Goal: Task Accomplishment & Management: Manage account settings

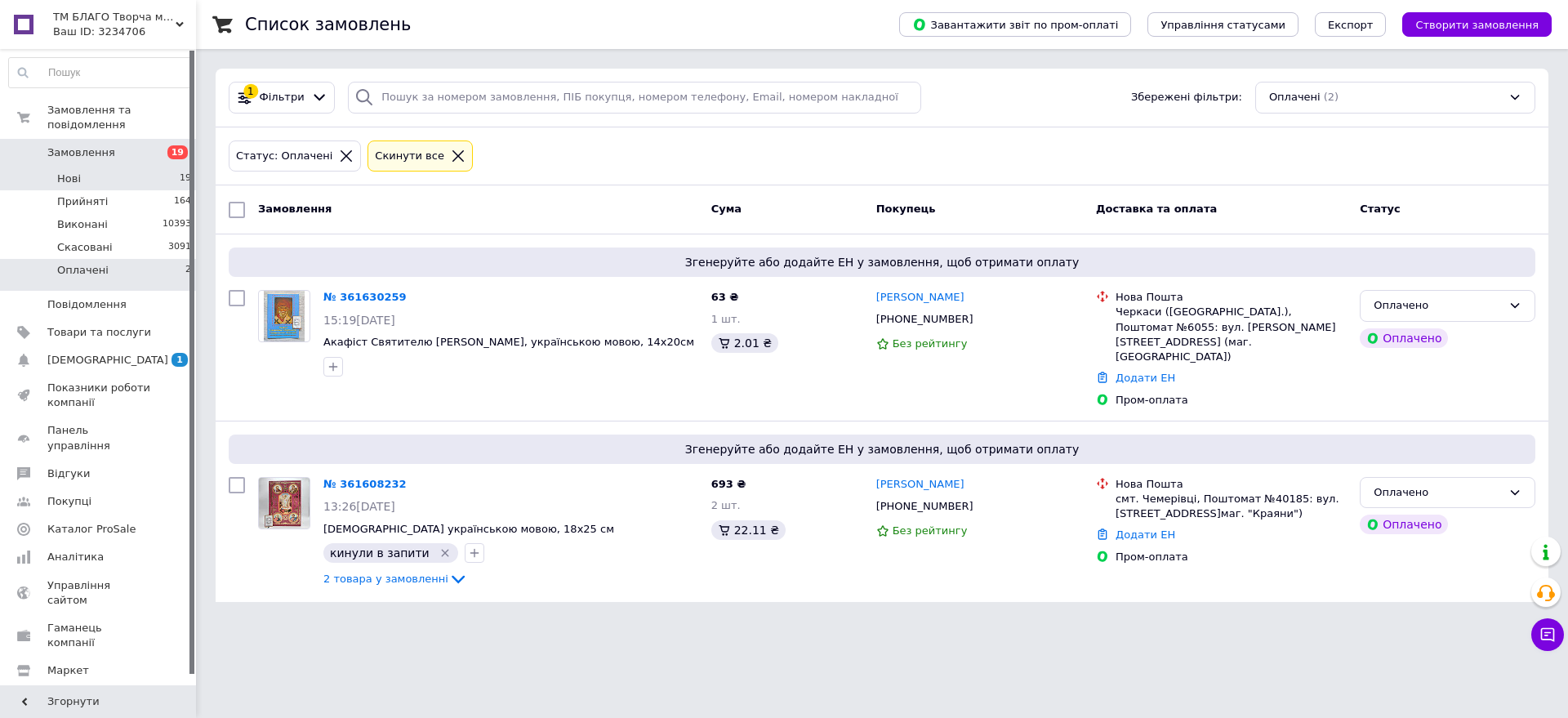
click at [157, 167] on li "Нові 19" at bounding box center [100, 179] width 201 height 23
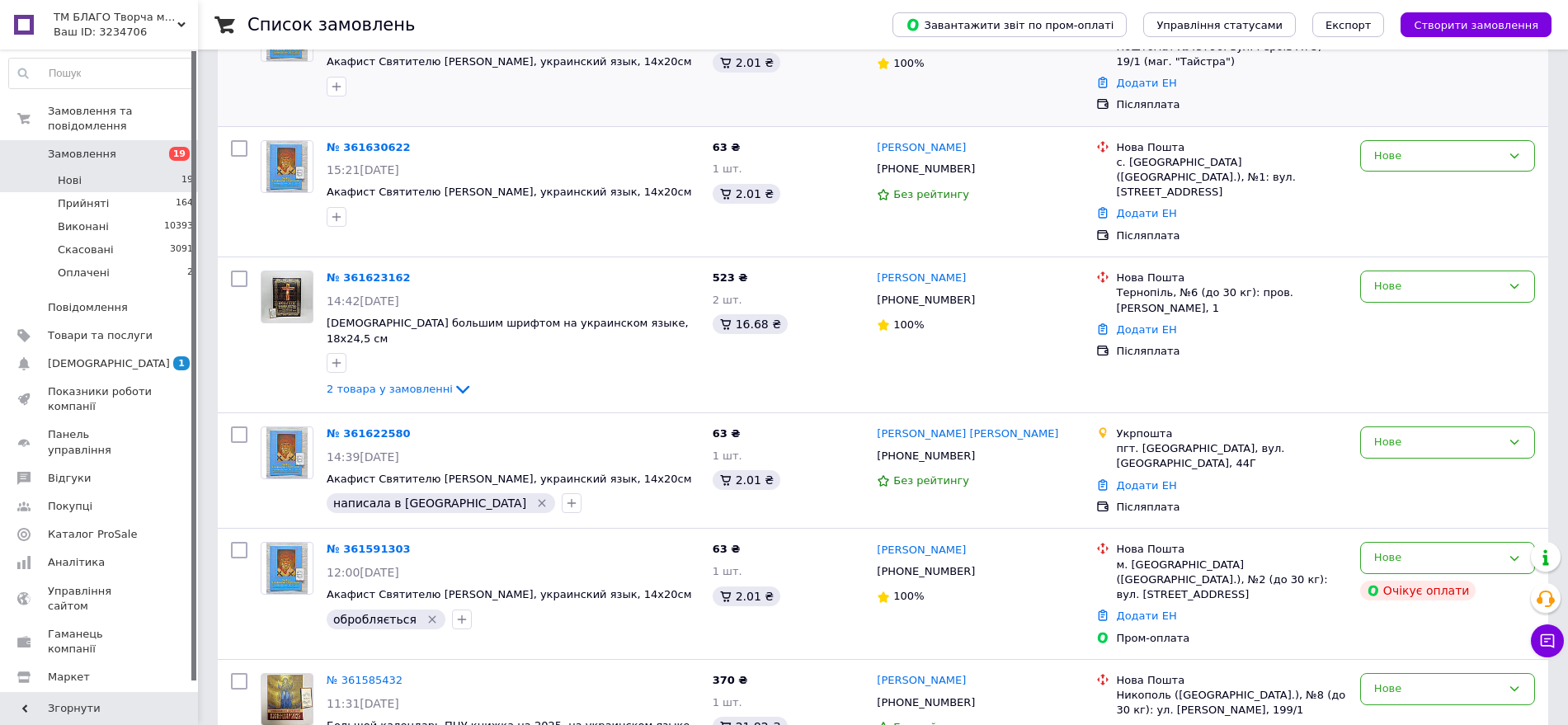
scroll to position [309, 0]
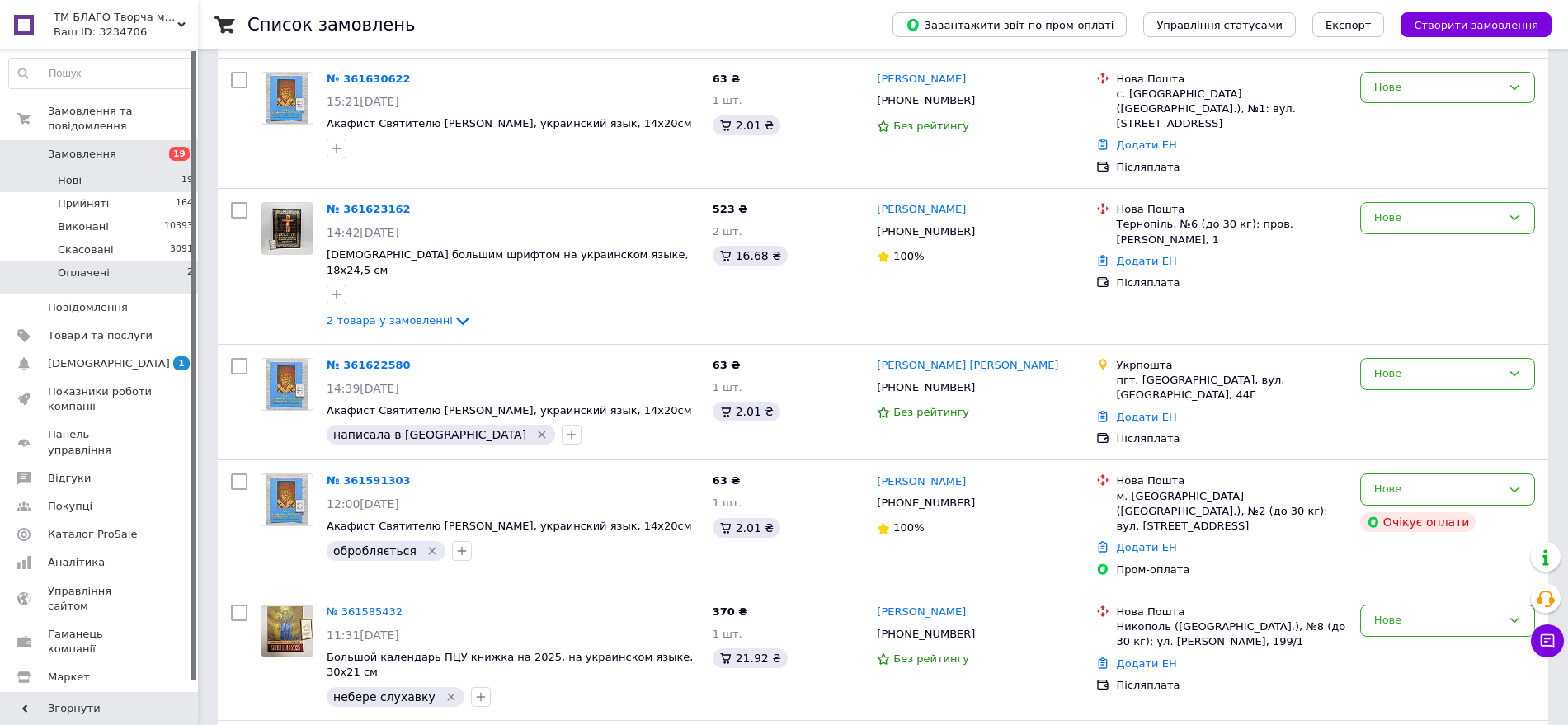
click at [155, 262] on li "Оплачені 2" at bounding box center [101, 277] width 203 height 31
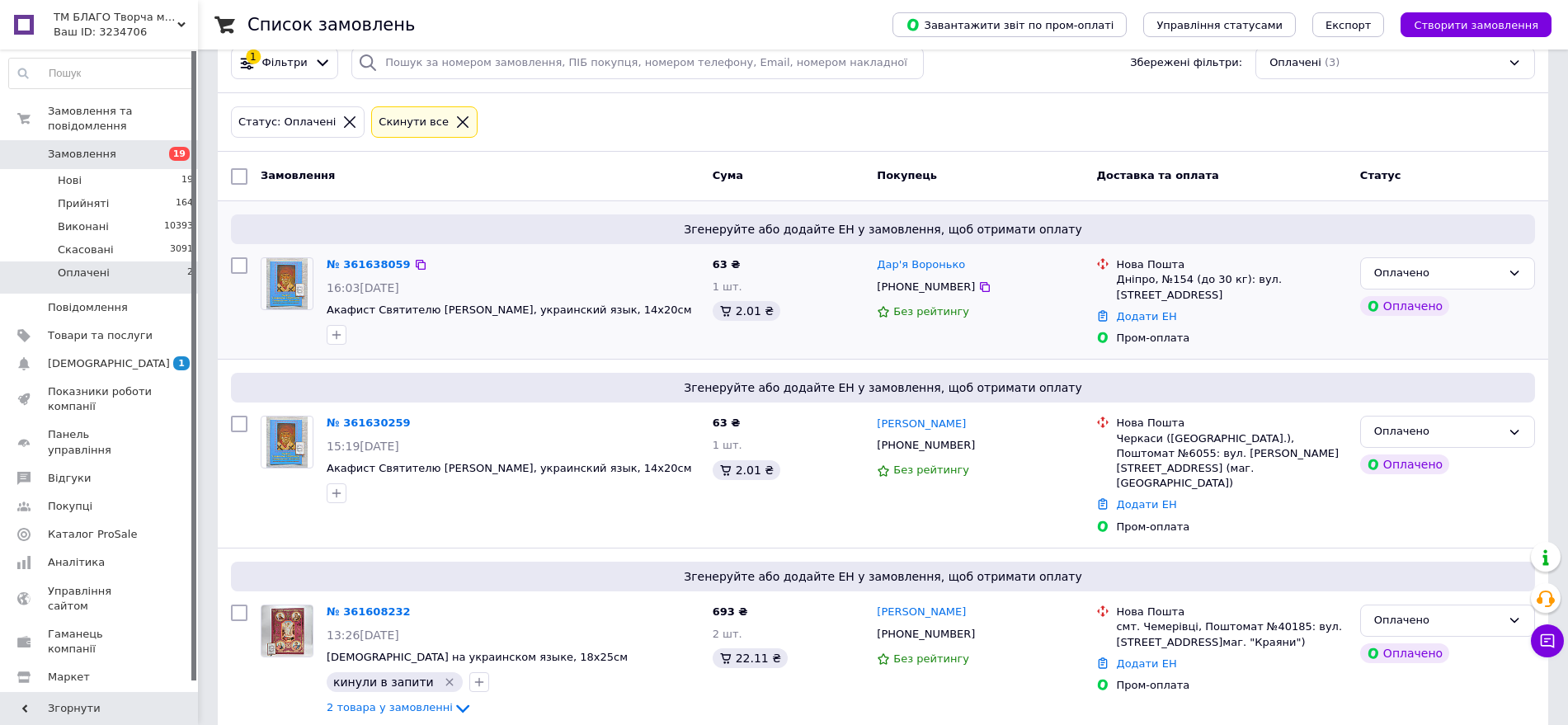
scroll to position [59, 0]
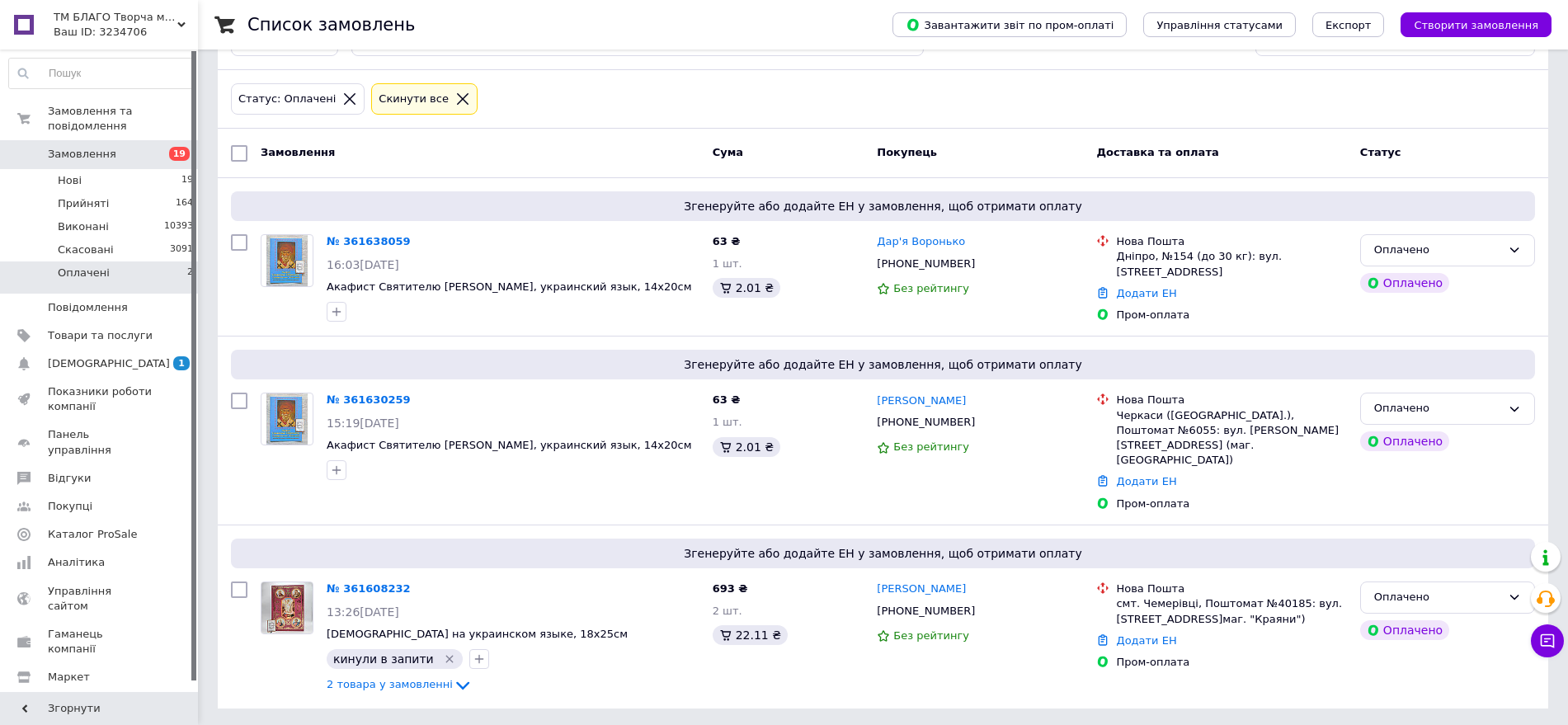
drag, startPoint x: 957, startPoint y: 438, endPoint x: 899, endPoint y: 109, distance: 334.1
click at [955, 431] on div "[PHONE_NUMBER]" at bounding box center [980, 422] width 210 height 18
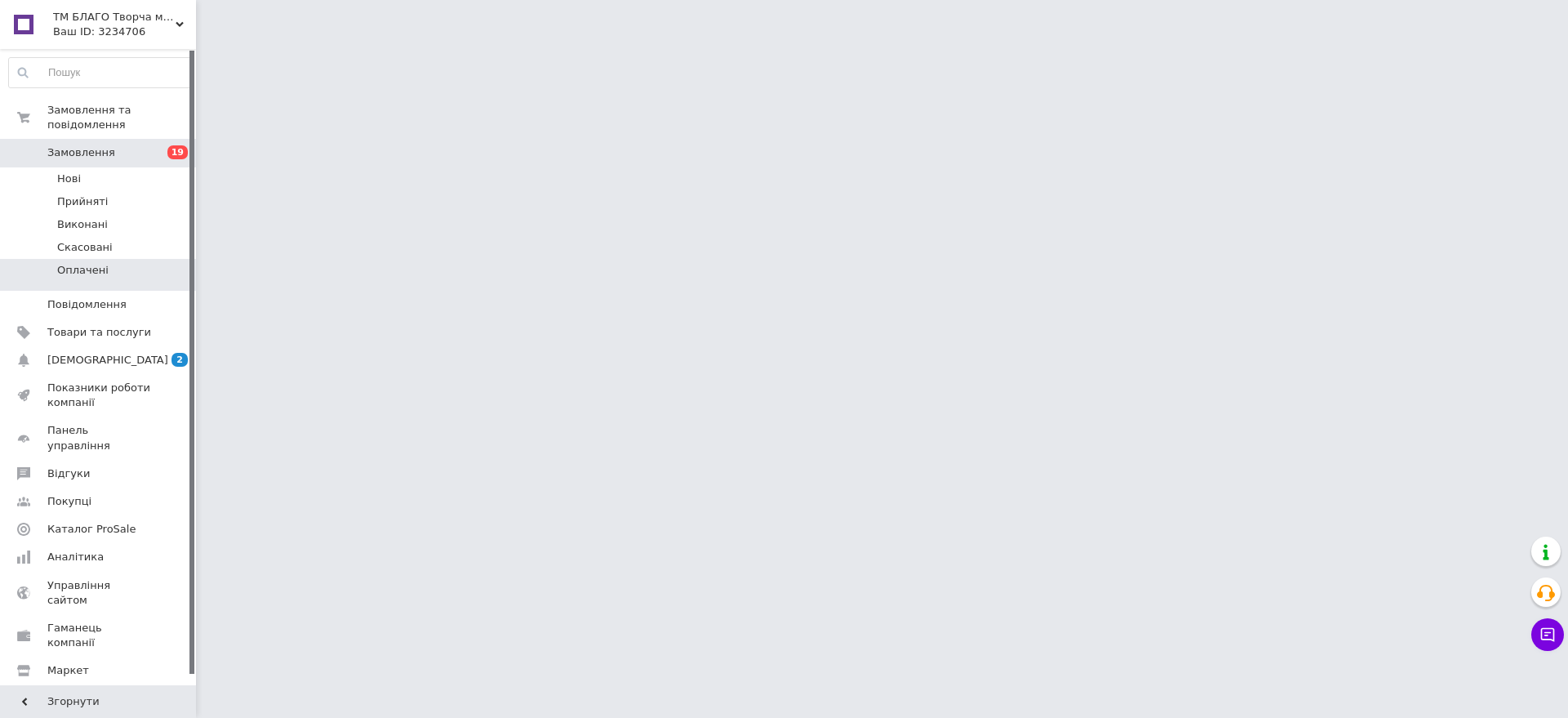
click at [146, 259] on li "Оплачені" at bounding box center [100, 274] width 201 height 31
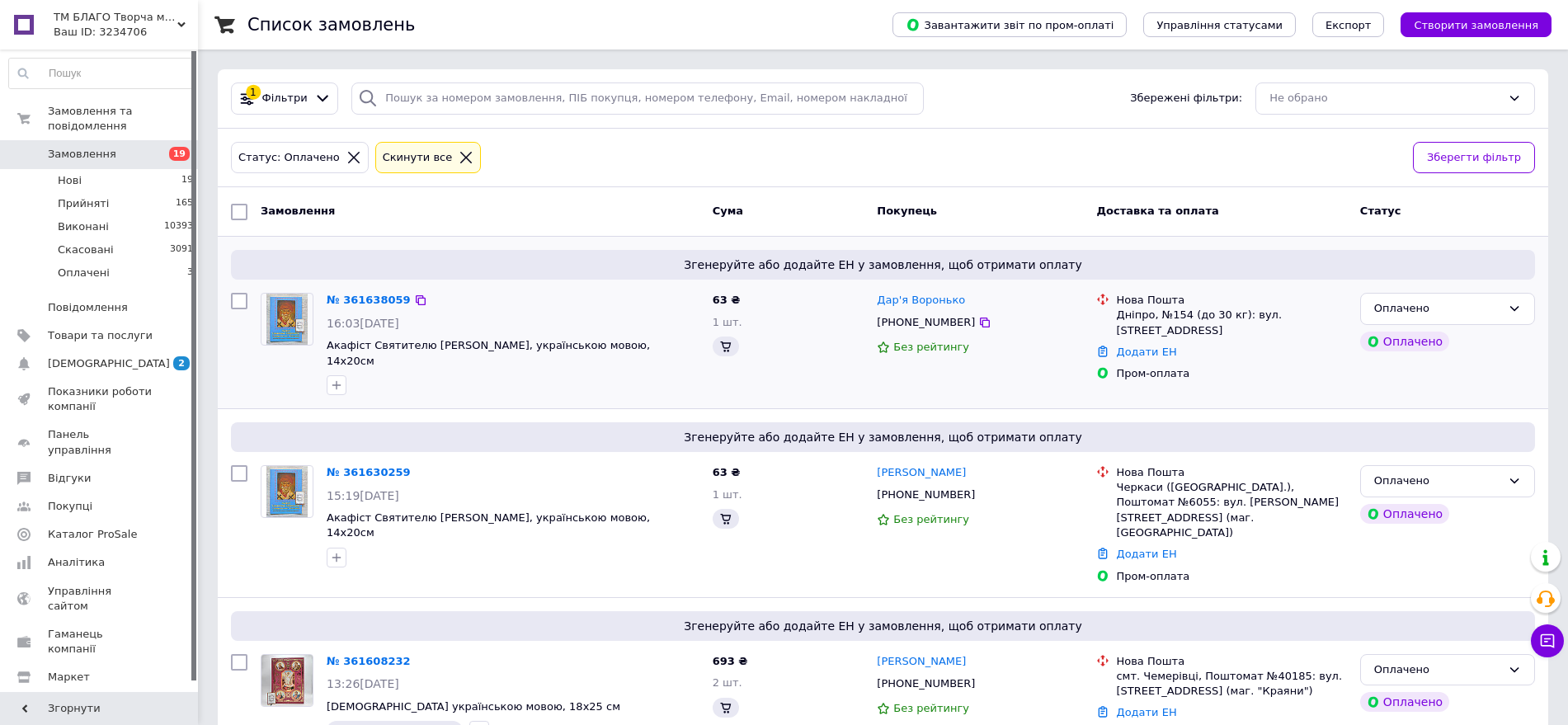
scroll to position [59, 0]
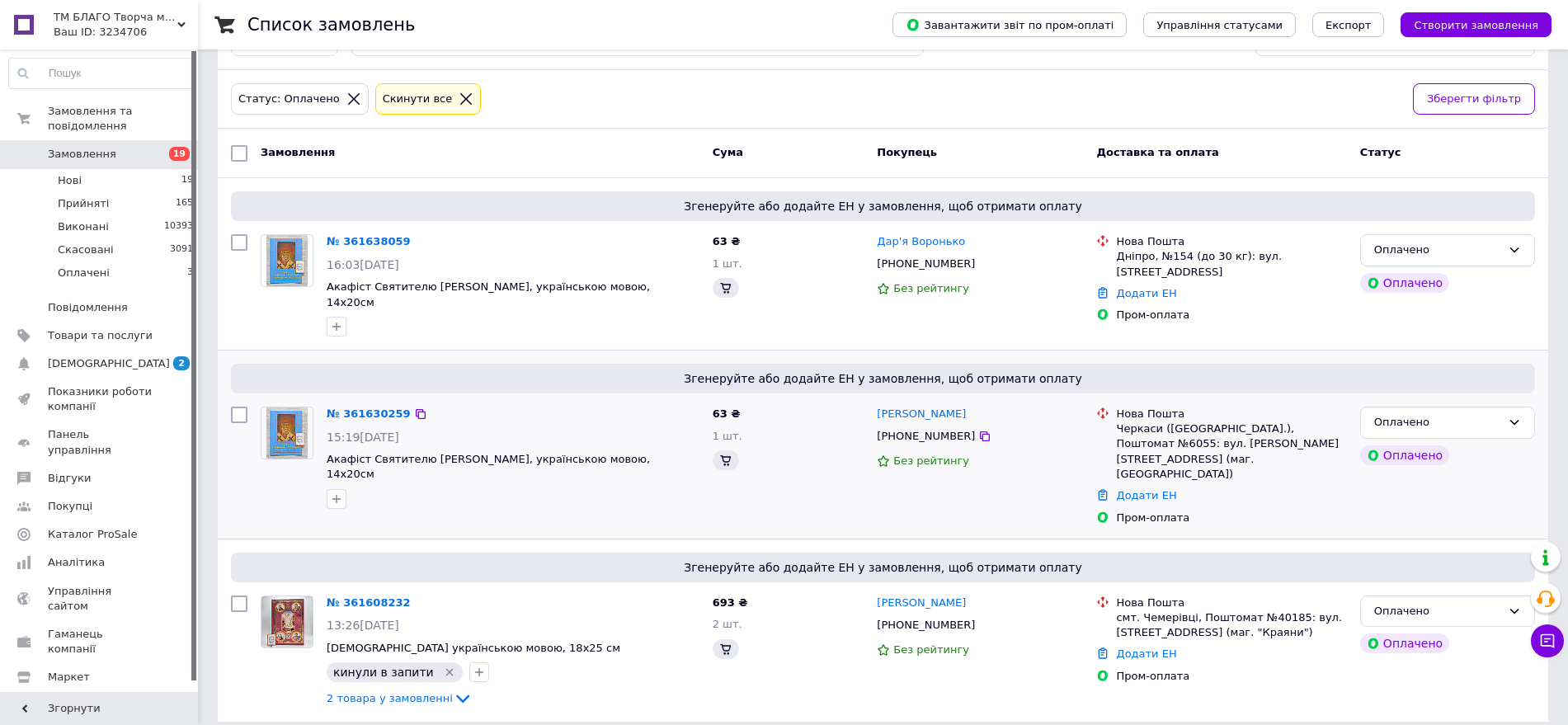
drag, startPoint x: 963, startPoint y: 434, endPoint x: 963, endPoint y: 424, distance: 10.0
click at [980, 434] on icon at bounding box center [984, 436] width 10 height 10
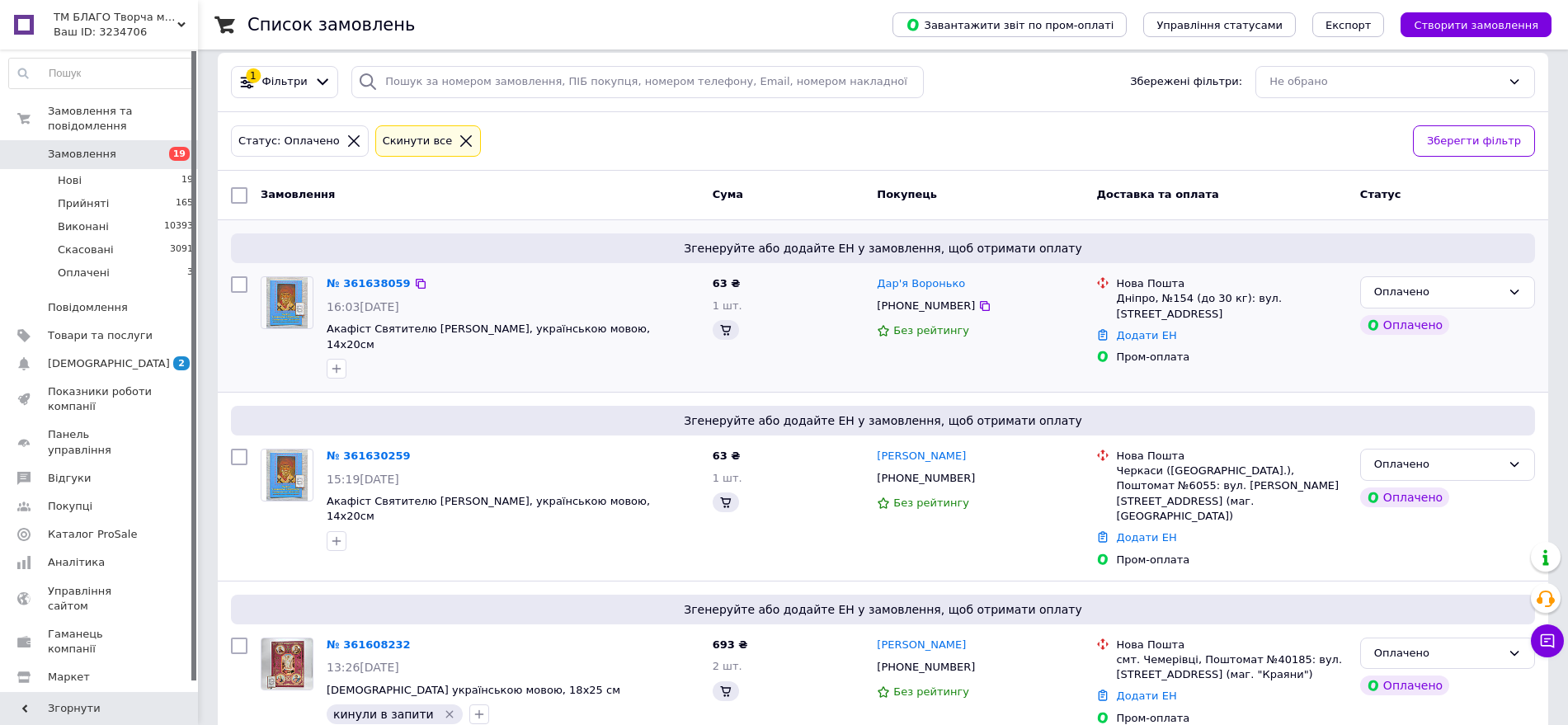
scroll to position [0, 0]
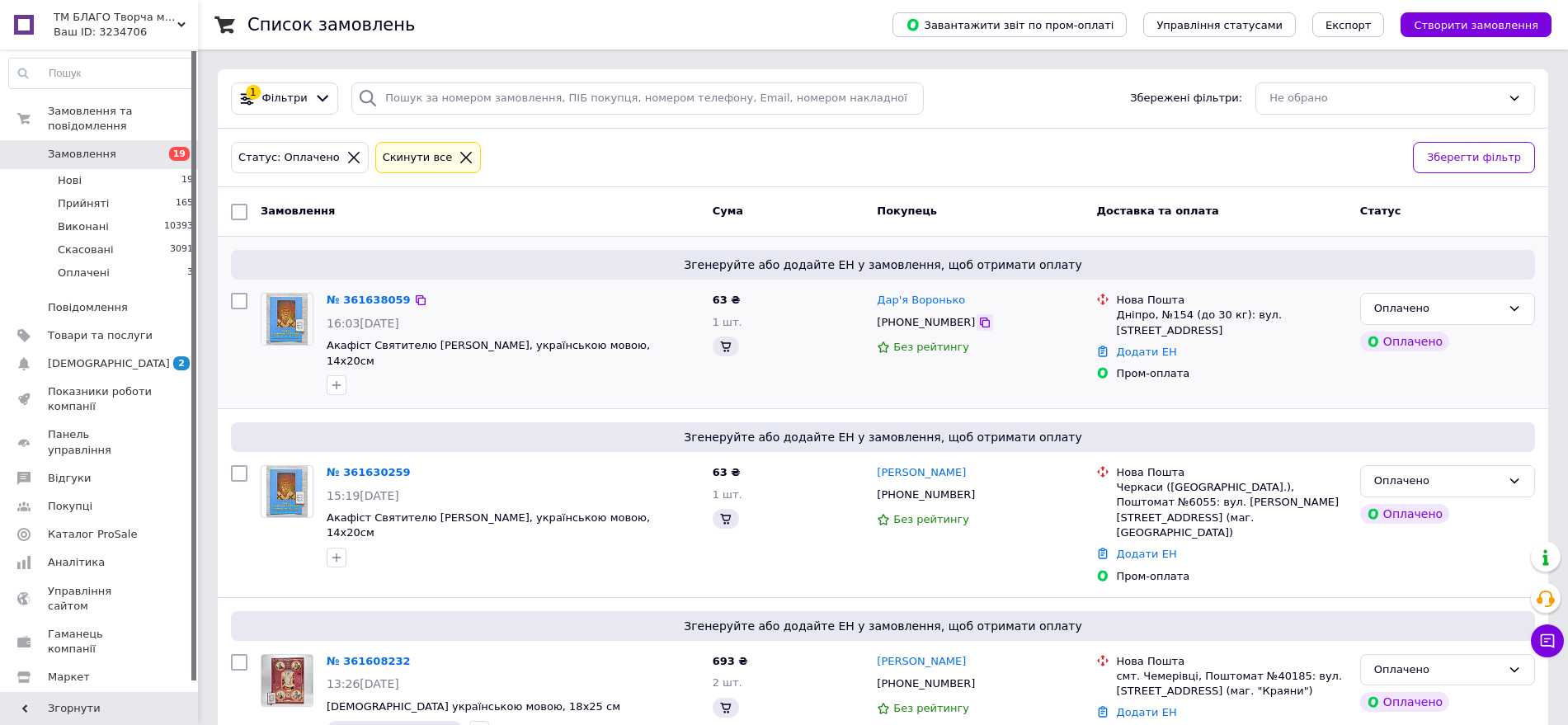
click at [978, 326] on icon at bounding box center [984, 322] width 13 height 13
click at [146, 169] on li "Нові 19" at bounding box center [101, 180] width 203 height 23
click at [129, 169] on li "Нові 19" at bounding box center [101, 180] width 203 height 23
click at [146, 170] on li "Нові 19" at bounding box center [101, 180] width 203 height 23
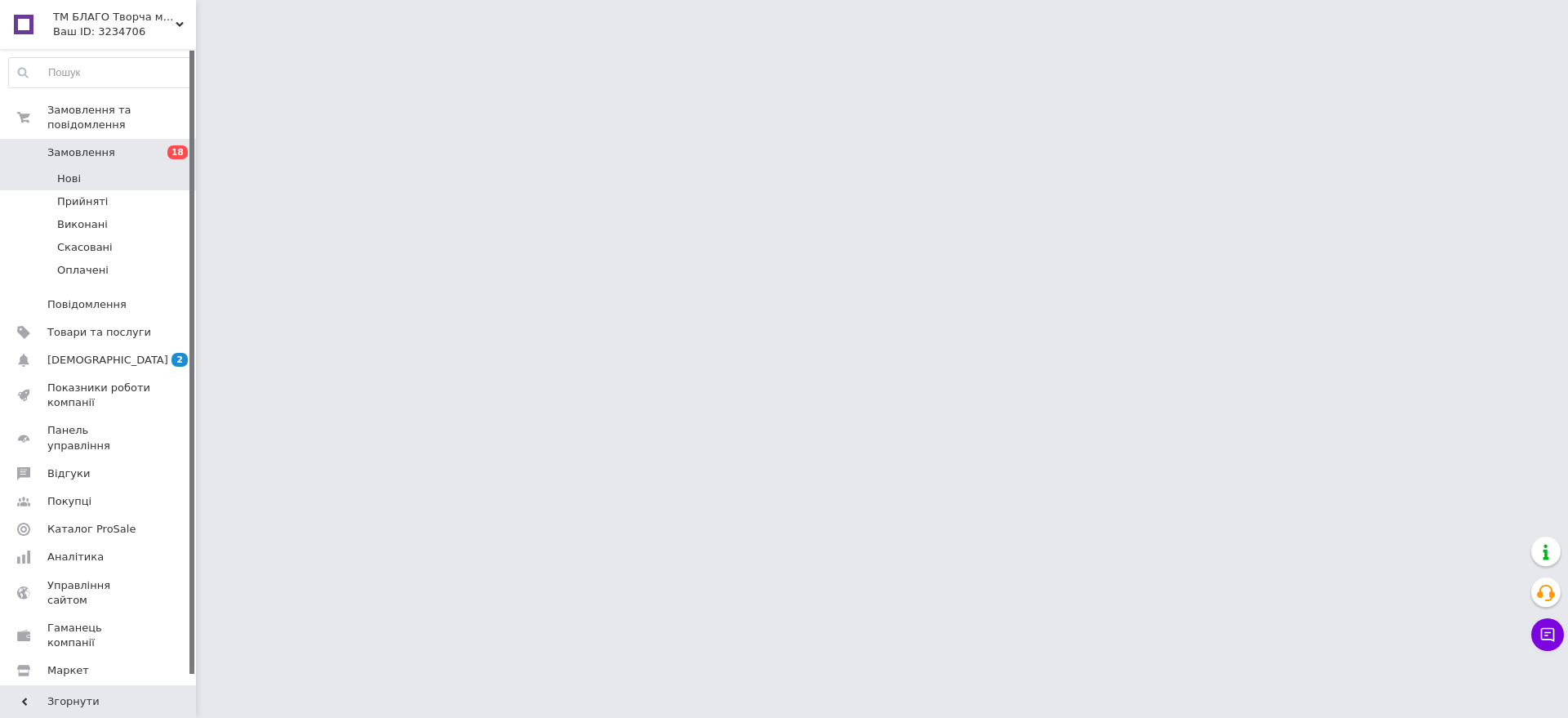
click at [163, 167] on li "Нові" at bounding box center [100, 179] width 201 height 23
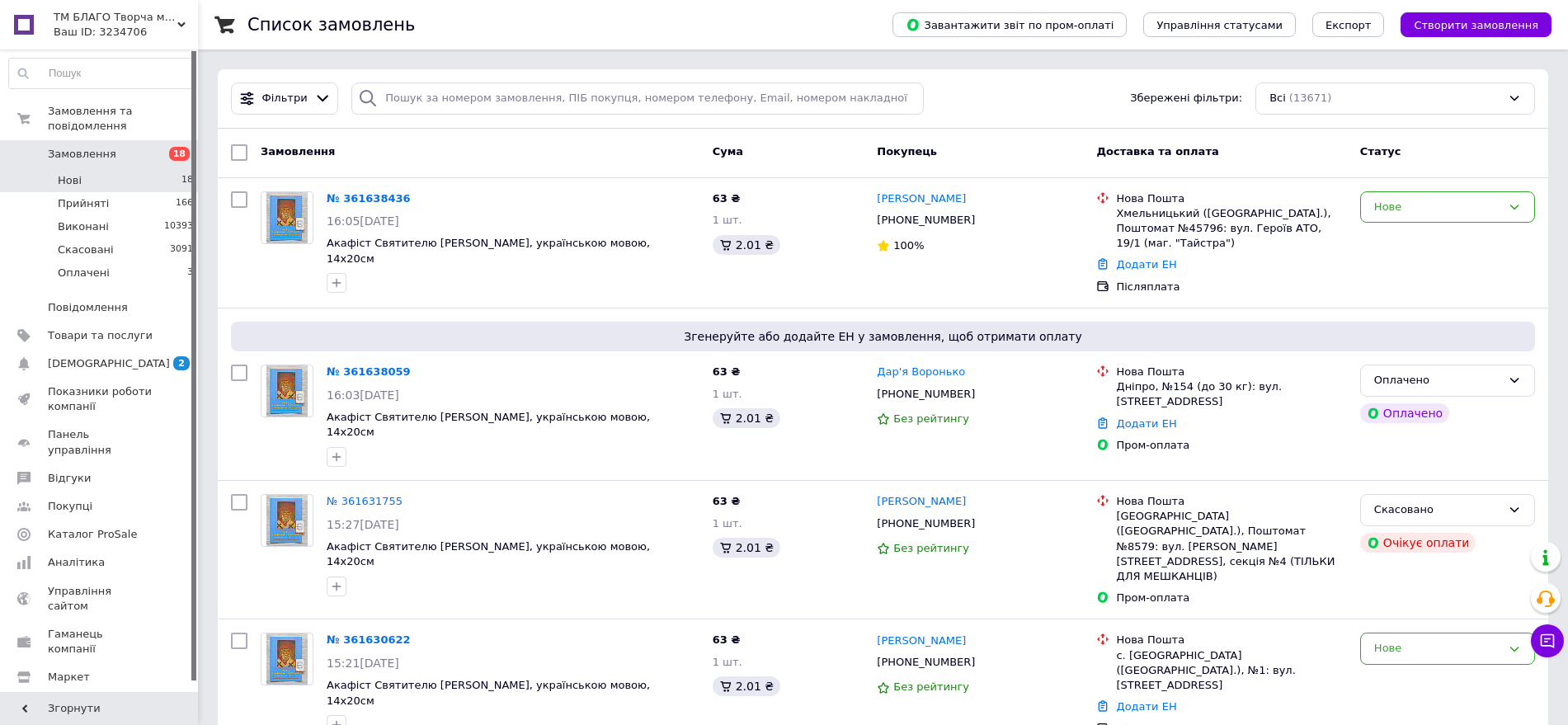
click at [153, 171] on li "Нові 18" at bounding box center [101, 180] width 203 height 23
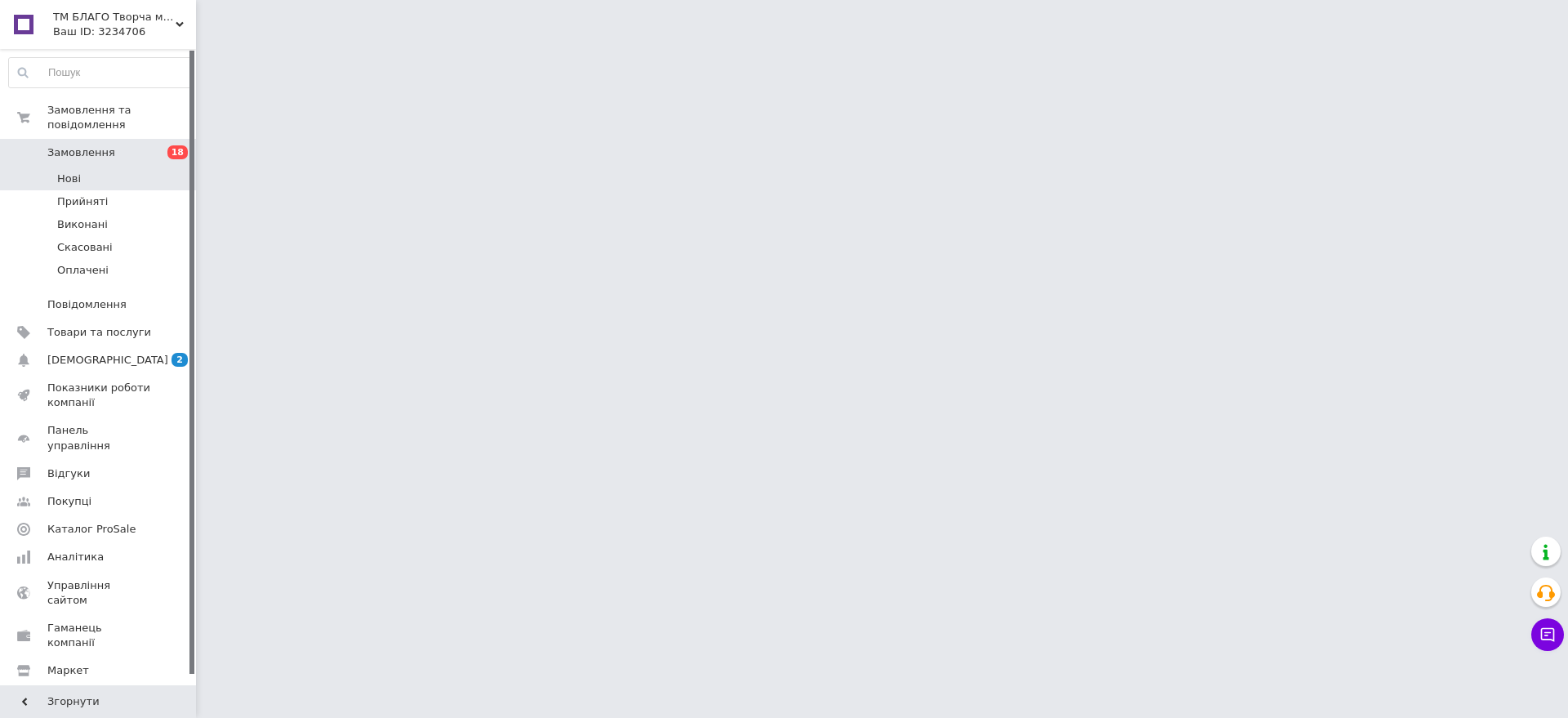
click at [162, 171] on li "Нові" at bounding box center [100, 179] width 201 height 23
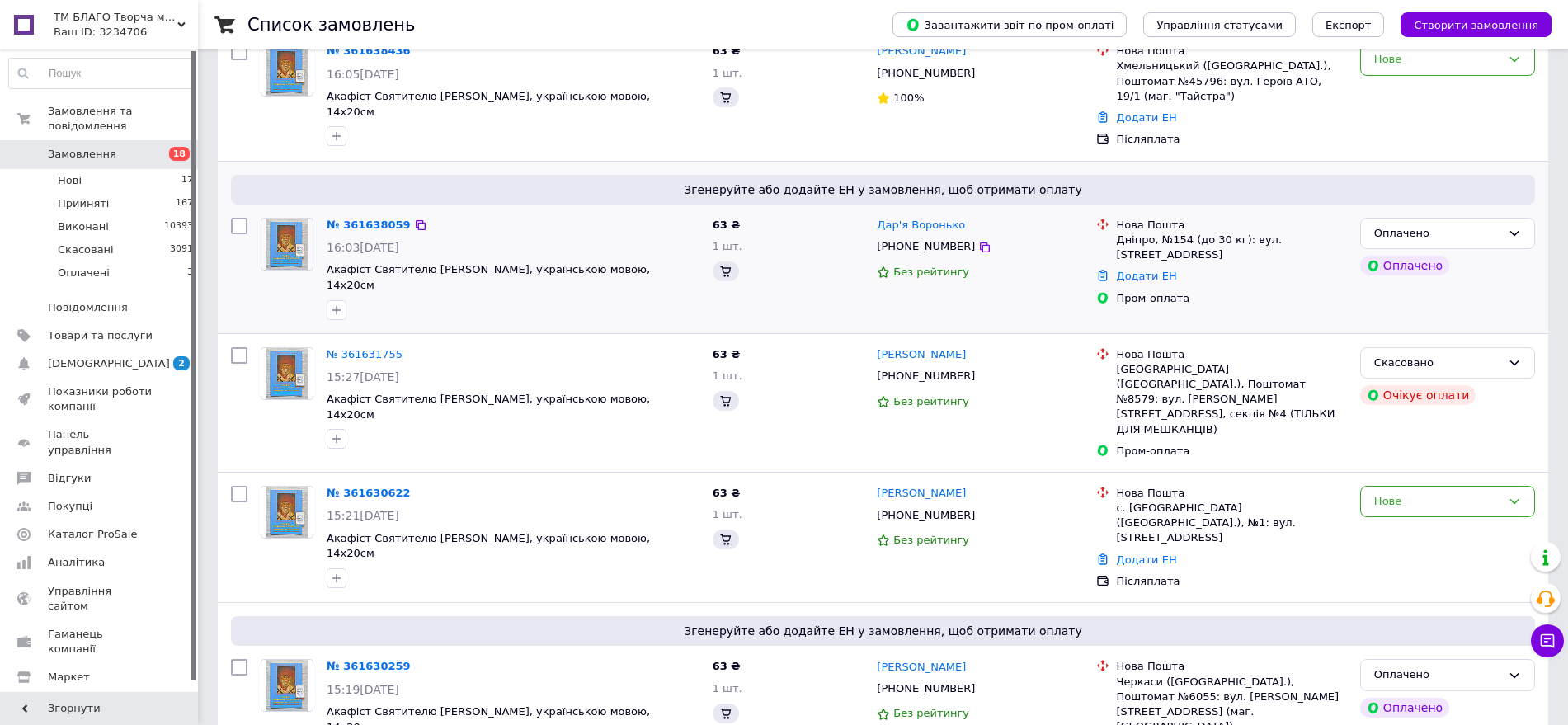
scroll to position [220, 0]
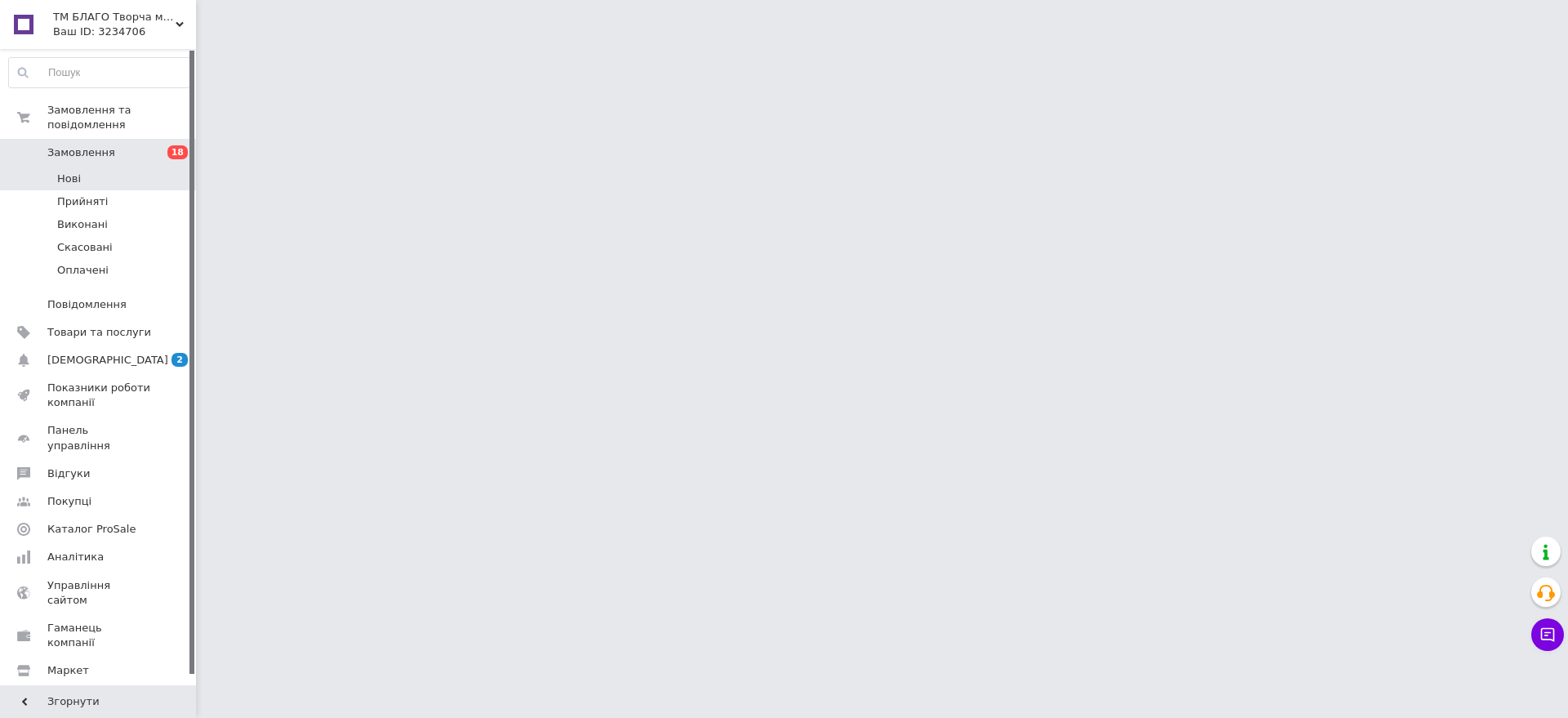
click at [131, 167] on li "Нові" at bounding box center [100, 179] width 201 height 23
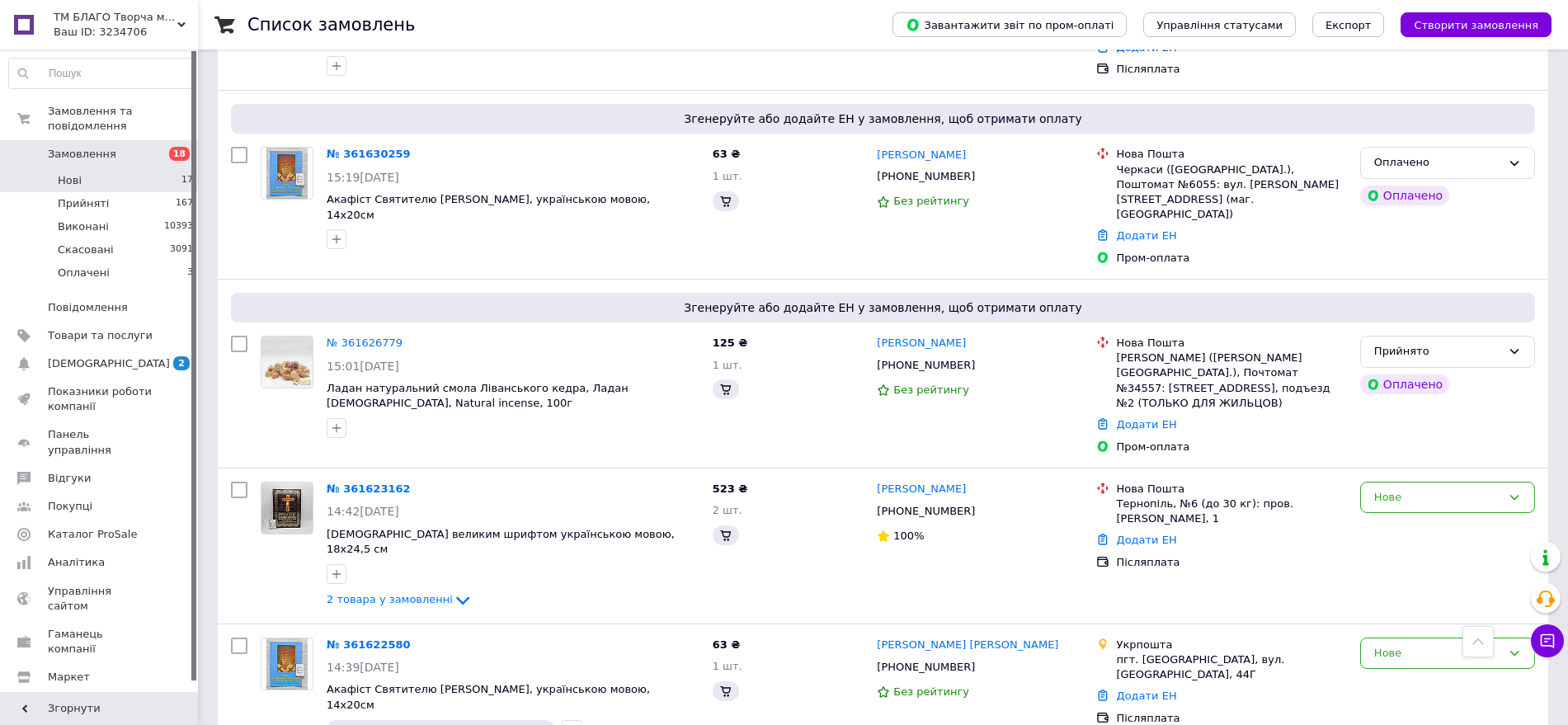
scroll to position [721, 0]
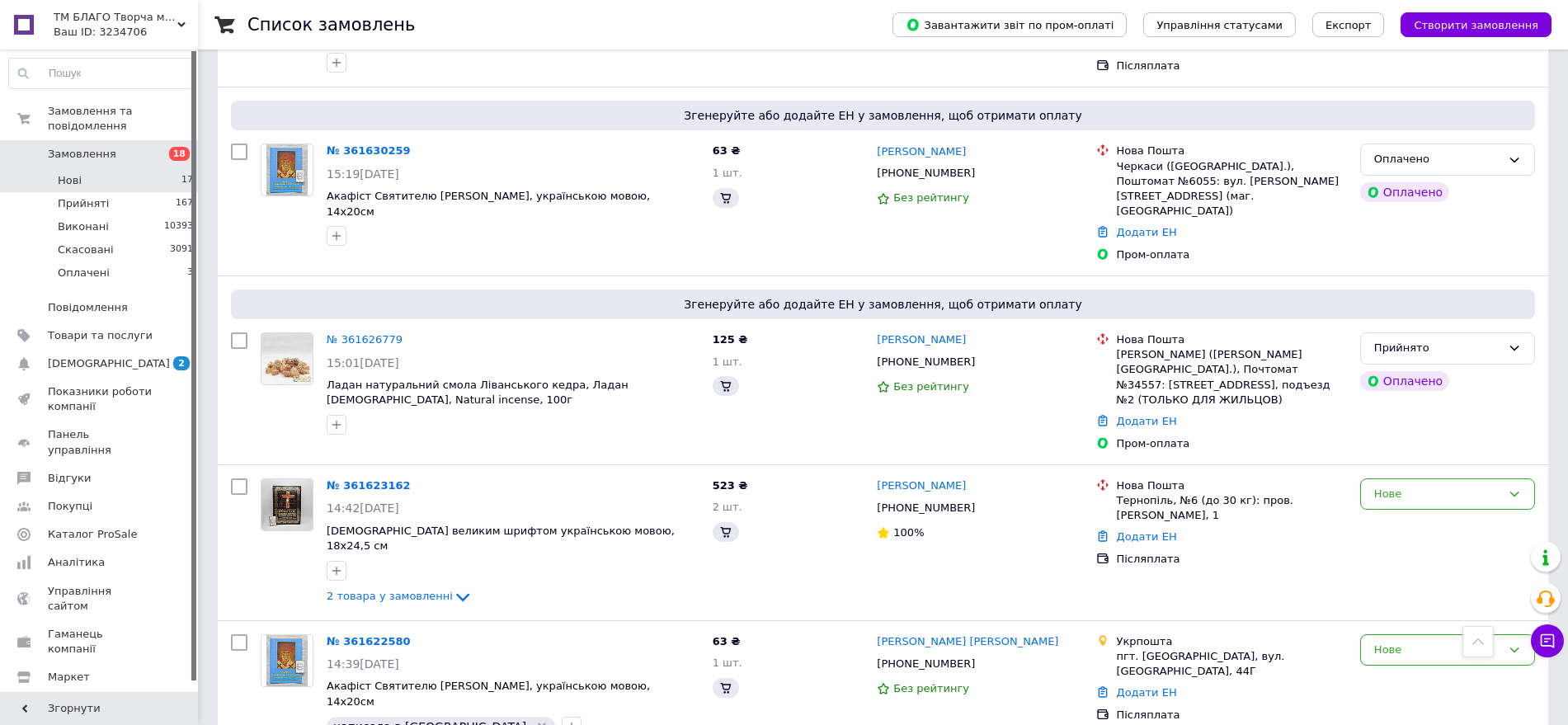
click at [161, 170] on li "Нові 17" at bounding box center [101, 180] width 203 height 23
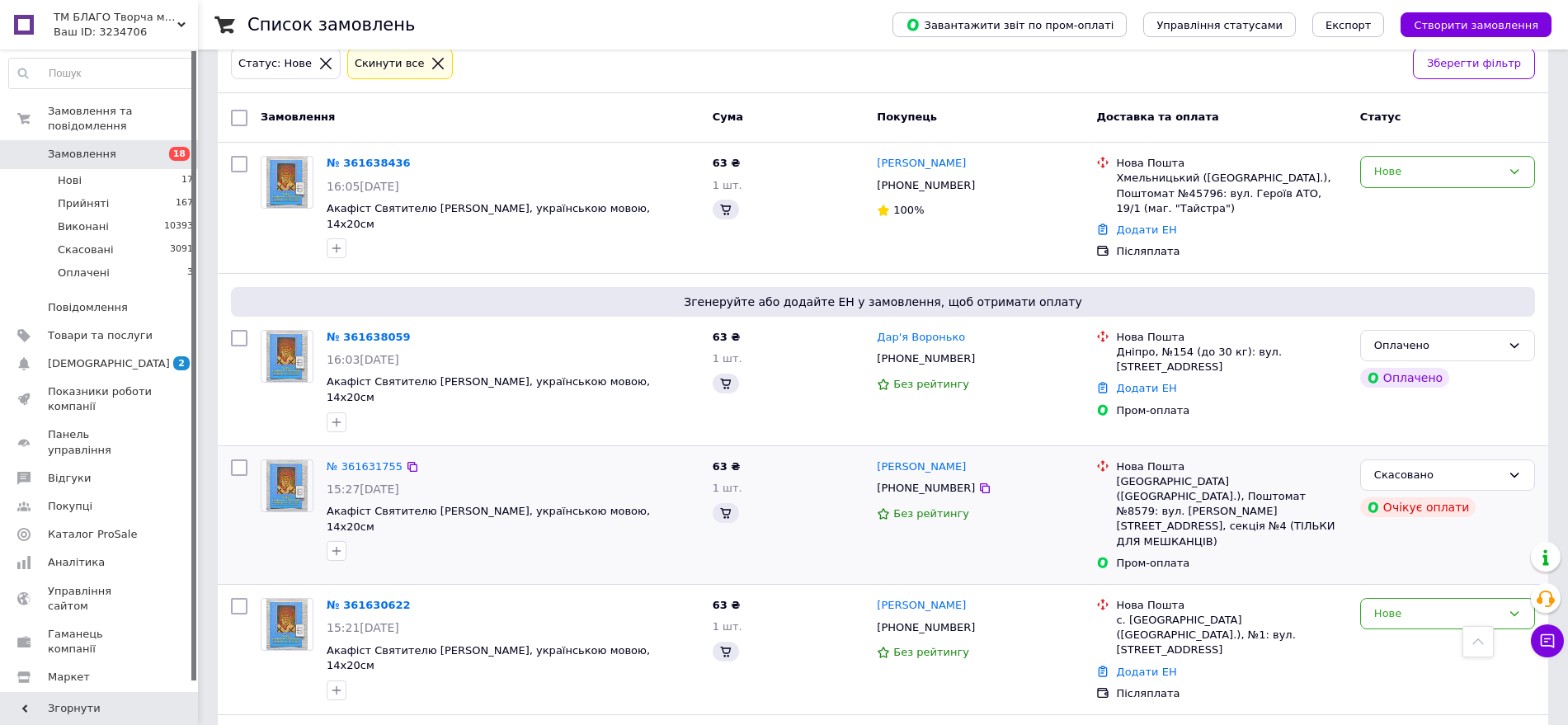
scroll to position [0, 0]
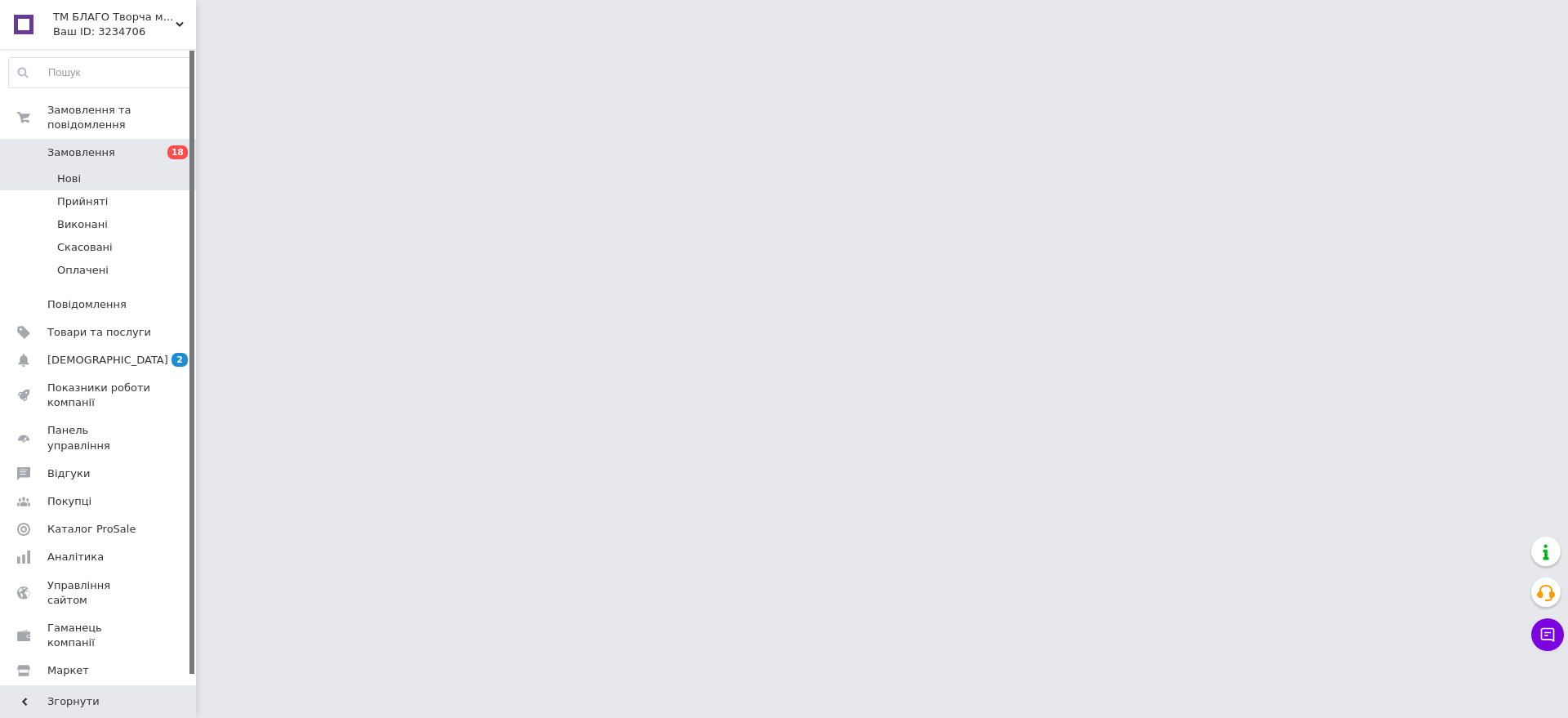
click at [142, 173] on li "Нові" at bounding box center [100, 179] width 201 height 23
click at [61, 172] on span "Нові" at bounding box center [69, 179] width 24 height 15
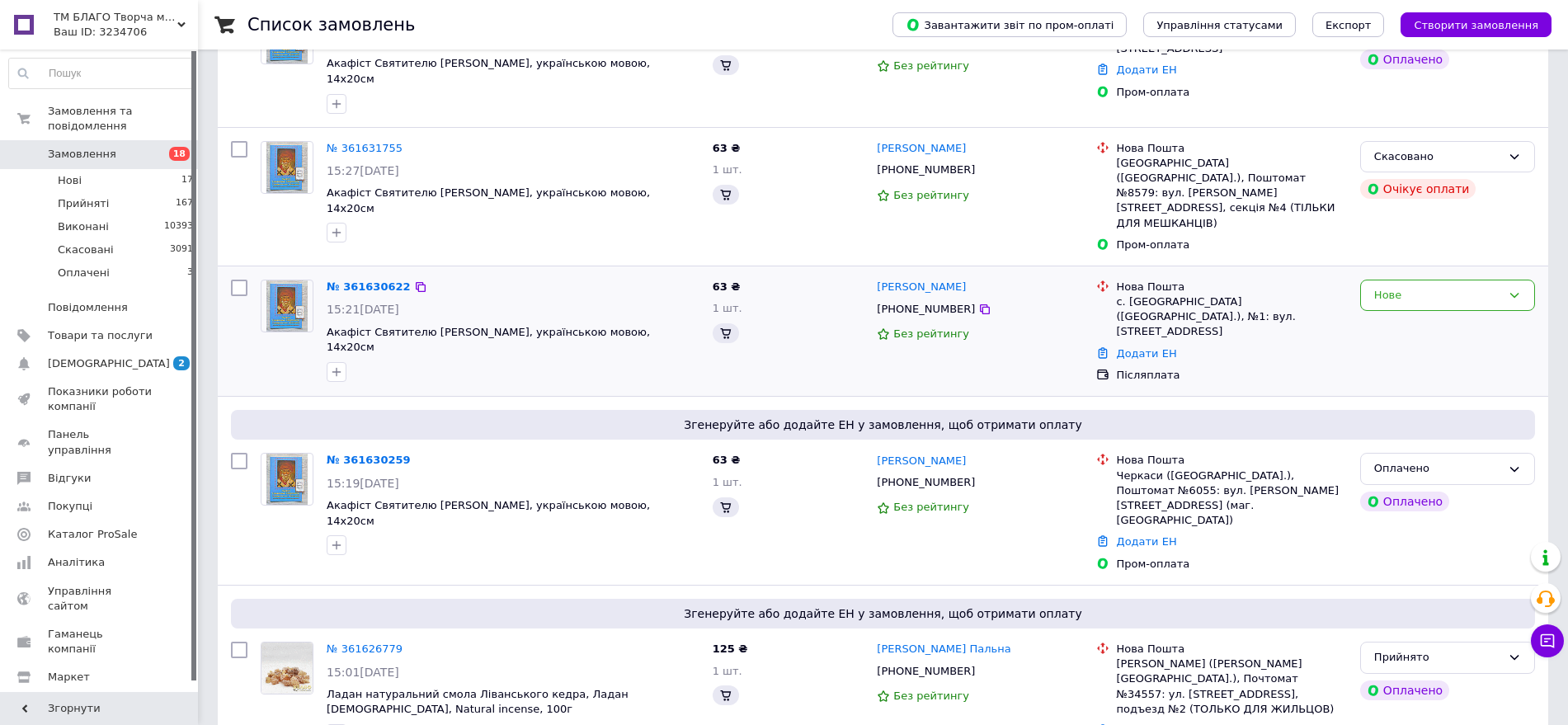
scroll to position [619, 0]
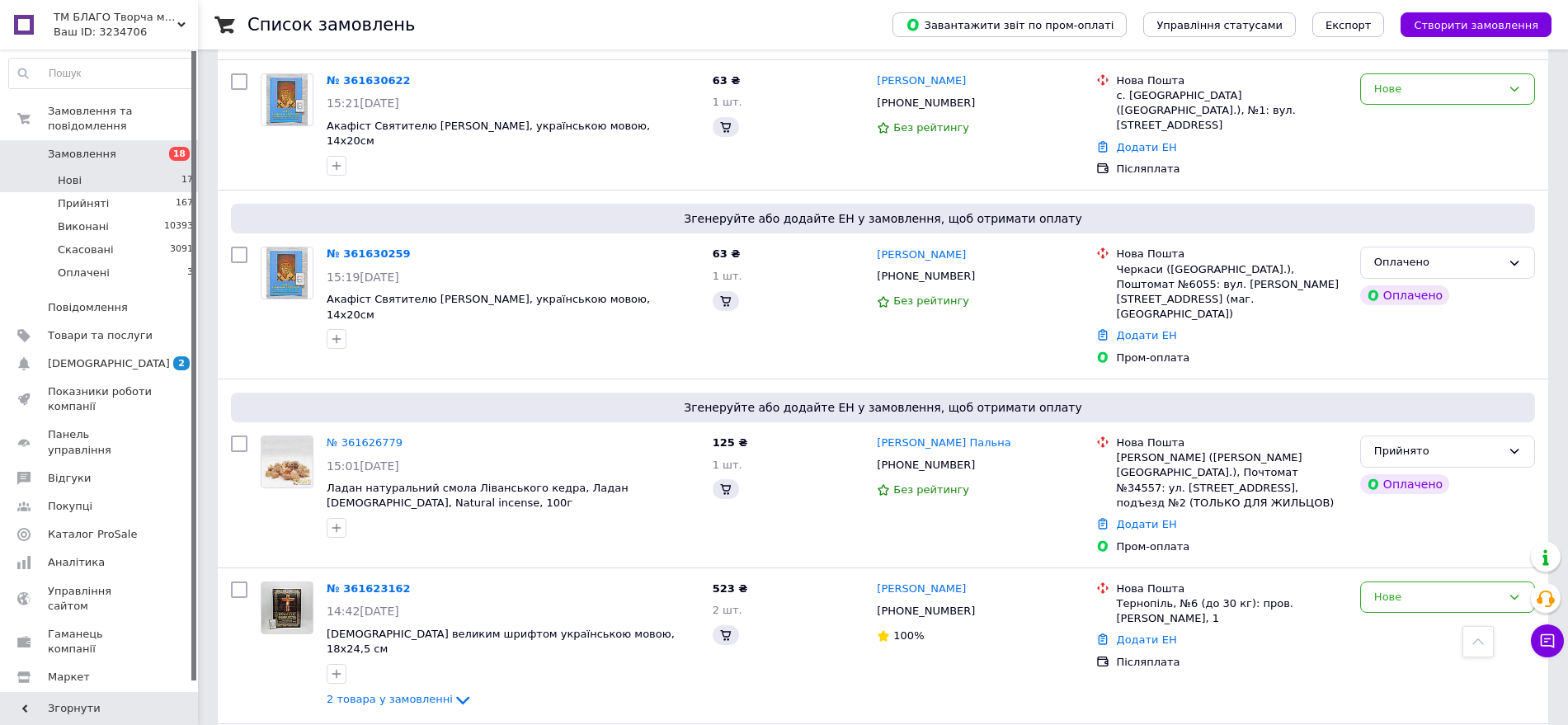
click at [104, 169] on li "Нові 17" at bounding box center [101, 180] width 203 height 23
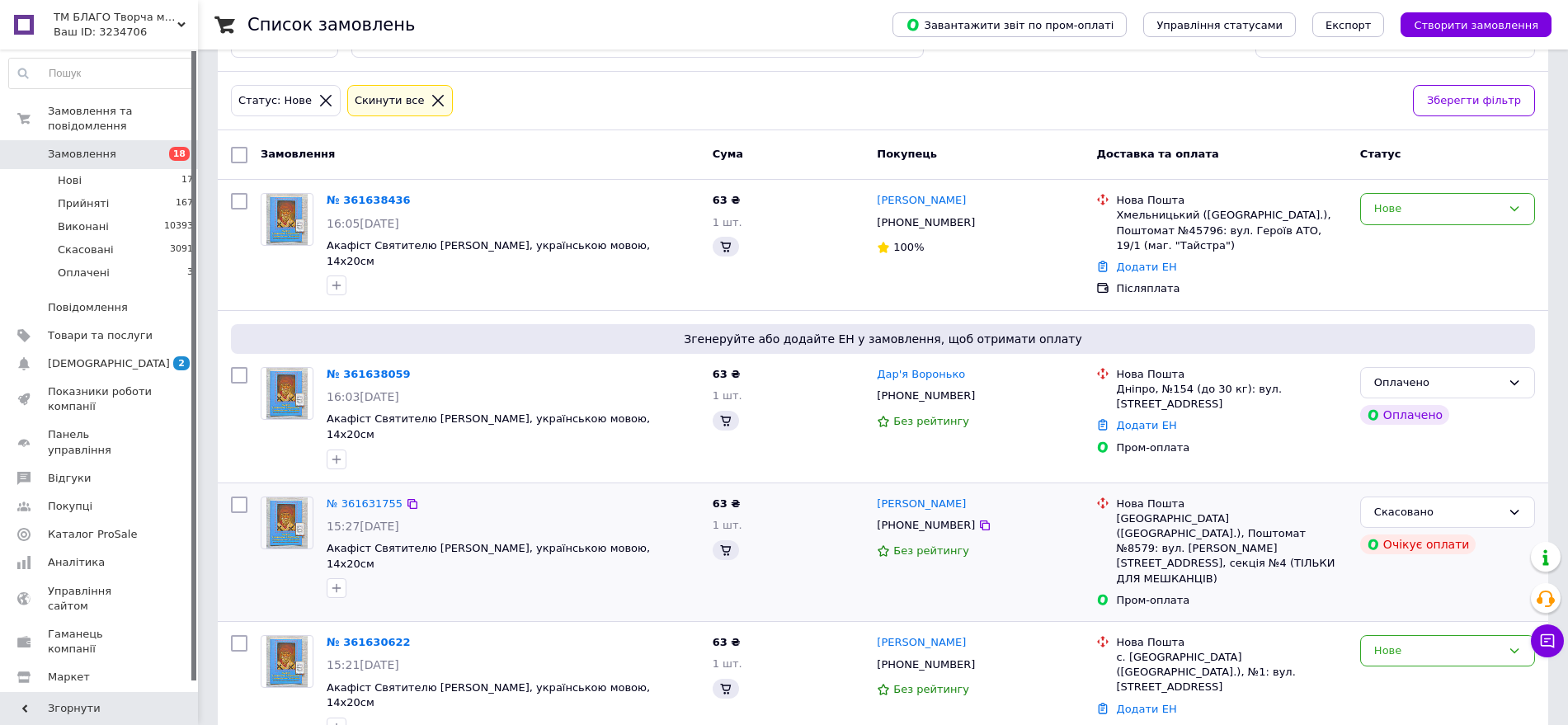
scroll to position [0, 0]
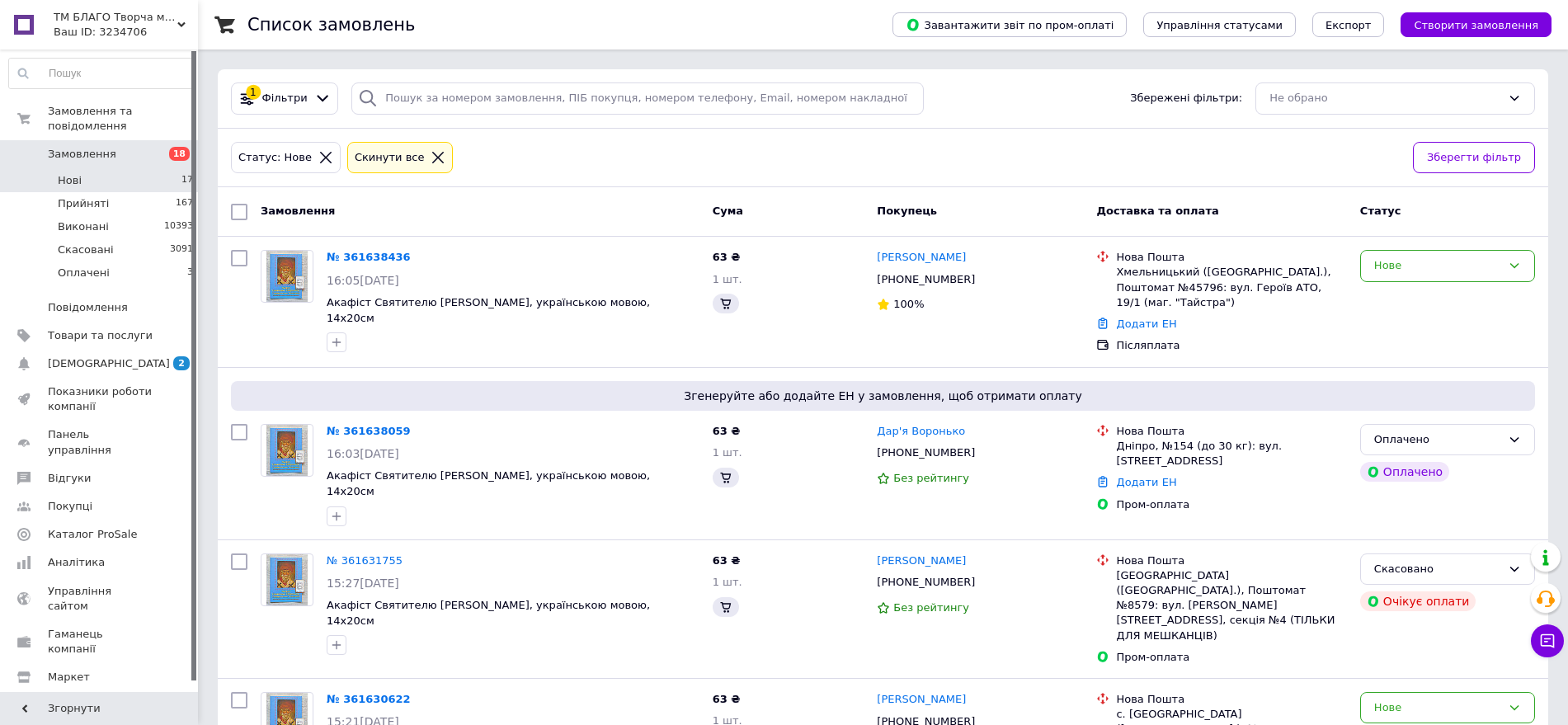
click at [135, 172] on li "Нові 17" at bounding box center [101, 180] width 203 height 23
click at [140, 170] on li "Нові 17" at bounding box center [101, 180] width 203 height 23
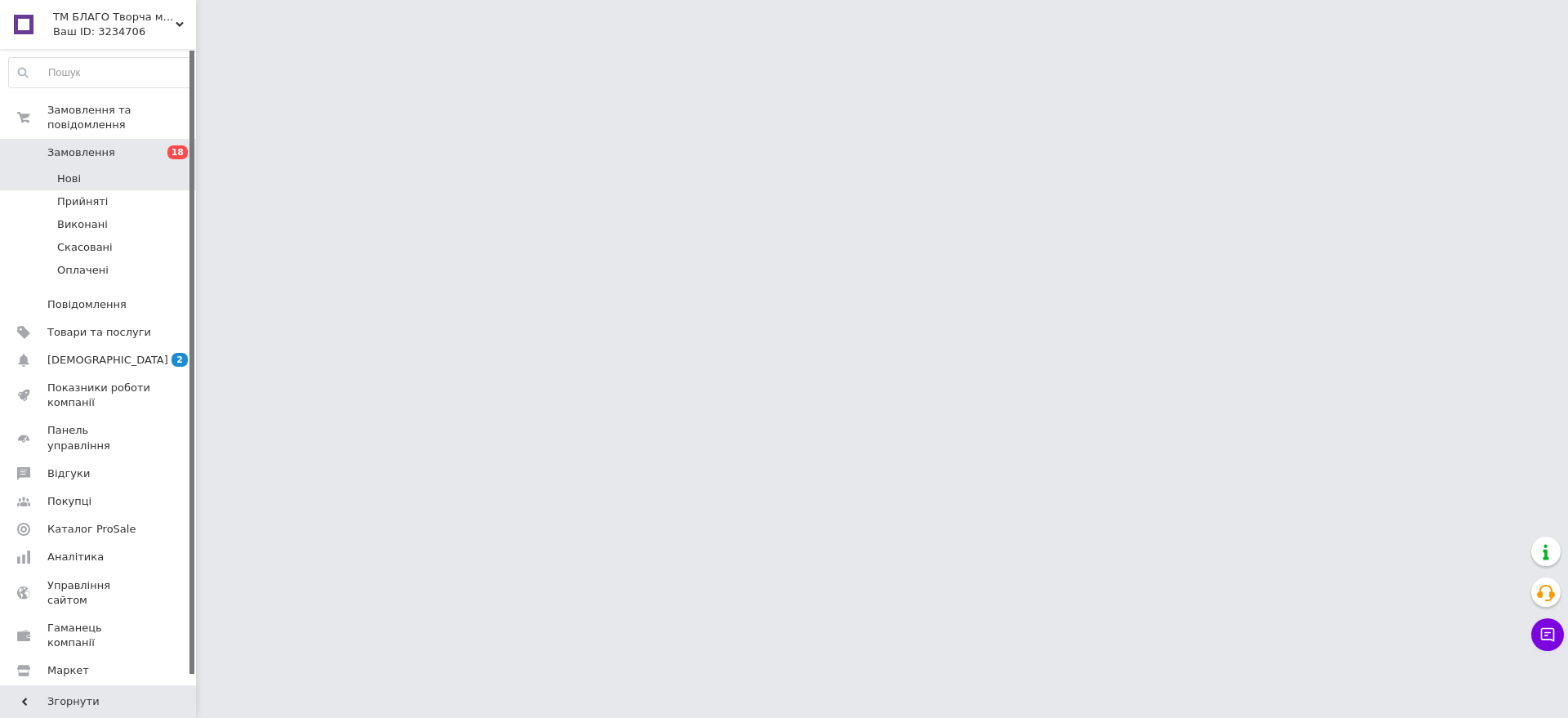
click at [147, 167] on li "Нові" at bounding box center [100, 179] width 201 height 23
click at [140, 167] on li "Нові" at bounding box center [100, 179] width 201 height 23
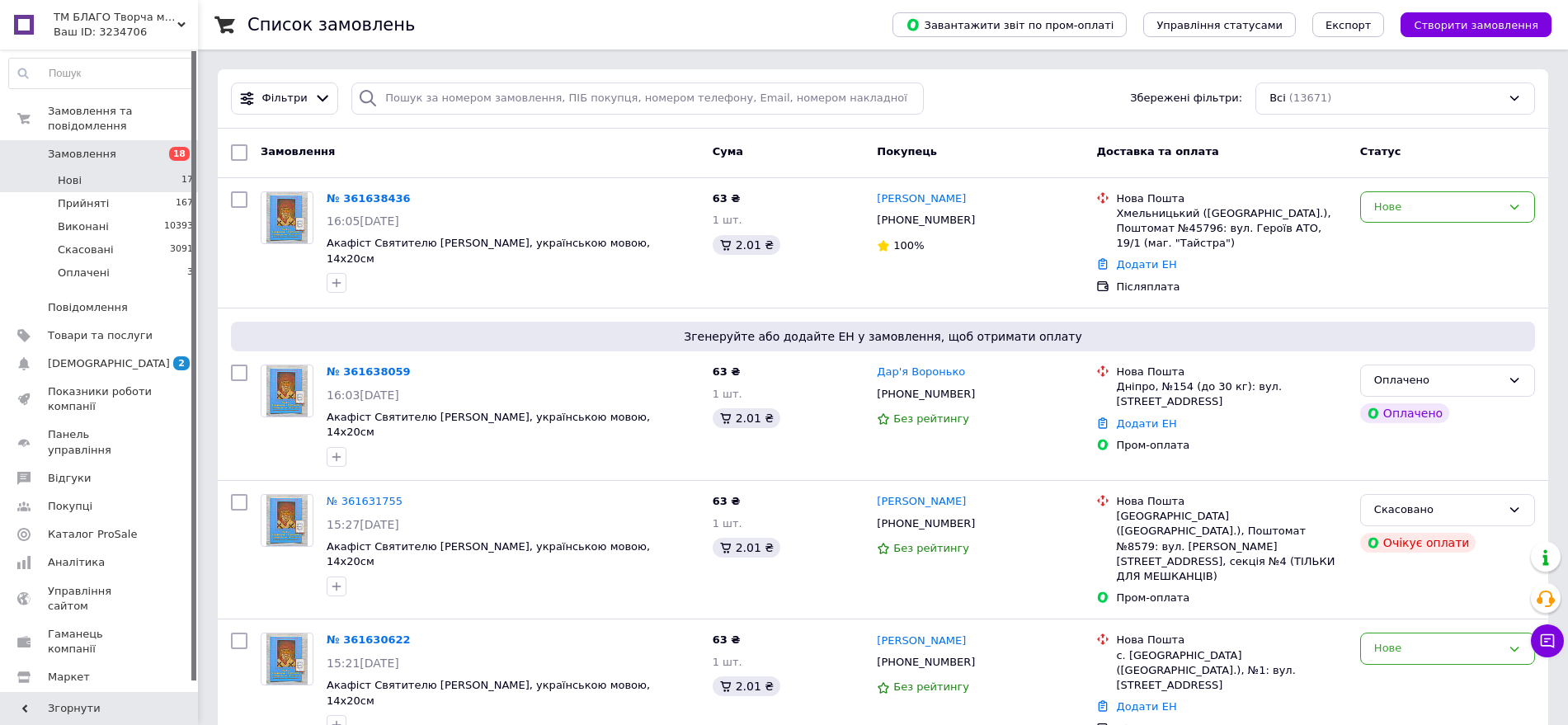
click at [96, 171] on li "Нові 17" at bounding box center [101, 180] width 203 height 23
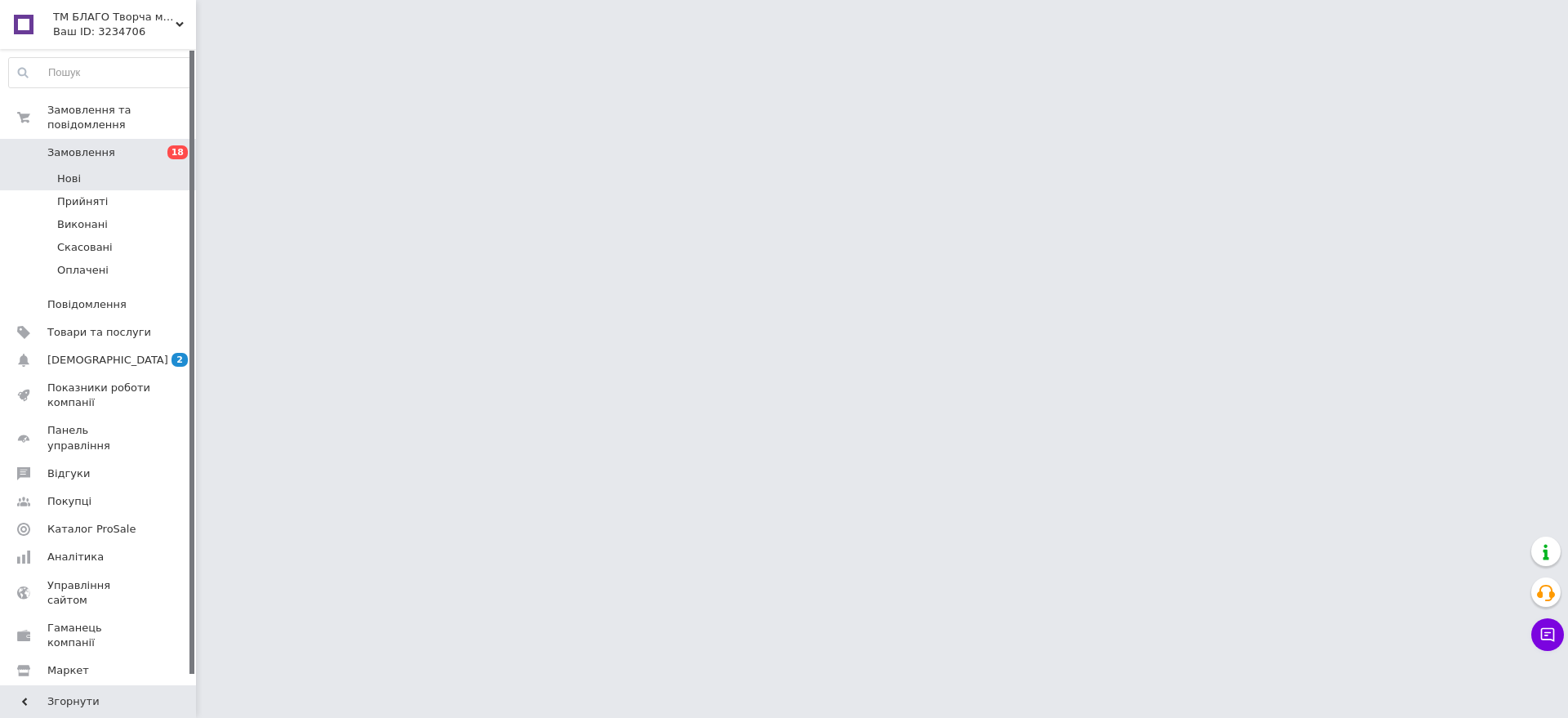
click at [89, 167] on li "Нові" at bounding box center [100, 179] width 201 height 23
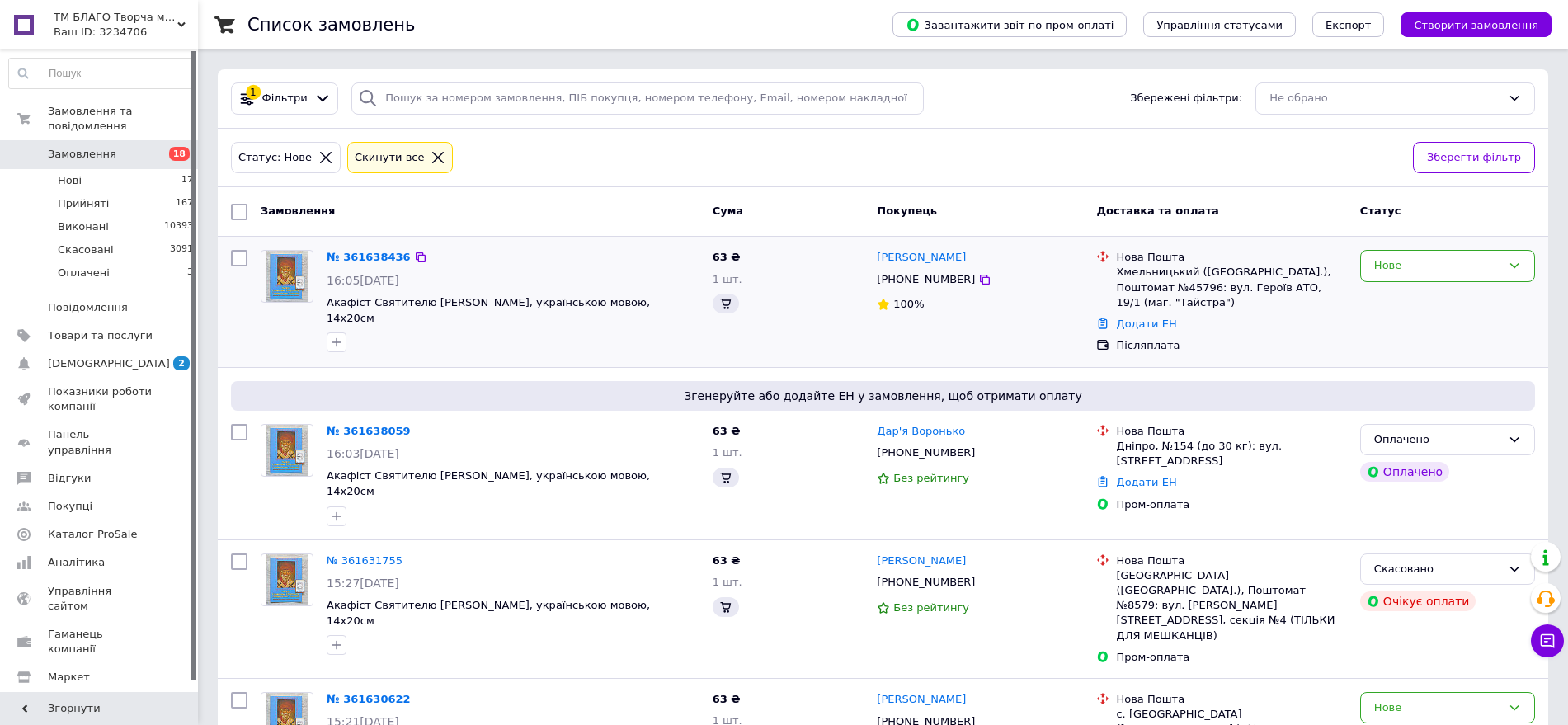
drag, startPoint x: 970, startPoint y: 277, endPoint x: 953, endPoint y: 287, distance: 19.7
click at [978, 278] on icon at bounding box center [984, 279] width 13 height 13
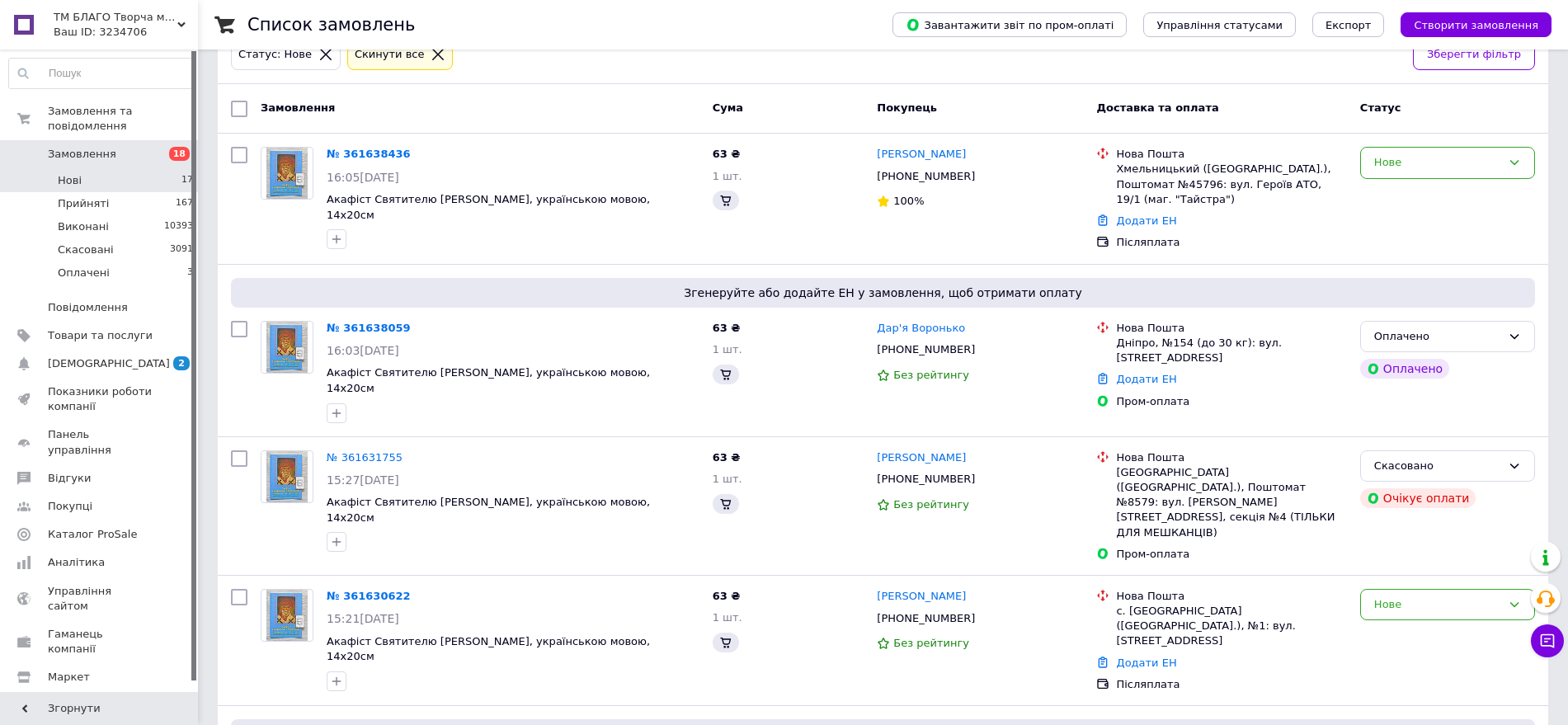
click at [188, 169] on li "Нові 17" at bounding box center [101, 180] width 203 height 23
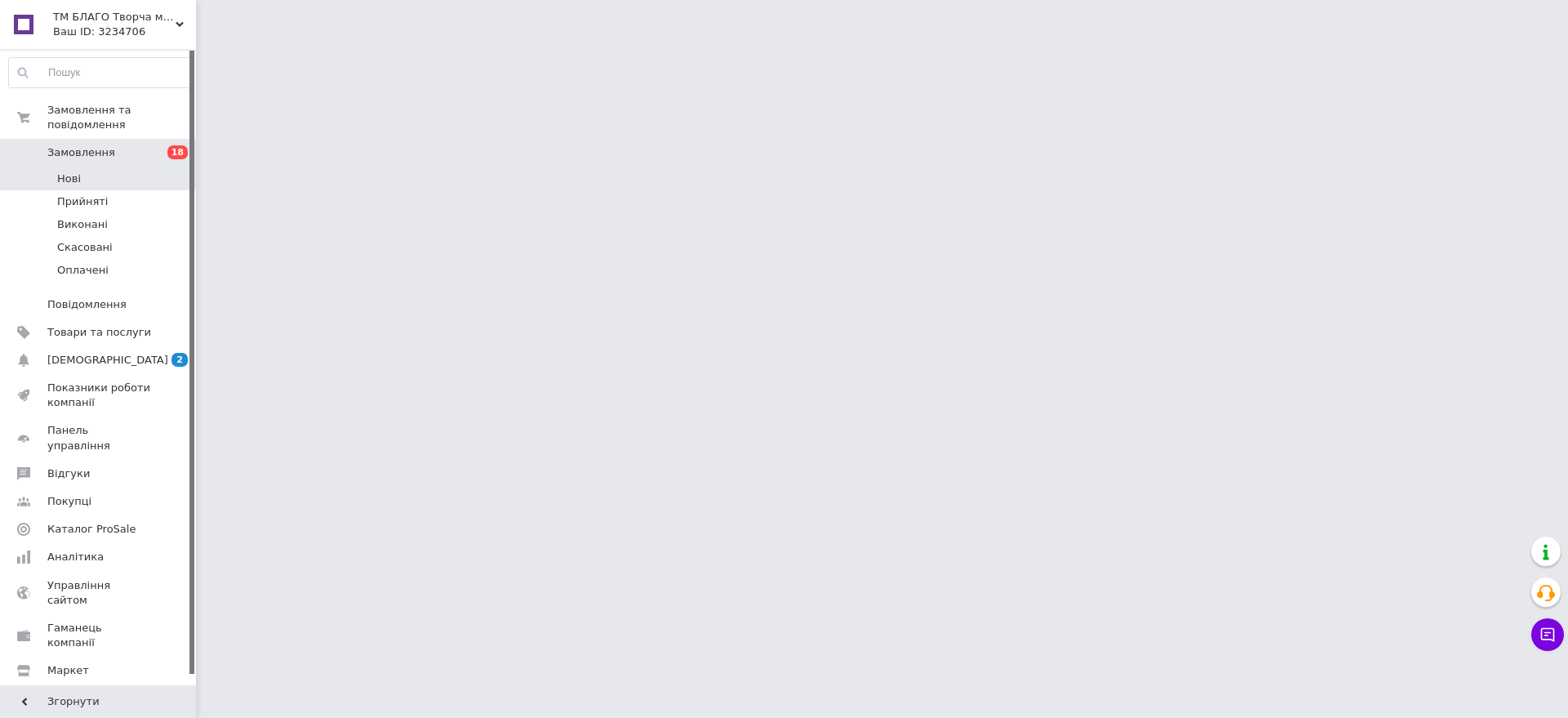
click at [136, 167] on li "Нові" at bounding box center [100, 179] width 201 height 23
click at [80, 171] on li "Нові" at bounding box center [100, 179] width 201 height 23
click at [135, 167] on li "Нові" at bounding box center [100, 179] width 201 height 23
click at [131, 172] on li "Нові" at bounding box center [100, 179] width 201 height 23
click at [77, 172] on span "Нові" at bounding box center [69, 179] width 24 height 15
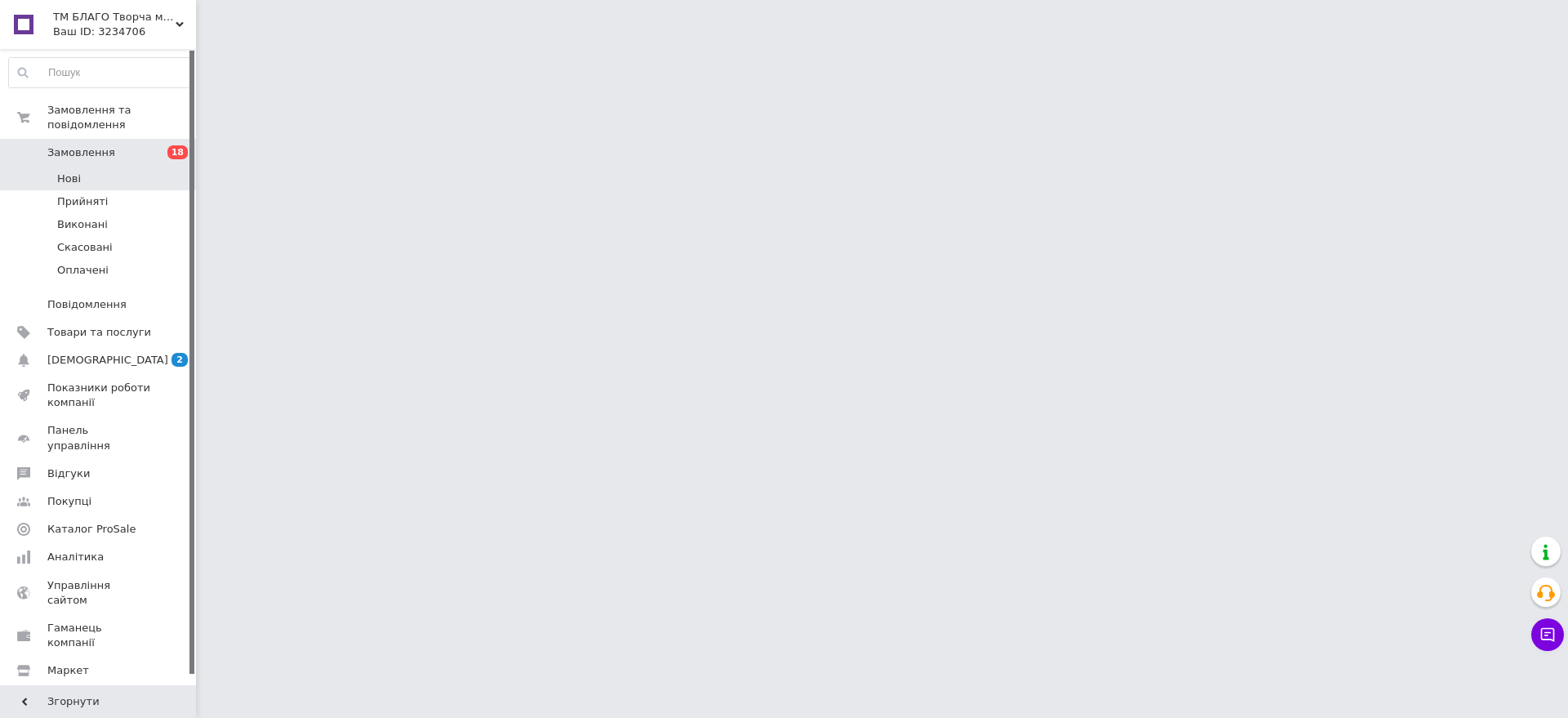
click at [88, 173] on li "Нові" at bounding box center [100, 179] width 201 height 23
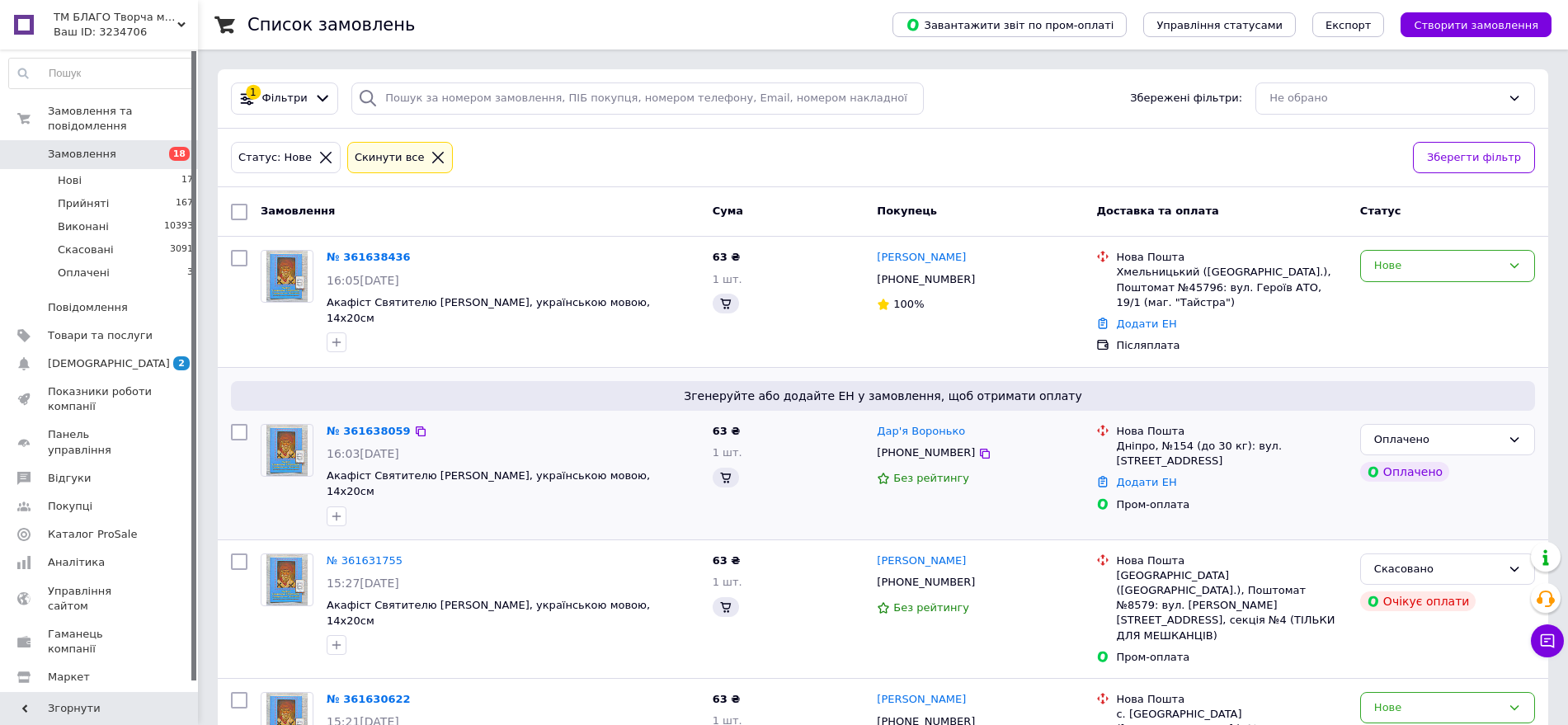
drag, startPoint x: 964, startPoint y: 284, endPoint x: 842, endPoint y: 422, distance: 184.2
click at [978, 283] on icon at bounding box center [984, 279] width 13 height 13
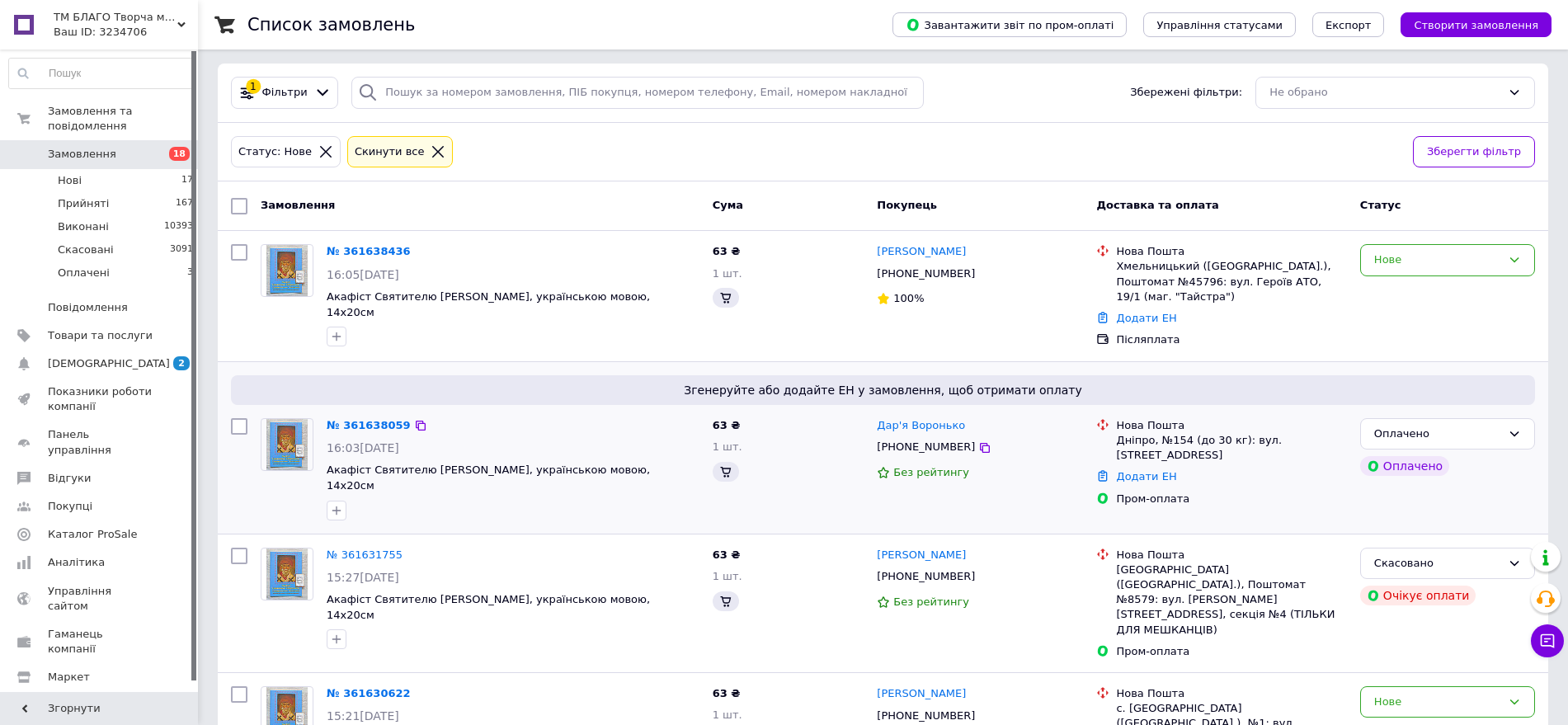
scroll to position [103, 0]
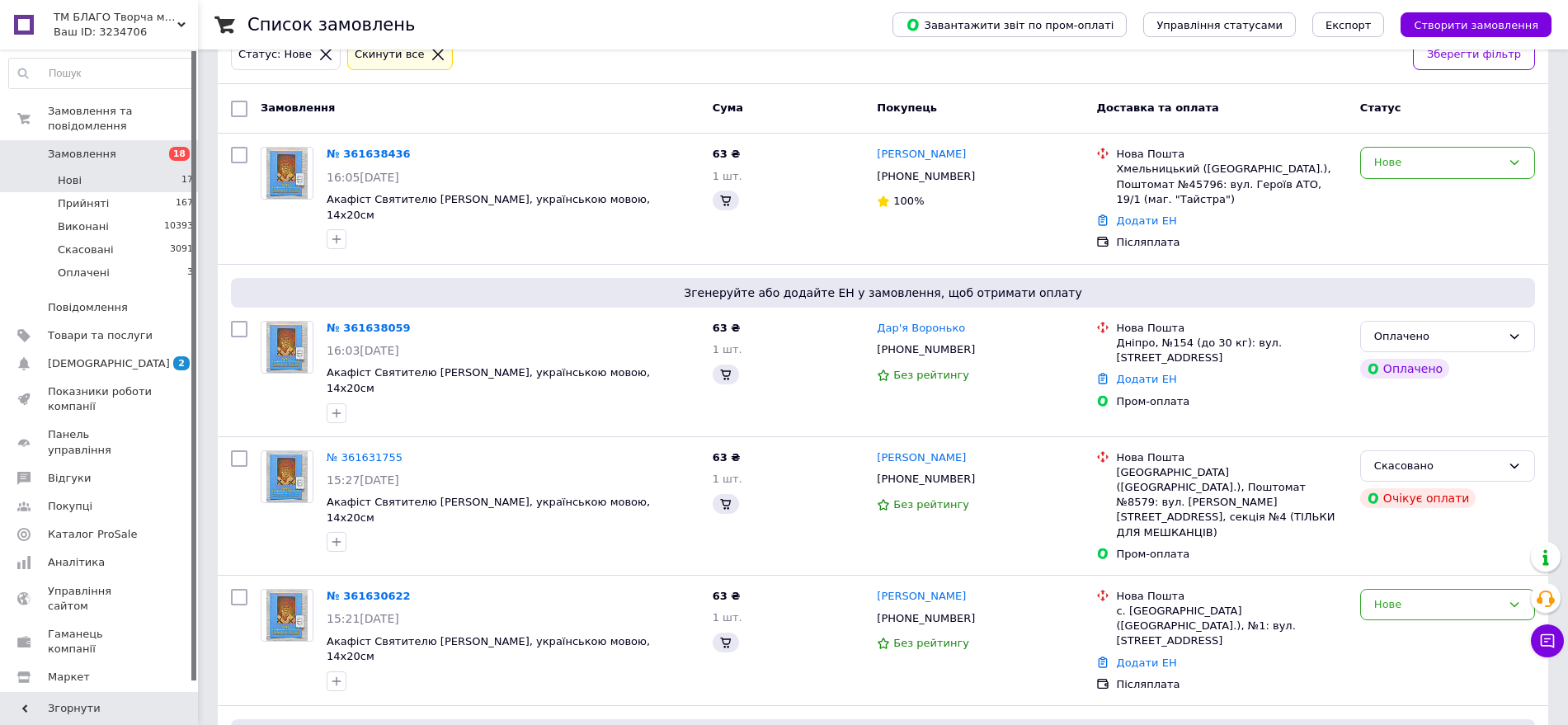
click at [181, 173] on span "17" at bounding box center [187, 180] width 12 height 15
click at [172, 171] on li "Нові 17" at bounding box center [101, 180] width 203 height 23
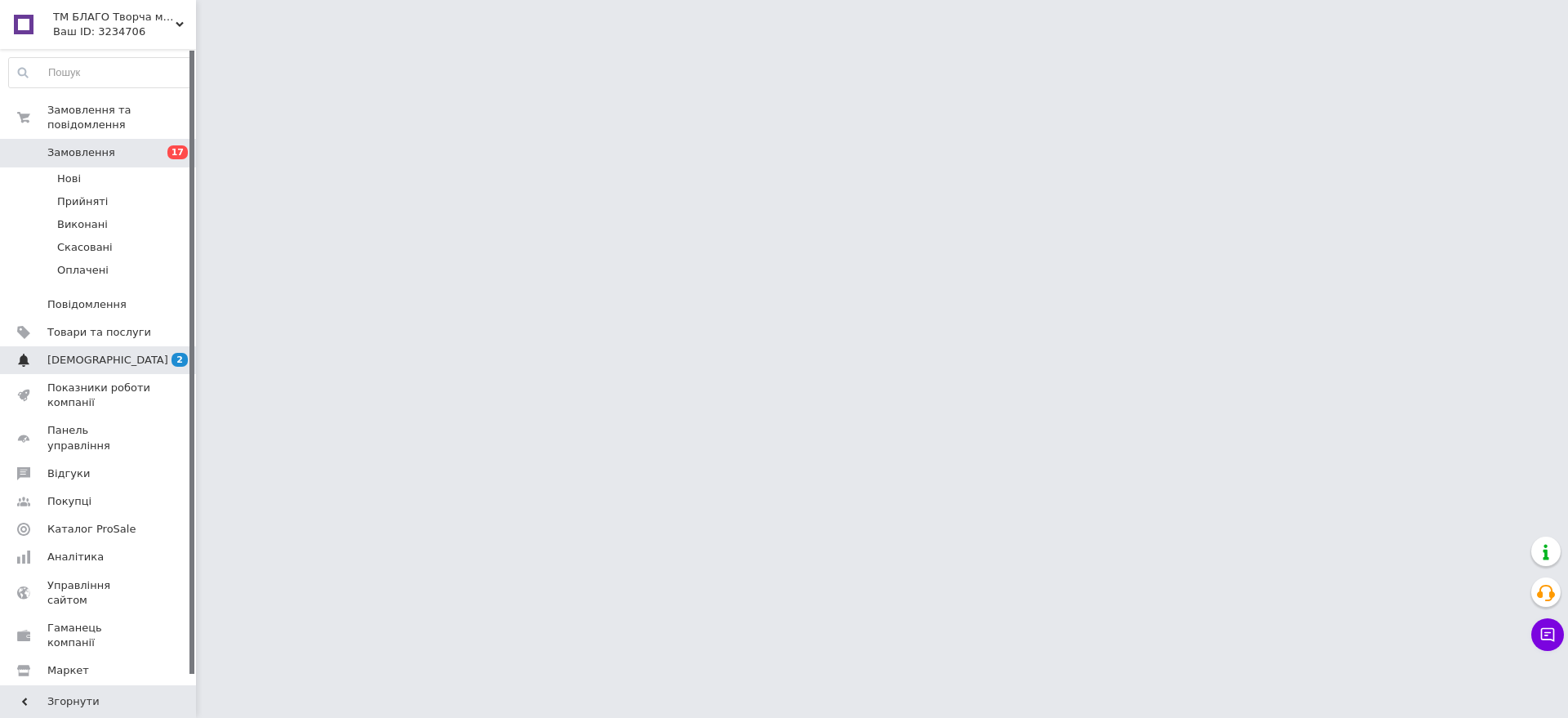
click at [162, 347] on link "[DEMOGRAPHIC_DATA] 2 0" at bounding box center [100, 360] width 201 height 27
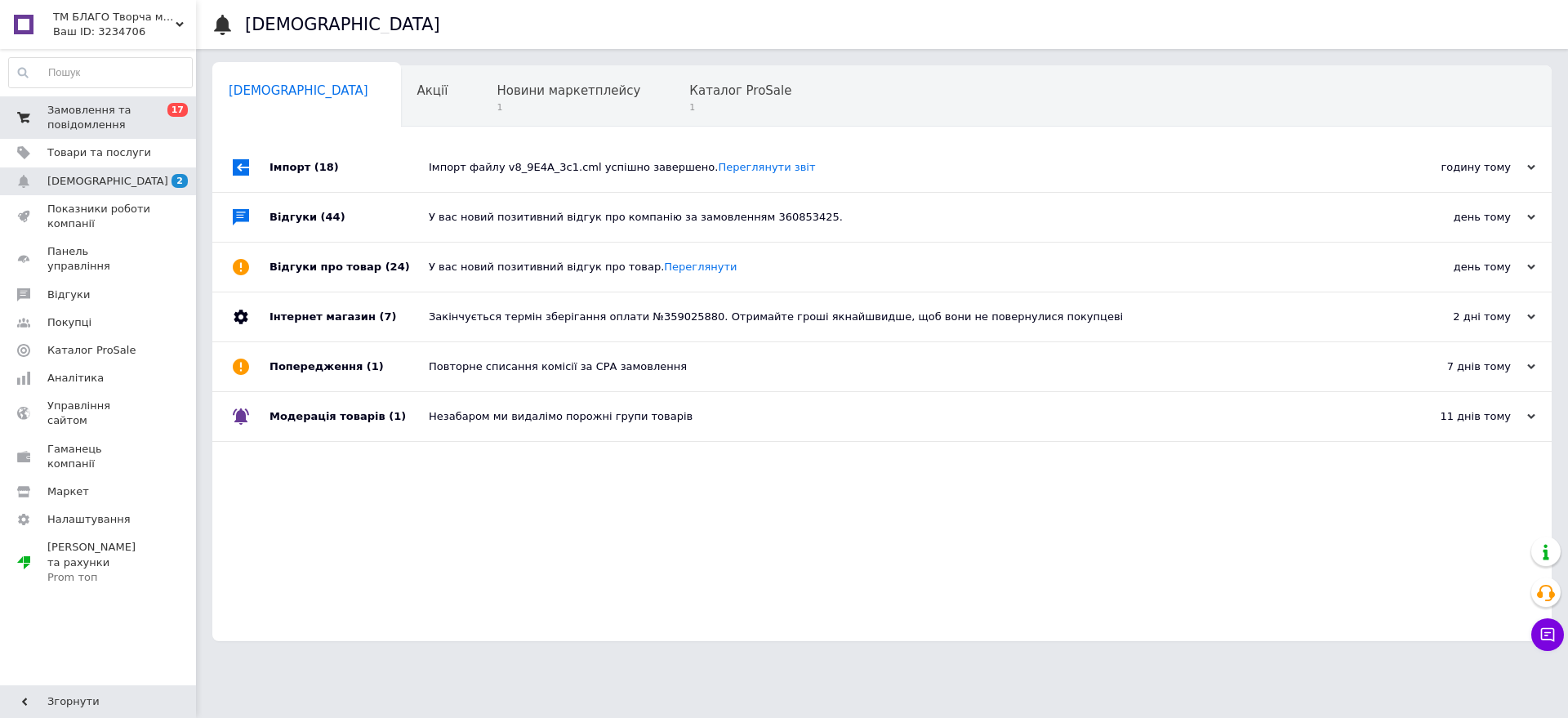
click at [133, 103] on span "Замовлення та повідомлення" at bounding box center [99, 117] width 103 height 29
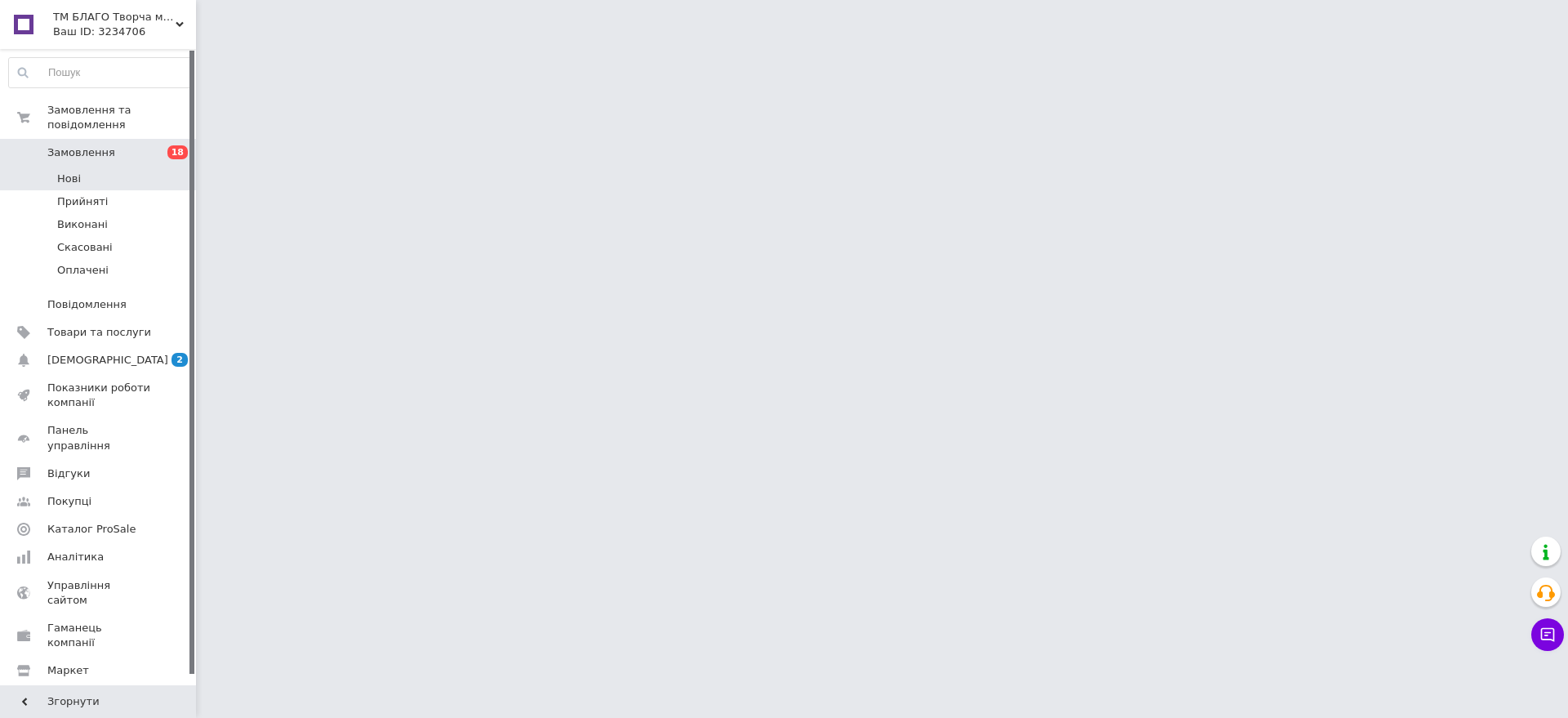
click at [112, 167] on li "Нові" at bounding box center [100, 179] width 201 height 23
click at [116, 168] on li "Нові" at bounding box center [100, 179] width 201 height 23
click at [157, 167] on li "Нові" at bounding box center [100, 179] width 201 height 23
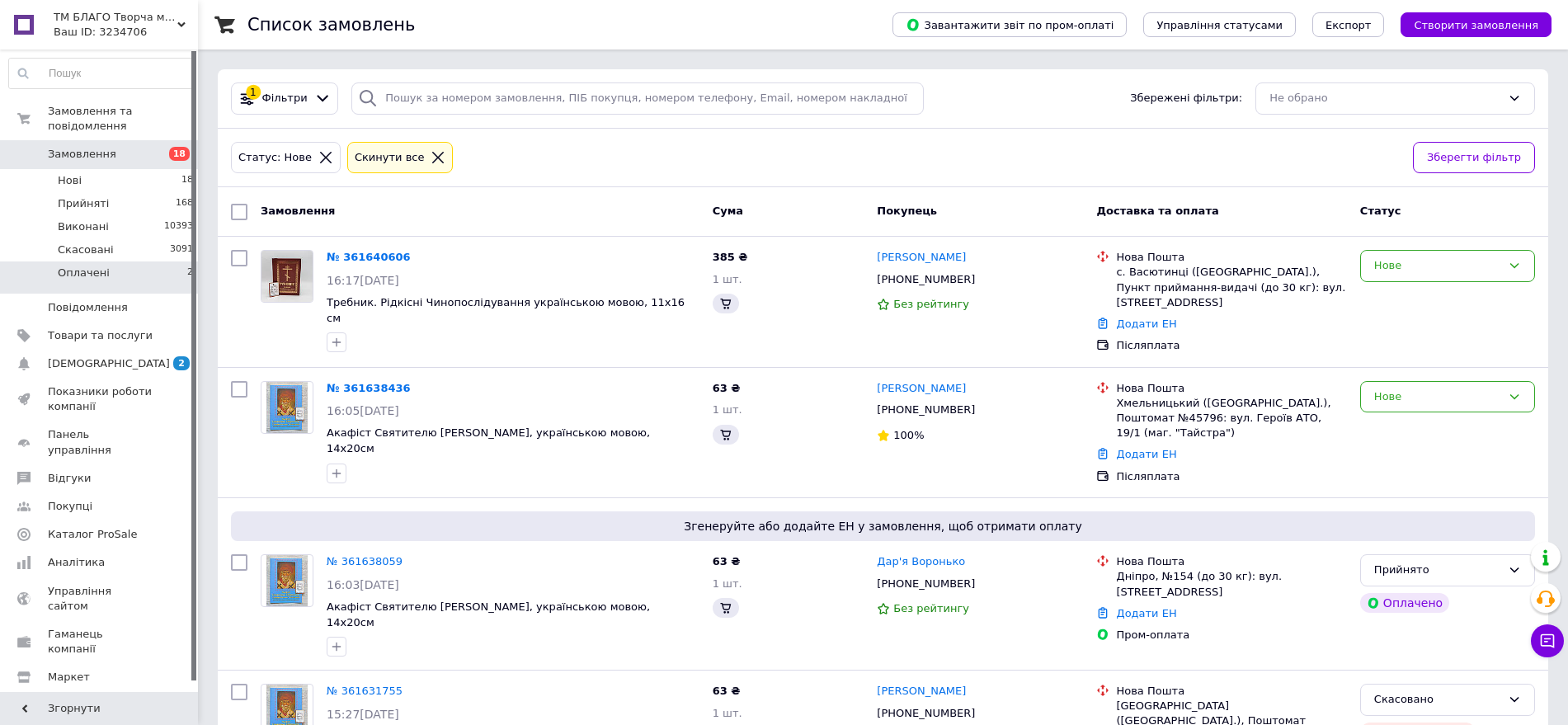
click at [176, 264] on li "Оплачені 2" at bounding box center [101, 277] width 203 height 31
click at [166, 169] on li "Нові 18" at bounding box center [101, 180] width 203 height 23
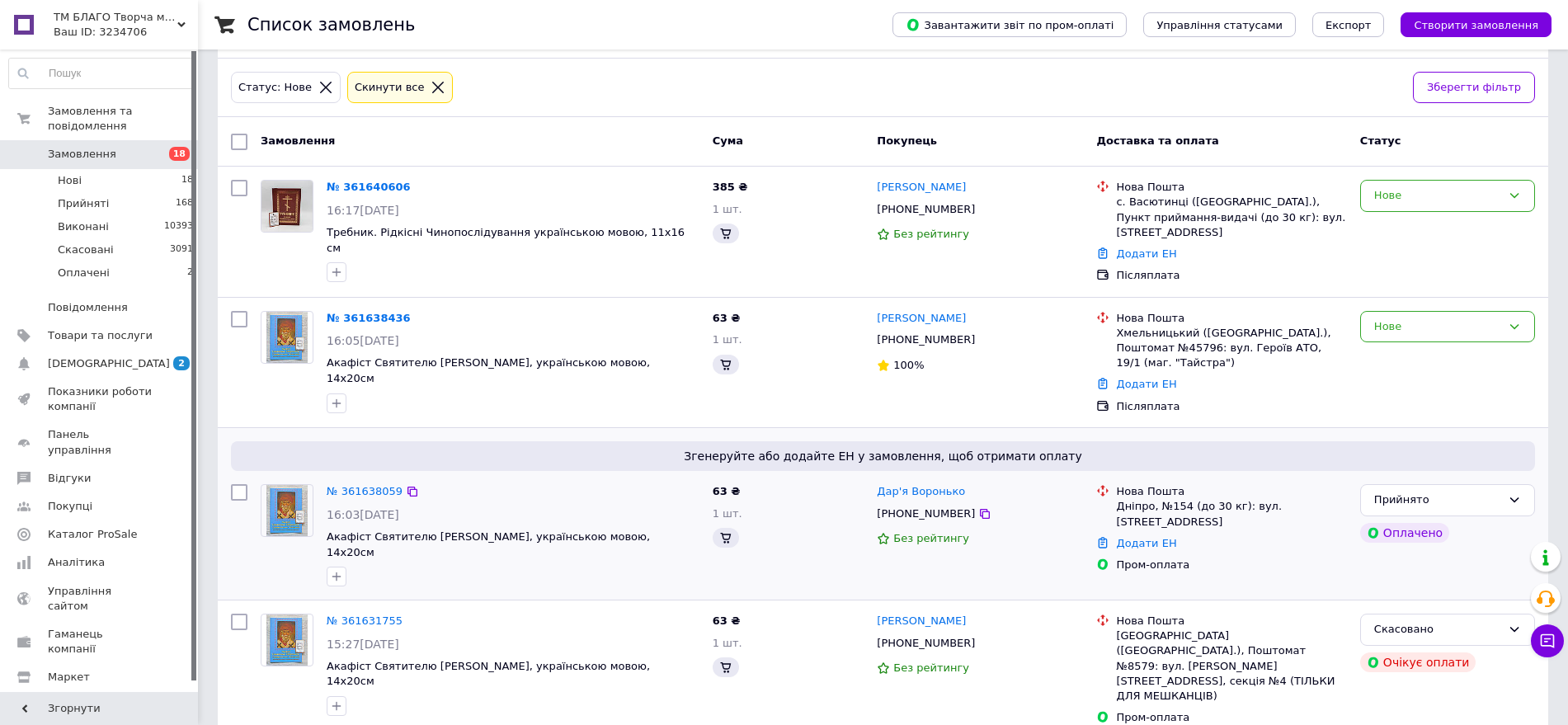
scroll to position [309, 0]
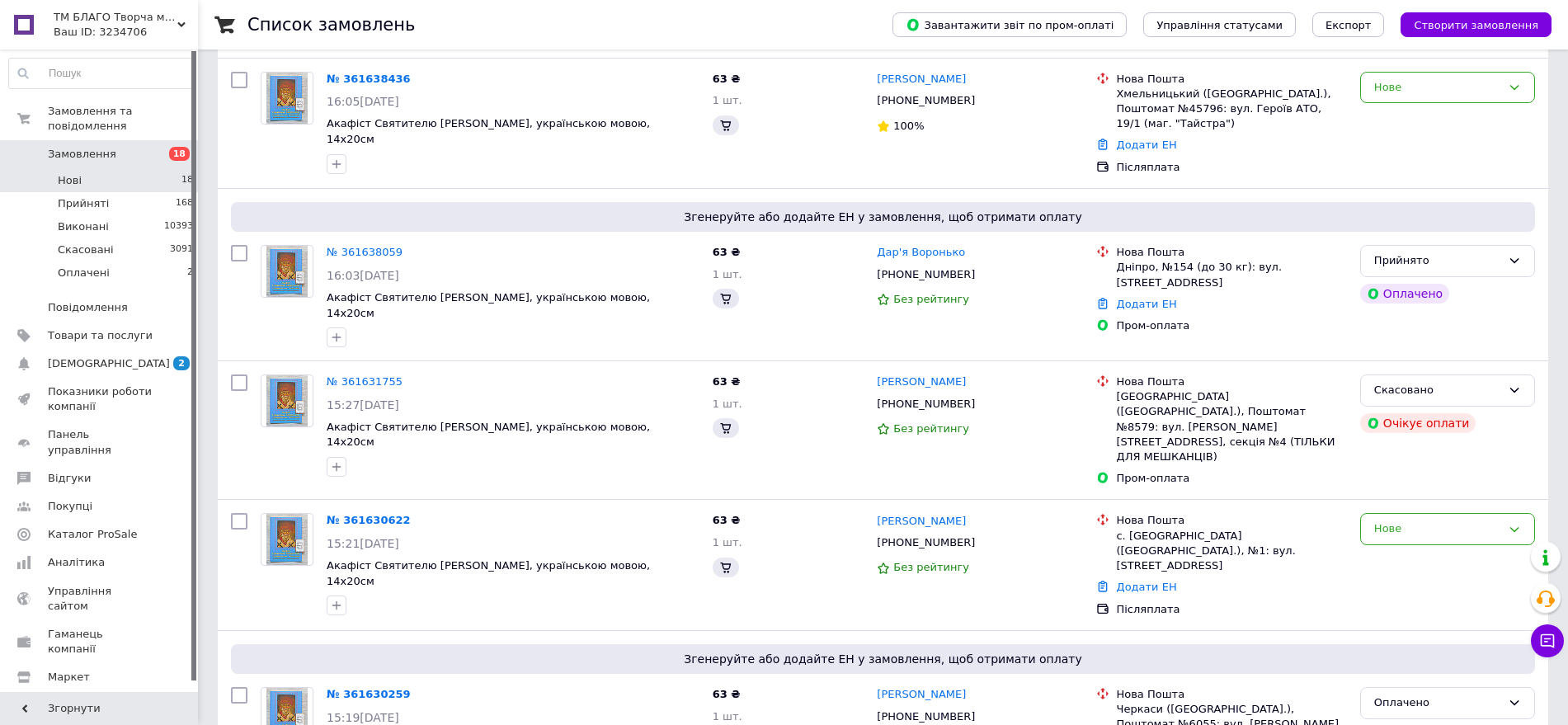
click at [158, 169] on li "Нові 18" at bounding box center [101, 180] width 203 height 23
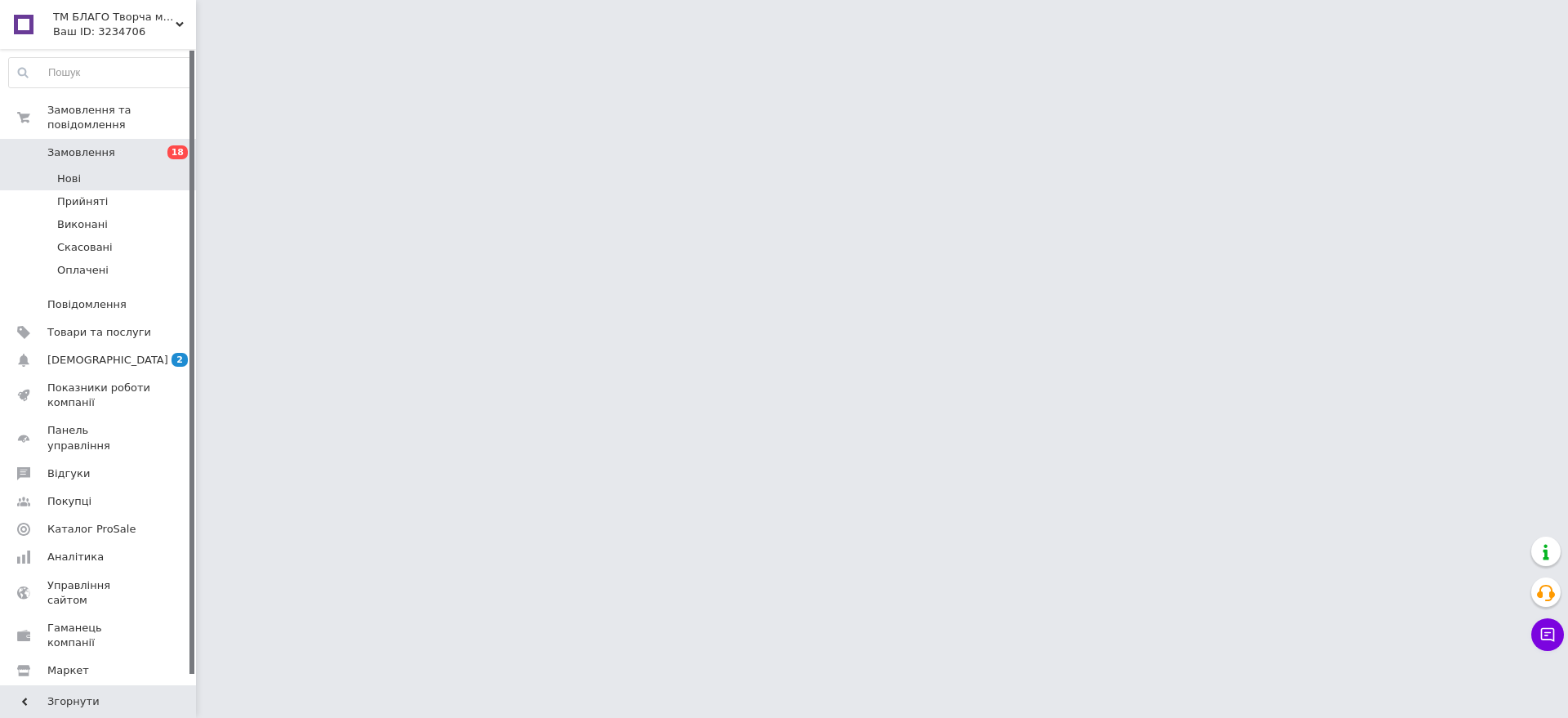
click at [118, 167] on li "Нові" at bounding box center [100, 179] width 201 height 23
click at [169, 167] on li "Нові" at bounding box center [100, 179] width 201 height 23
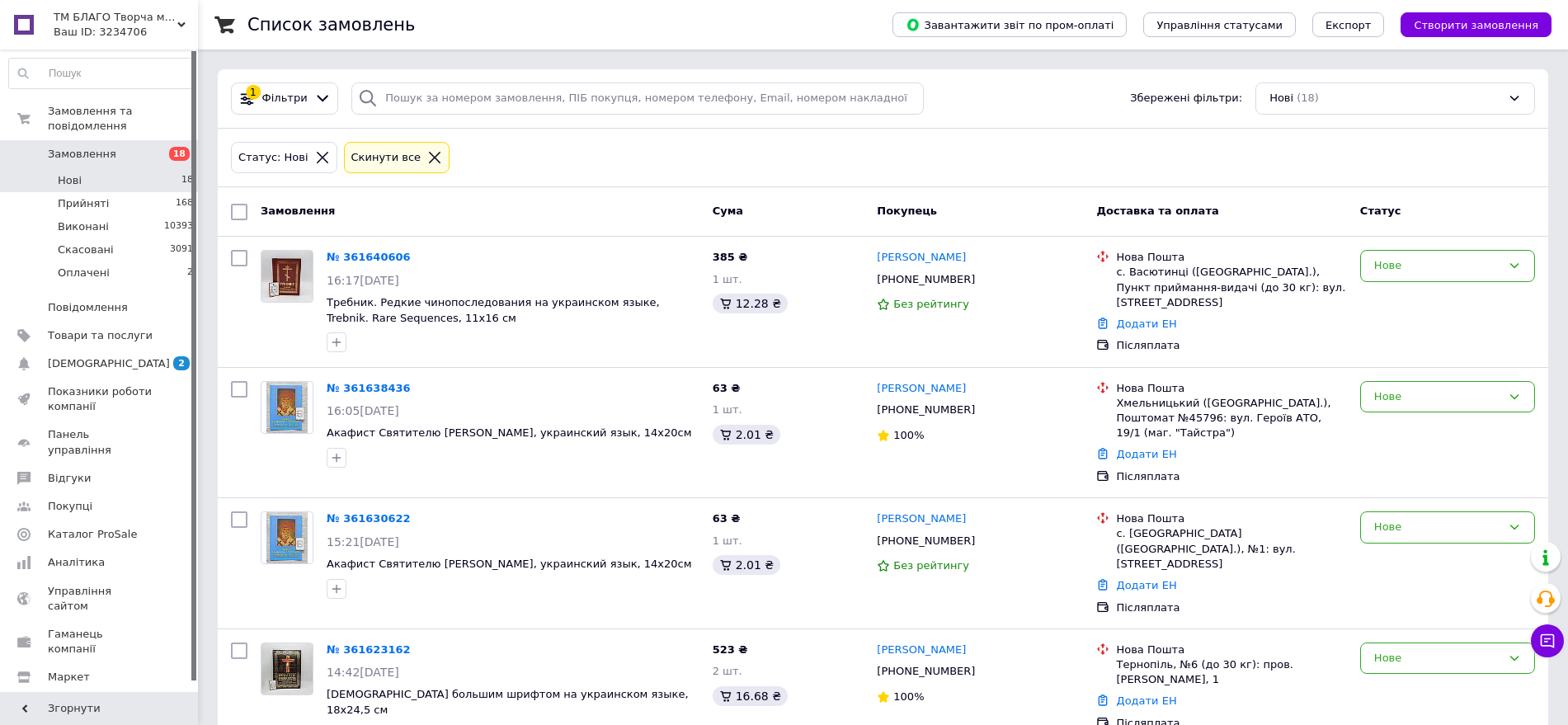
click at [171, 169] on li "Нові 18" at bounding box center [101, 180] width 203 height 23
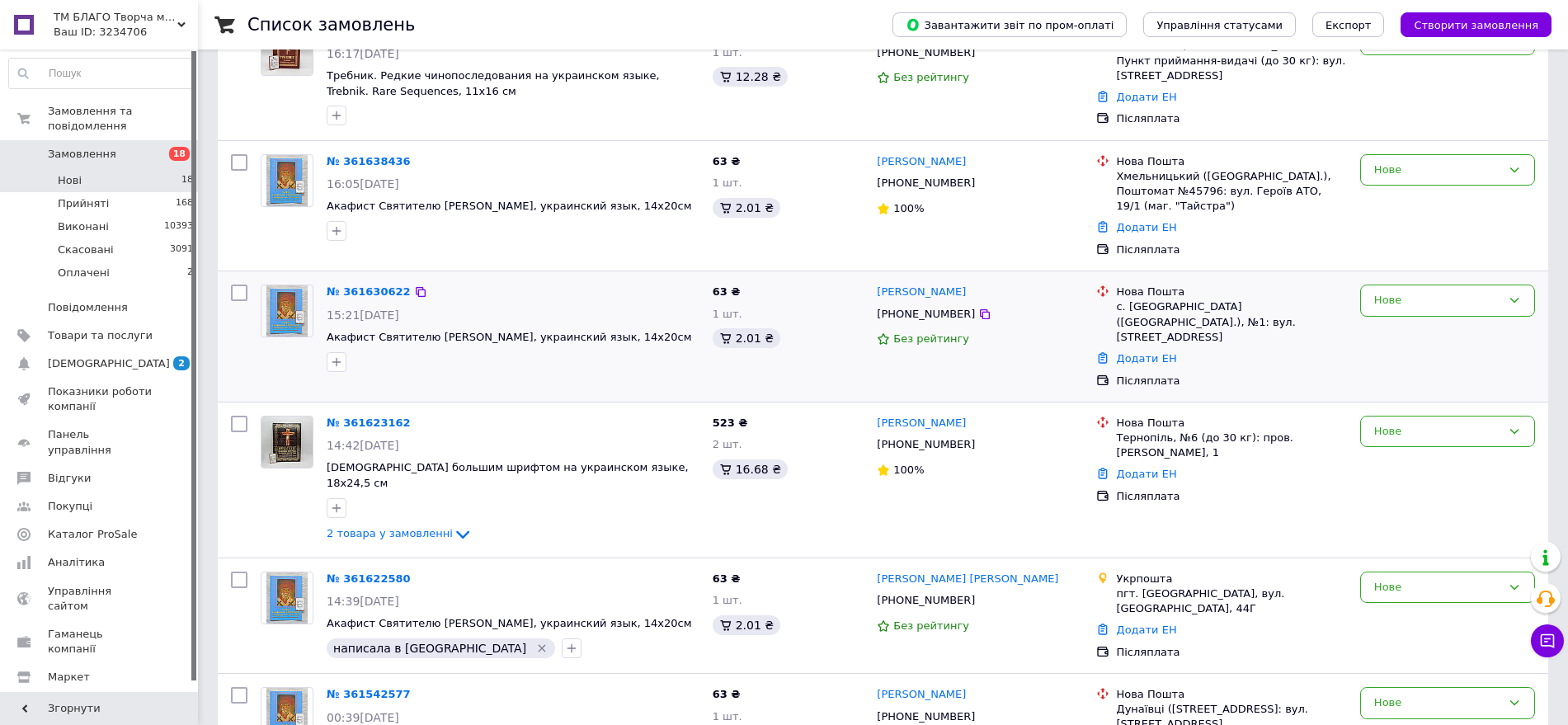
scroll to position [103, 0]
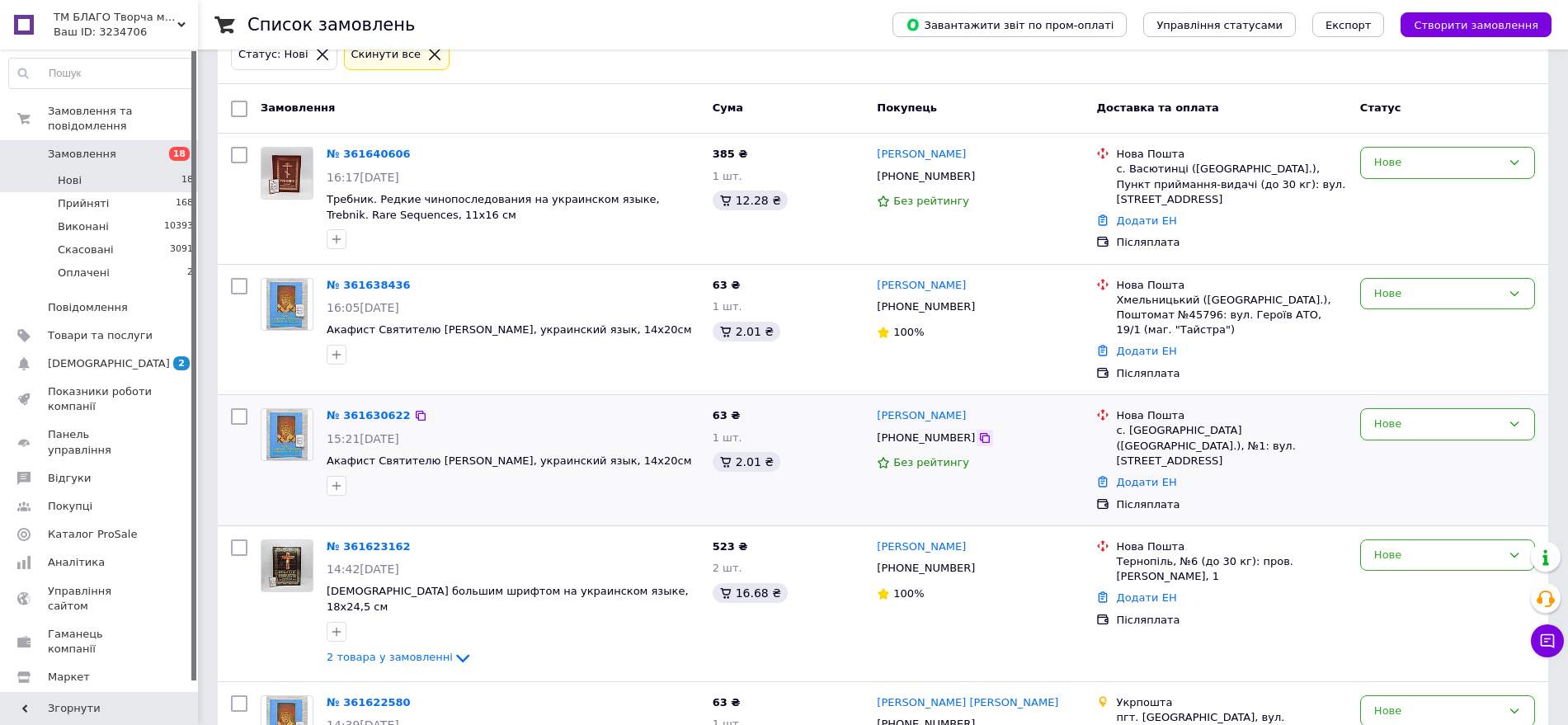
click at [978, 438] on icon at bounding box center [984, 438] width 13 height 13
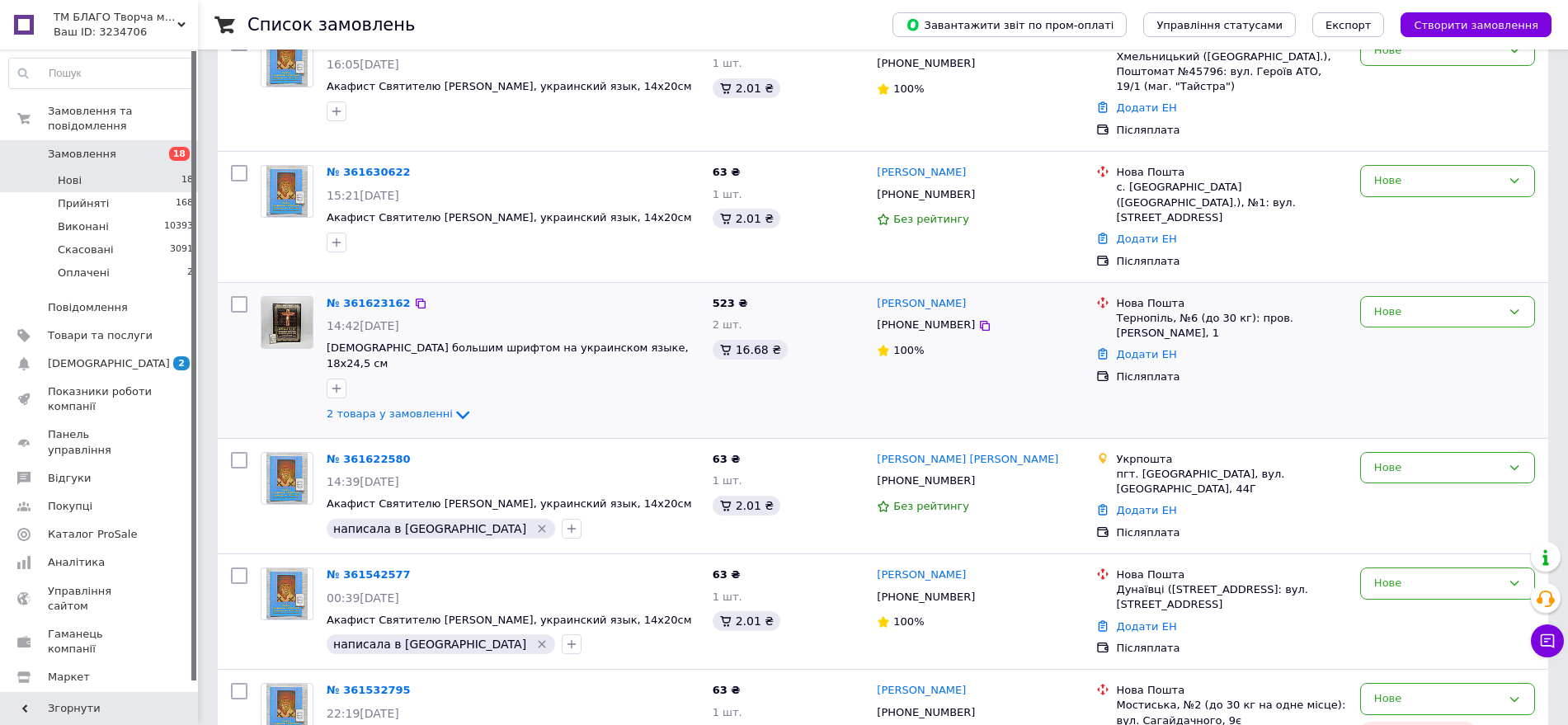
scroll to position [412, 0]
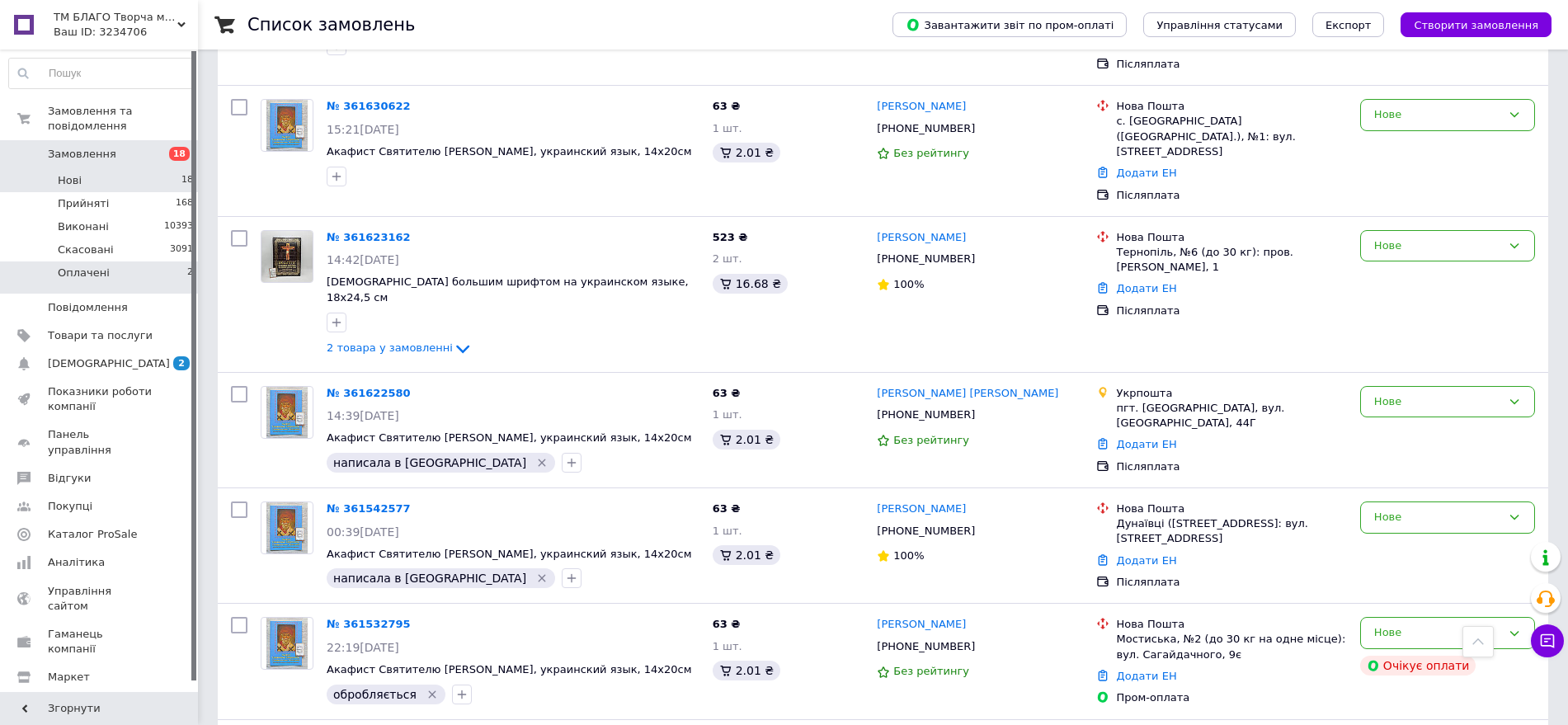
click at [188, 262] on li "Оплачені 2" at bounding box center [101, 277] width 203 height 31
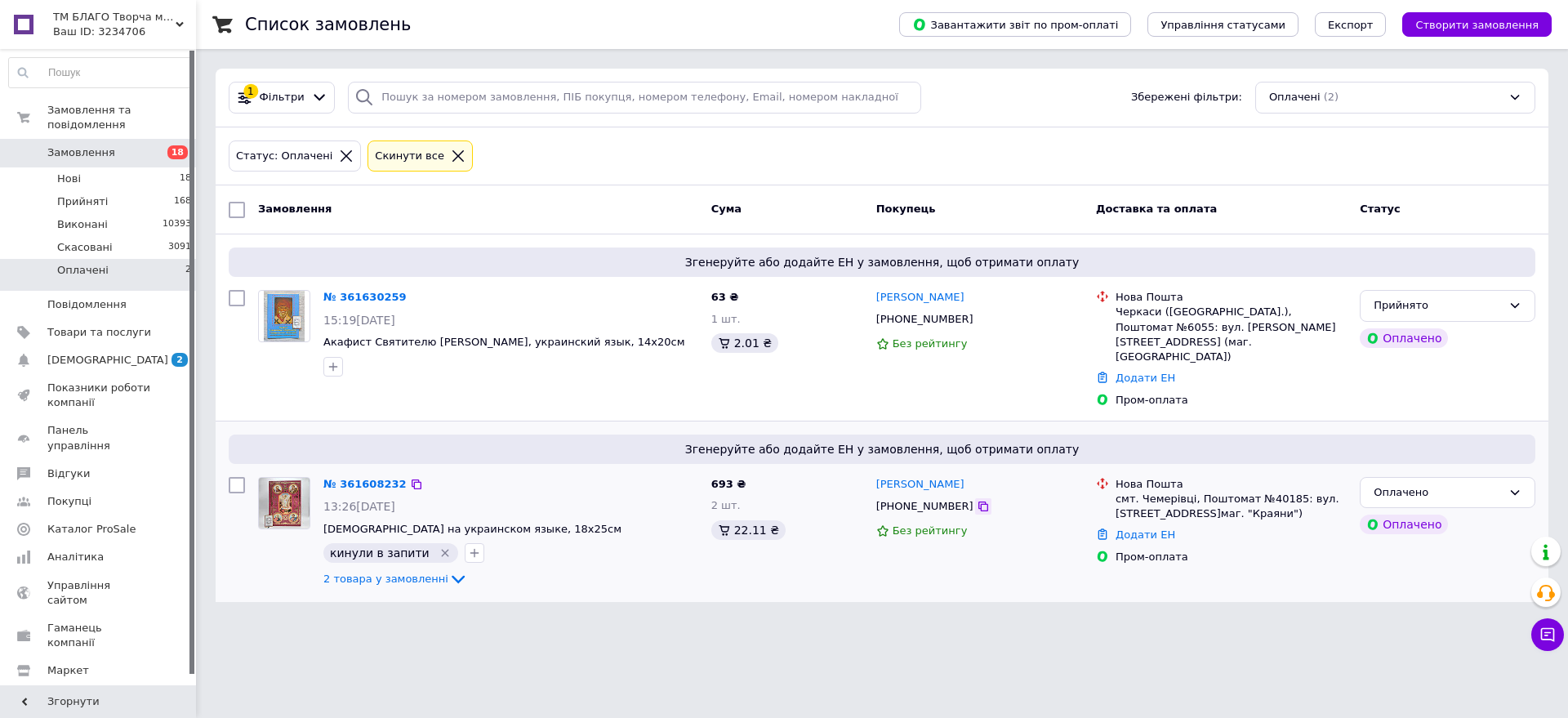
drag, startPoint x: 962, startPoint y: 478, endPoint x: 892, endPoint y: 276, distance: 213.8
click at [977, 500] on icon at bounding box center [983, 506] width 13 height 13
click at [977, 313] on icon at bounding box center [983, 319] width 13 height 13
click at [126, 169] on li "Нові 18" at bounding box center [100, 179] width 201 height 23
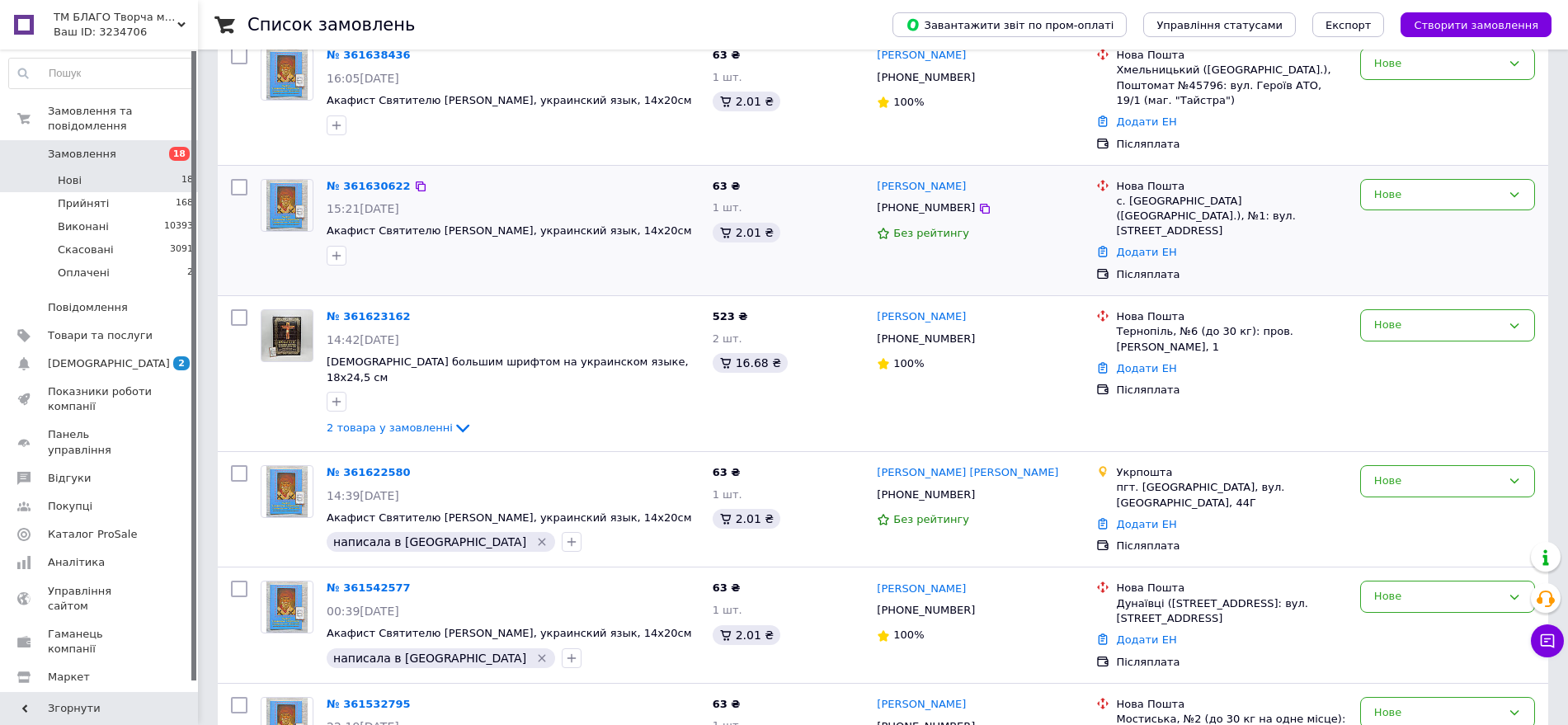
scroll to position [515, 0]
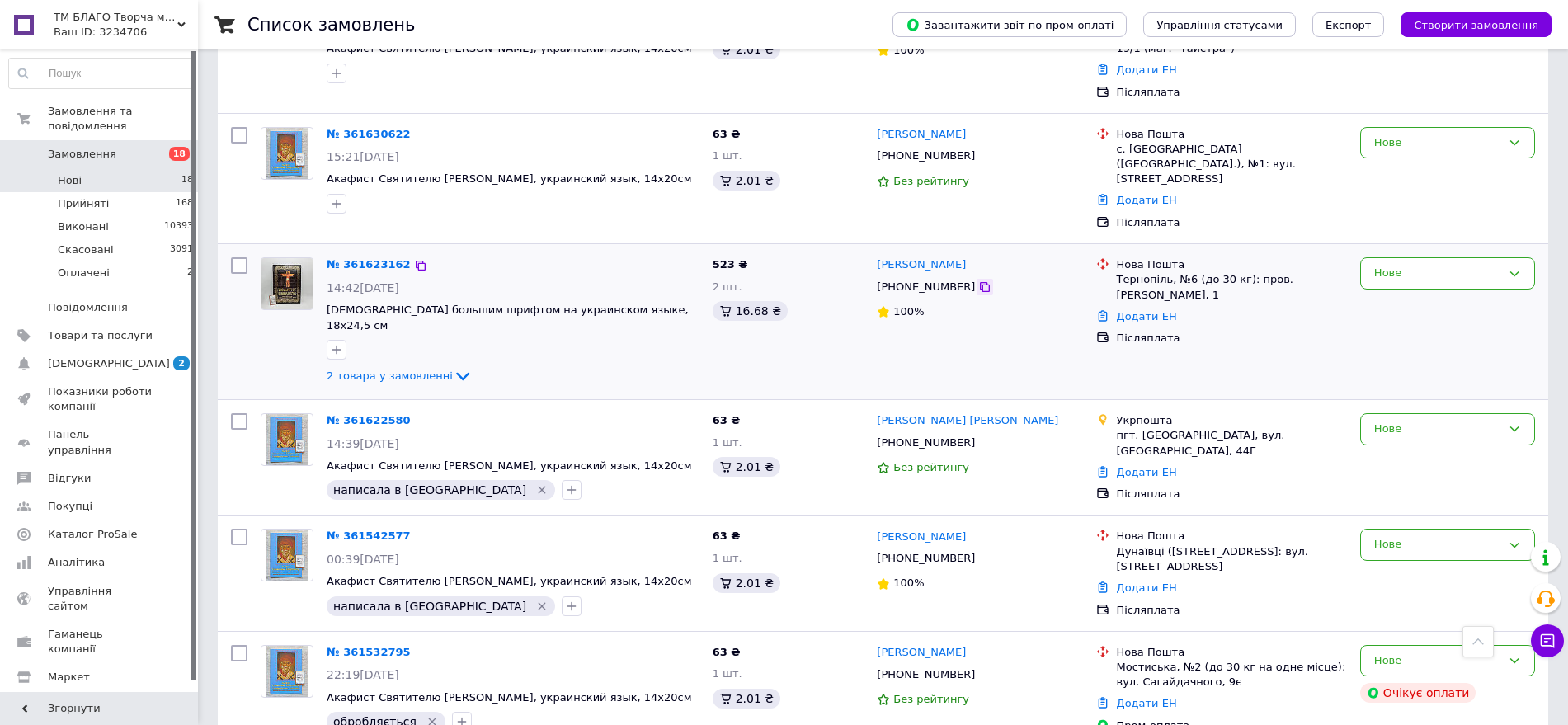
click at [978, 288] on icon at bounding box center [984, 287] width 13 height 13
drag, startPoint x: 967, startPoint y: 288, endPoint x: 952, endPoint y: 265, distance: 27.5
click at [978, 289] on icon at bounding box center [984, 287] width 13 height 13
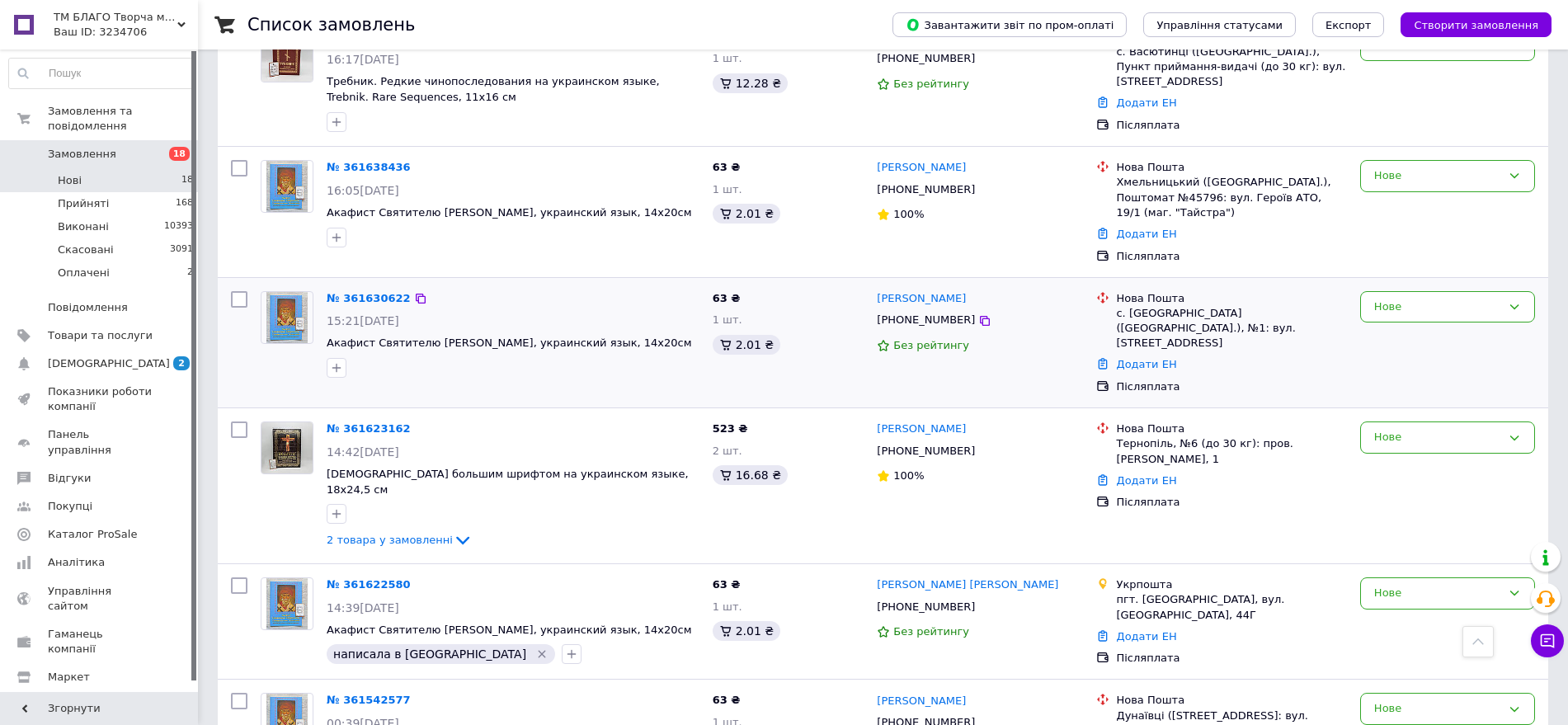
scroll to position [309, 0]
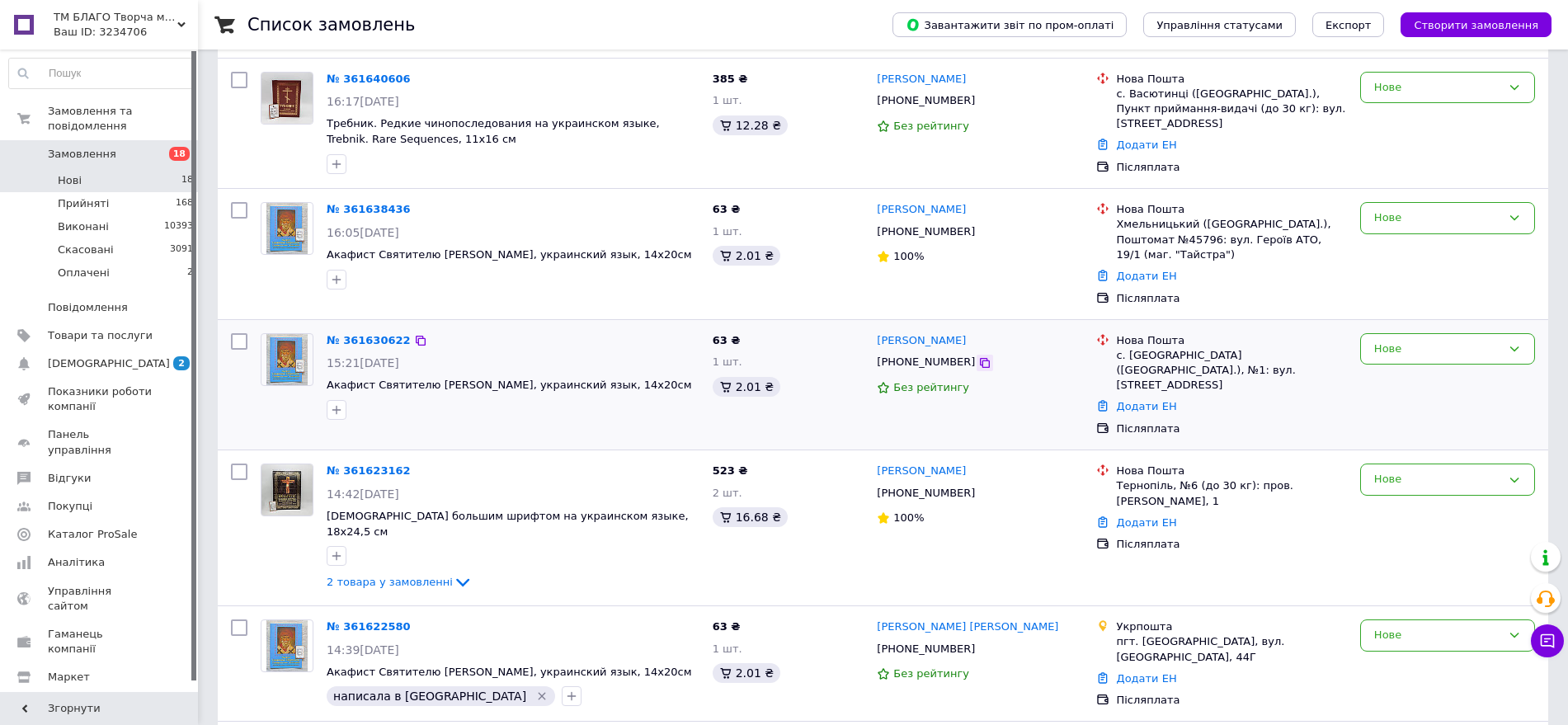
click at [978, 362] on icon at bounding box center [984, 362] width 13 height 13
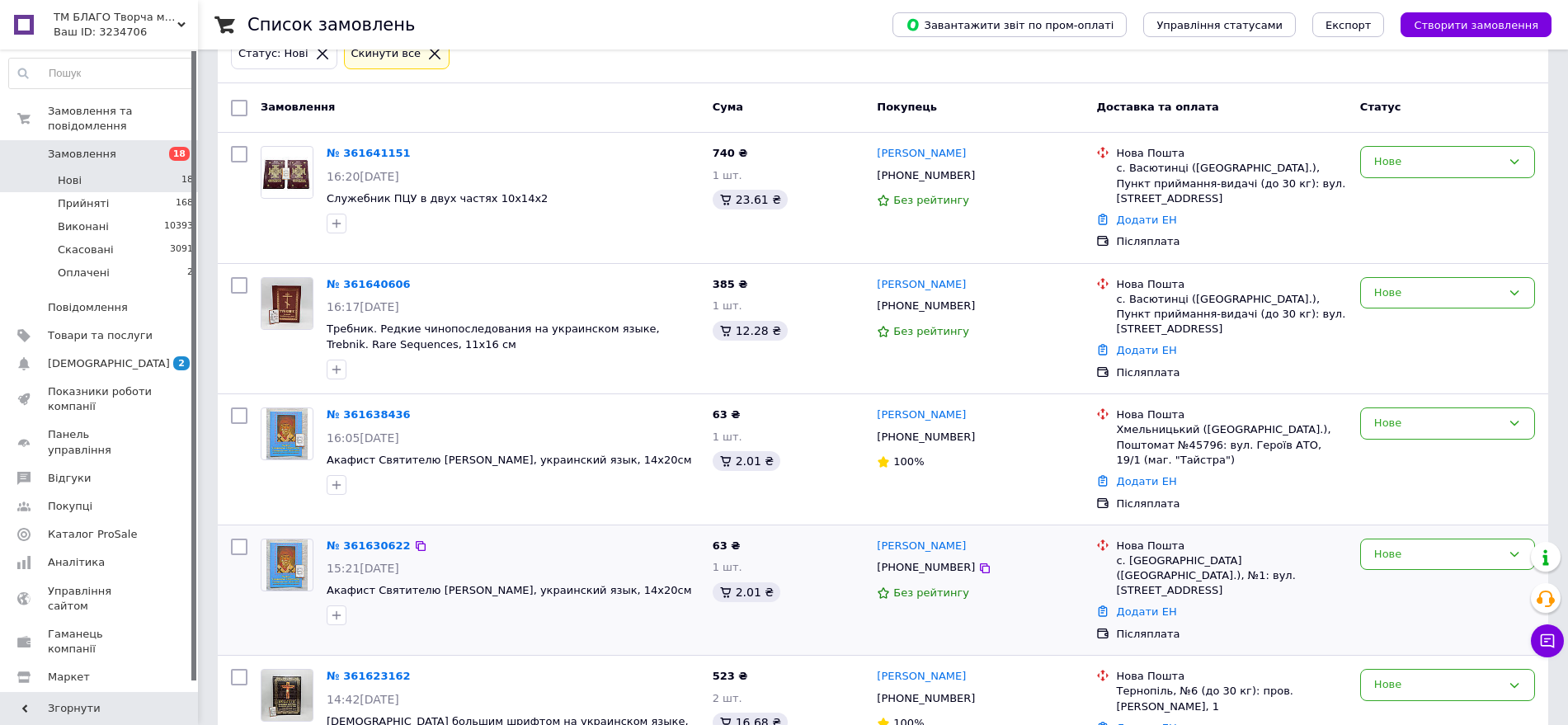
scroll to position [103, 0]
drag, startPoint x: 963, startPoint y: 438, endPoint x: 919, endPoint y: 124, distance: 317.1
click at [978, 438] on icon at bounding box center [984, 438] width 13 height 13
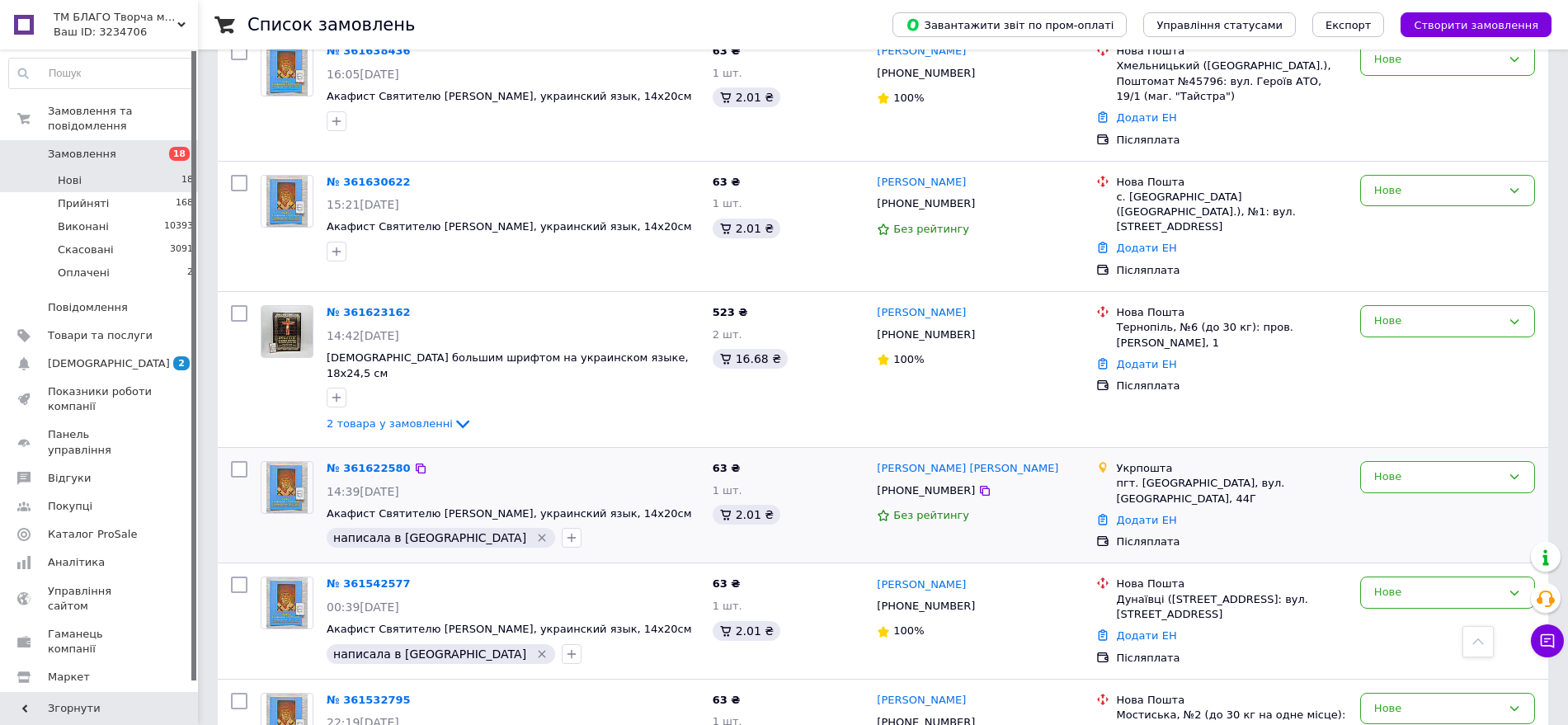
scroll to position [515, 0]
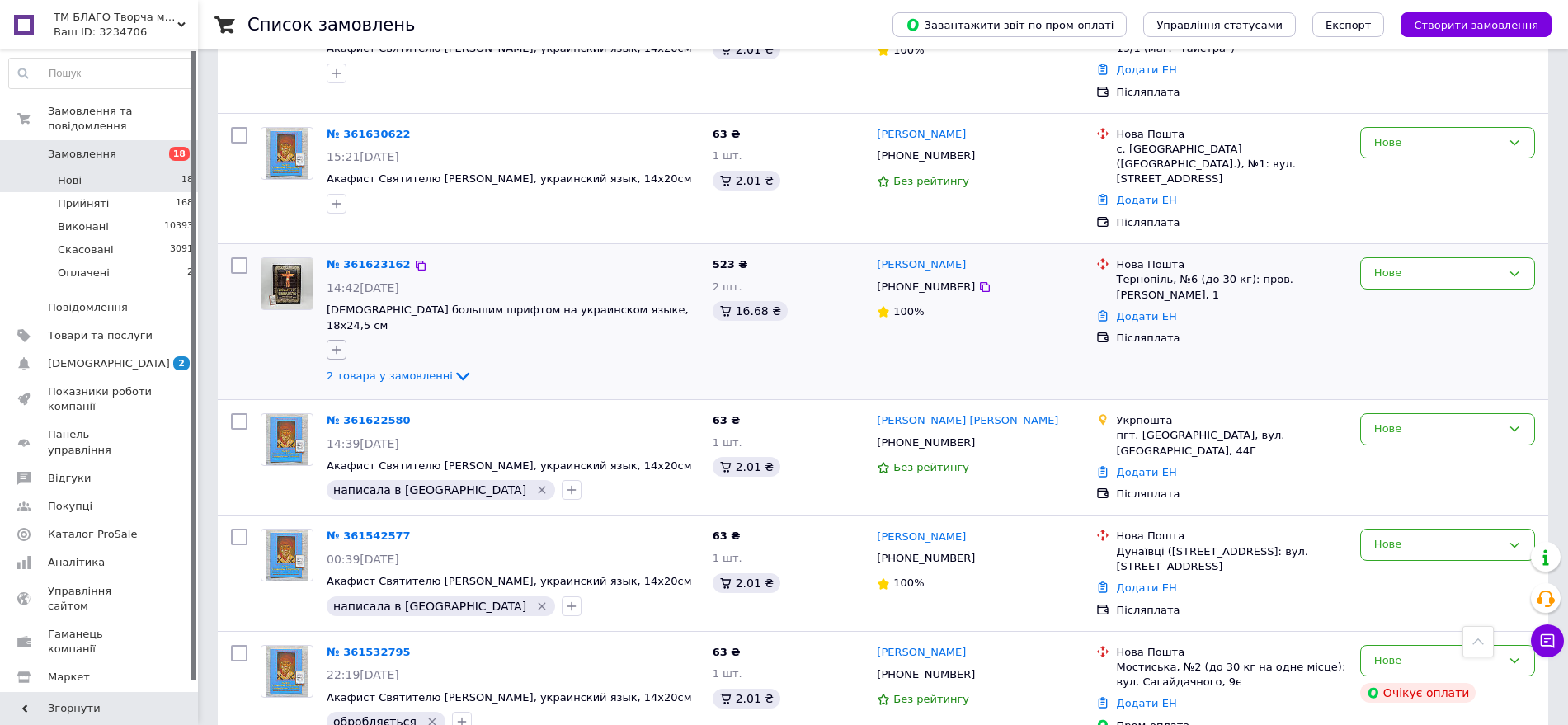
click at [329, 340] on button "button" at bounding box center [337, 350] width 20 height 20
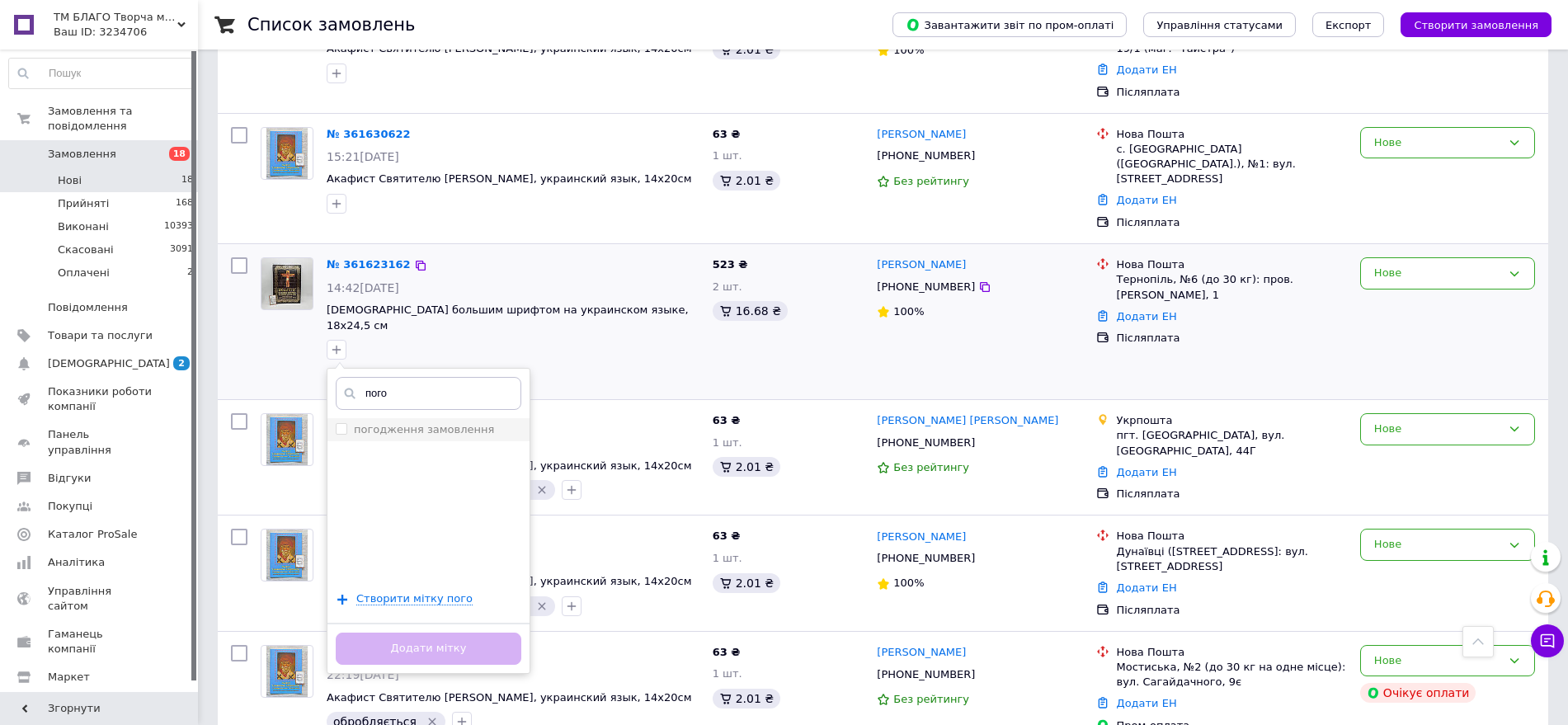
type input "пого"
click at [397, 423] on label "погодження замовлення" at bounding box center [423, 429] width 140 height 12
checkbox input "true"
drag, startPoint x: 421, startPoint y: 630, endPoint x: 368, endPoint y: 354, distance: 281.0
click at [421, 632] on button "Додати мітку" at bounding box center [429, 648] width 186 height 32
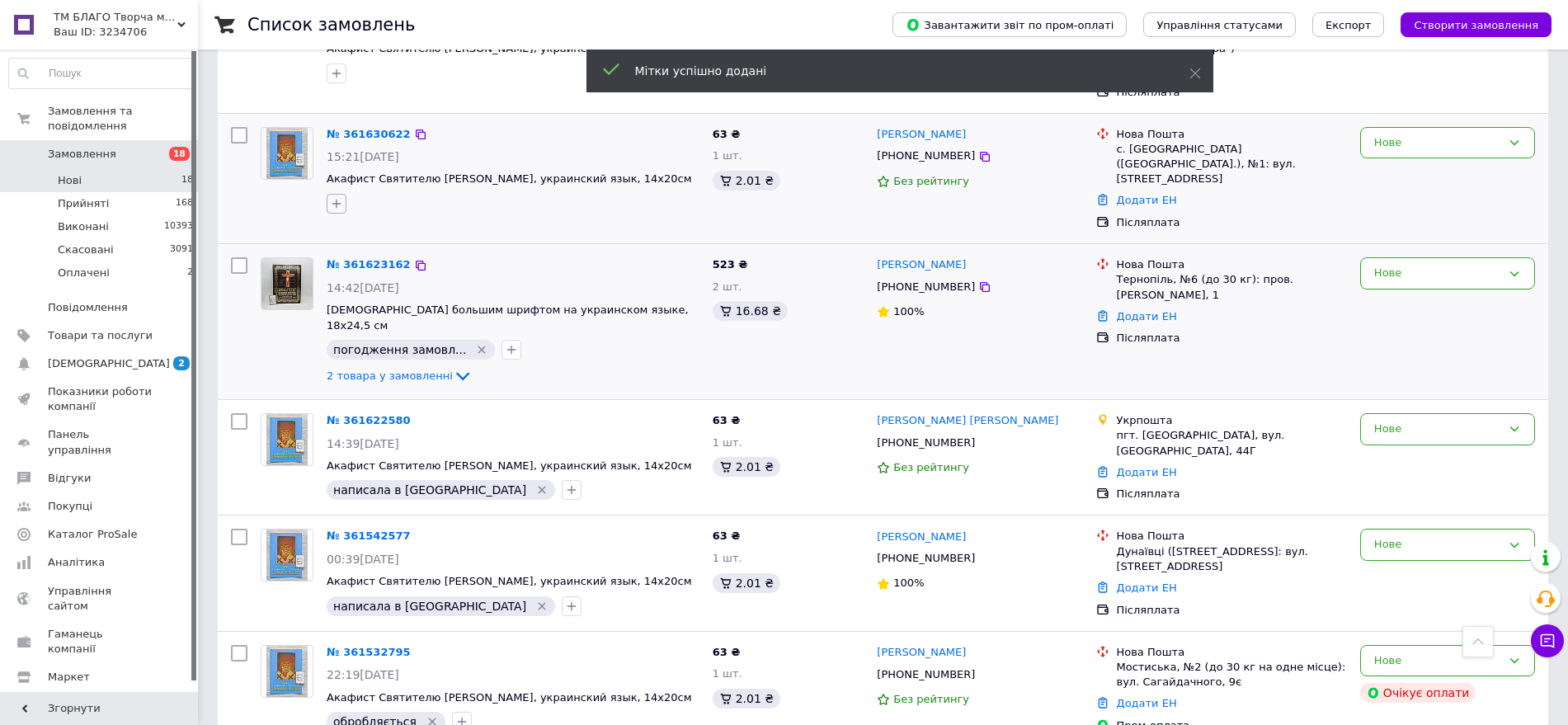
click at [338, 211] on icon "button" at bounding box center [336, 204] width 13 height 13
type input "а"
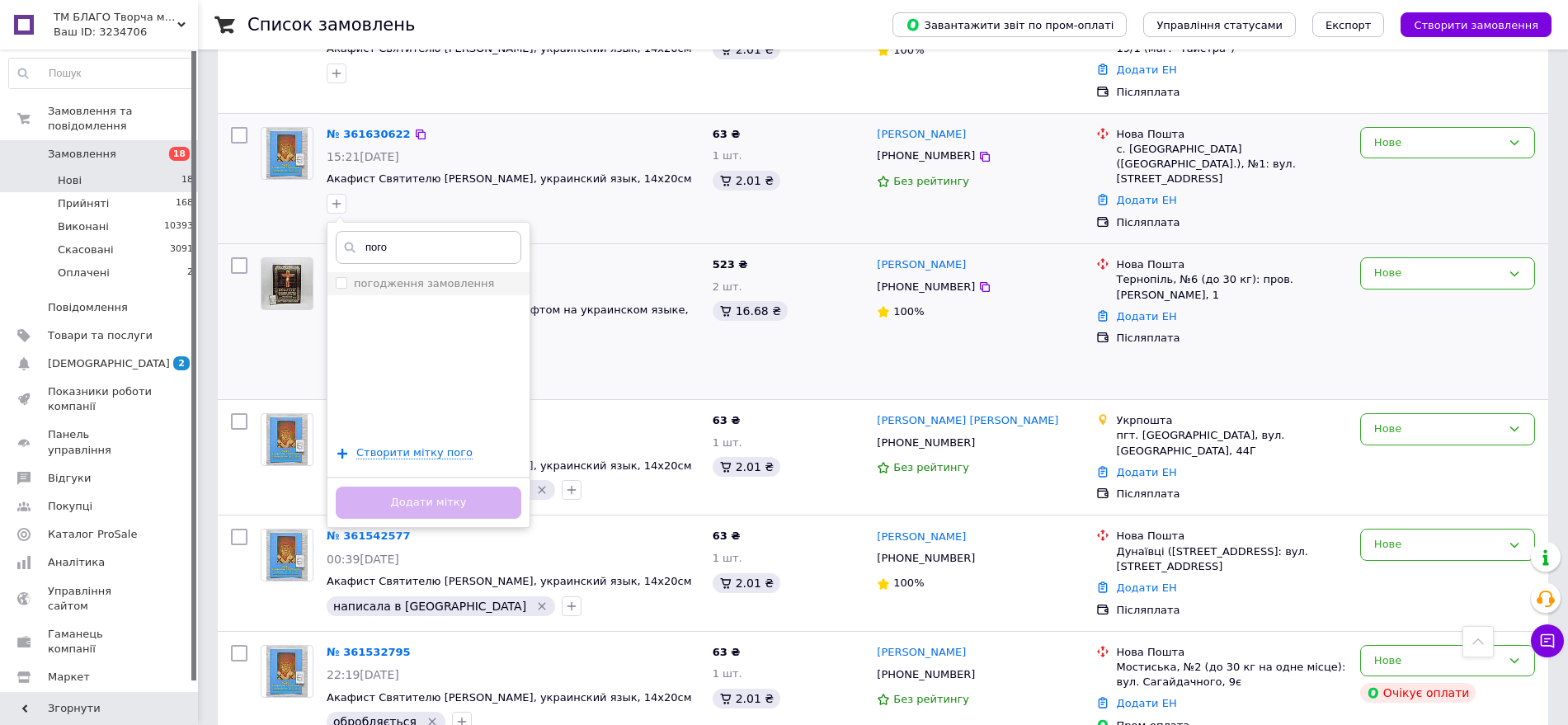
type input "пого"
click at [396, 296] on li "погодження замовлення" at bounding box center [429, 284] width 202 height 23
checkbox input "true"
click at [448, 517] on button "Додати мітку" at bounding box center [429, 503] width 186 height 32
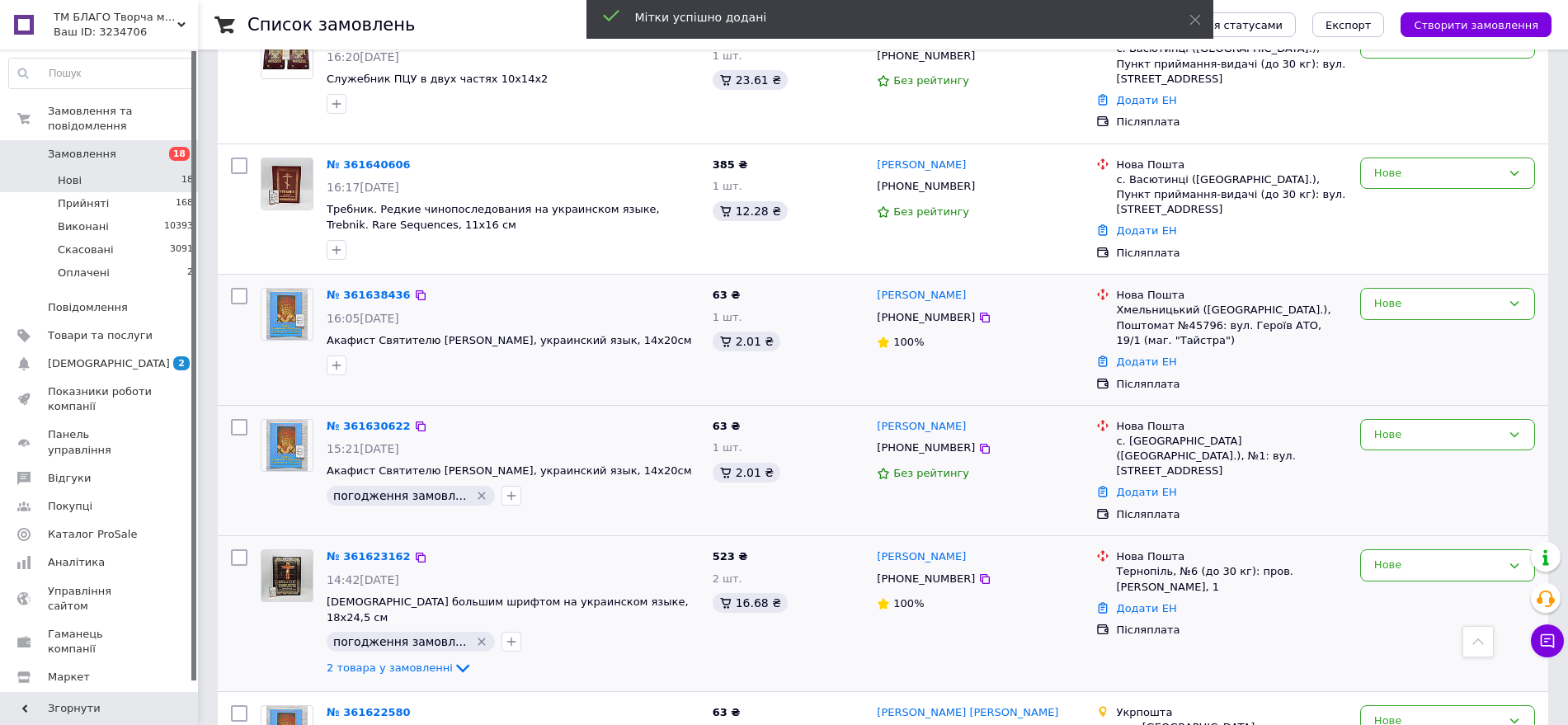
scroll to position [206, 0]
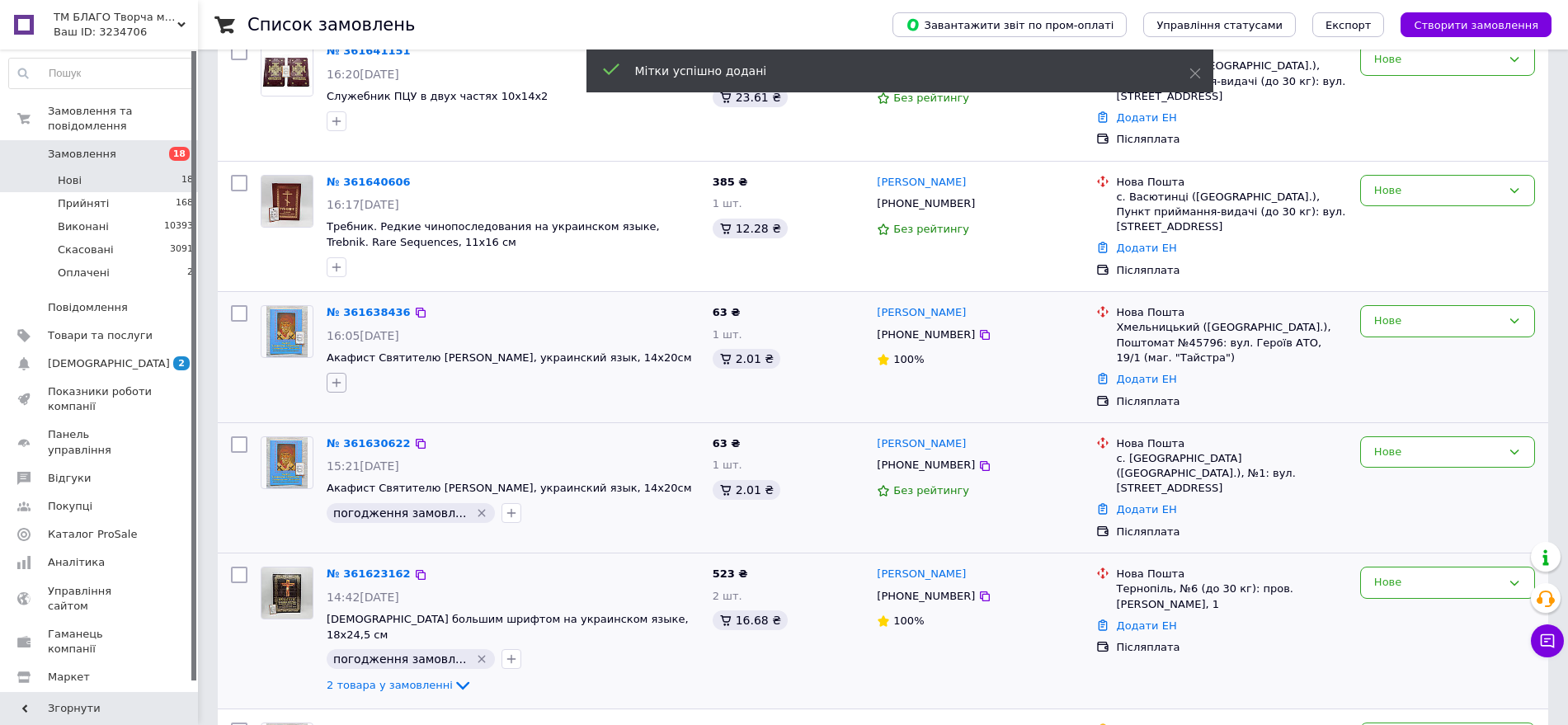
click at [338, 389] on icon "button" at bounding box center [336, 382] width 13 height 13
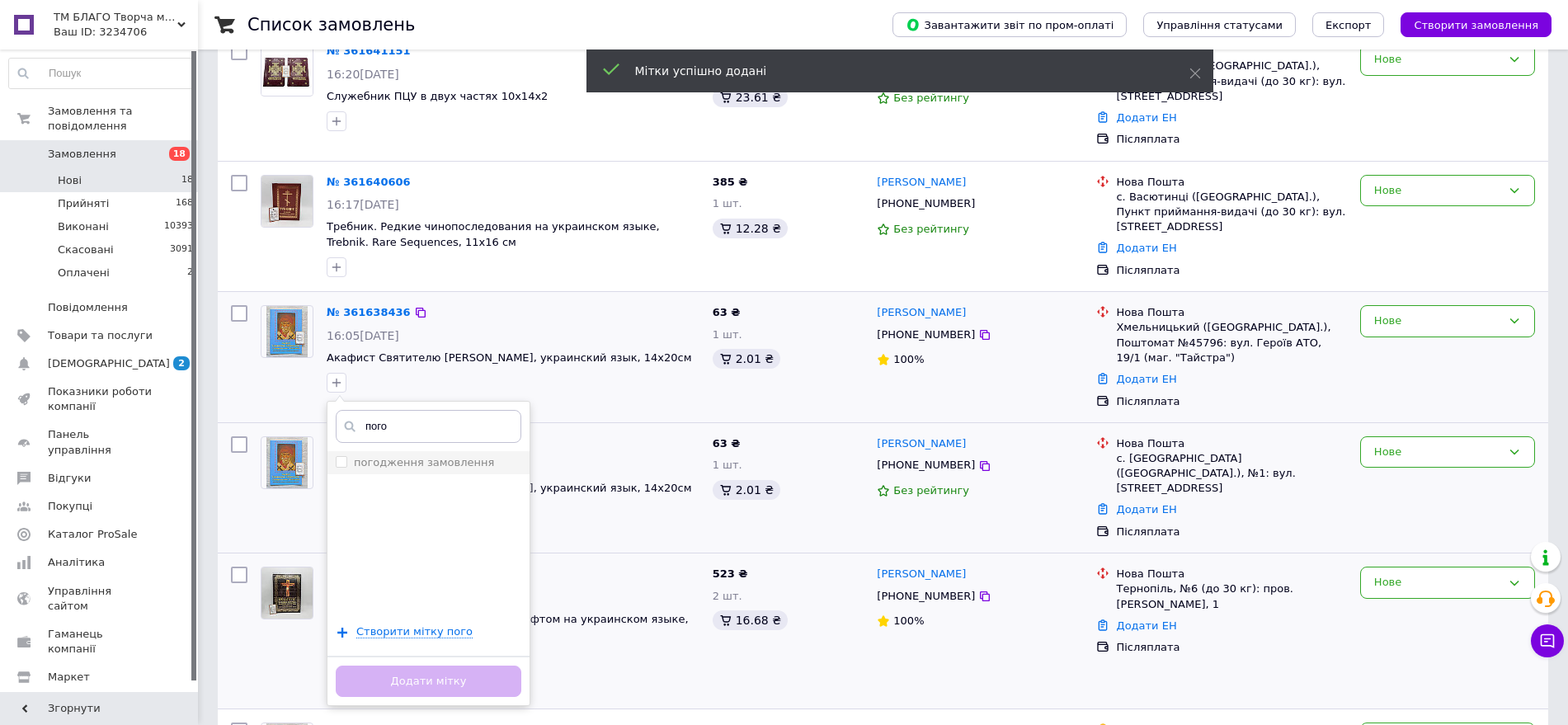
type input "пого"
click at [396, 469] on label "погодження замовлення" at bounding box center [423, 462] width 140 height 12
checkbox input "true"
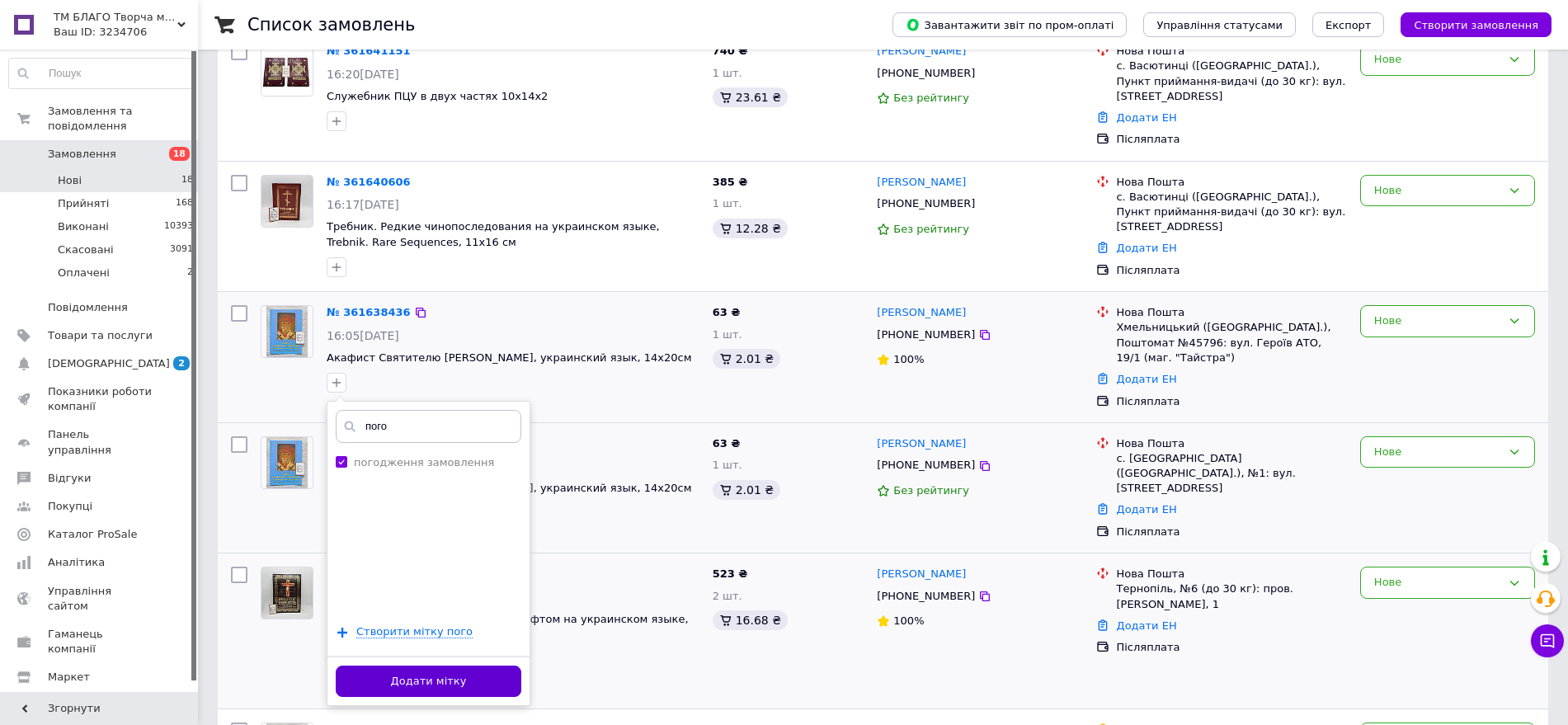
click at [457, 688] on button "Додати мітку" at bounding box center [429, 681] width 186 height 32
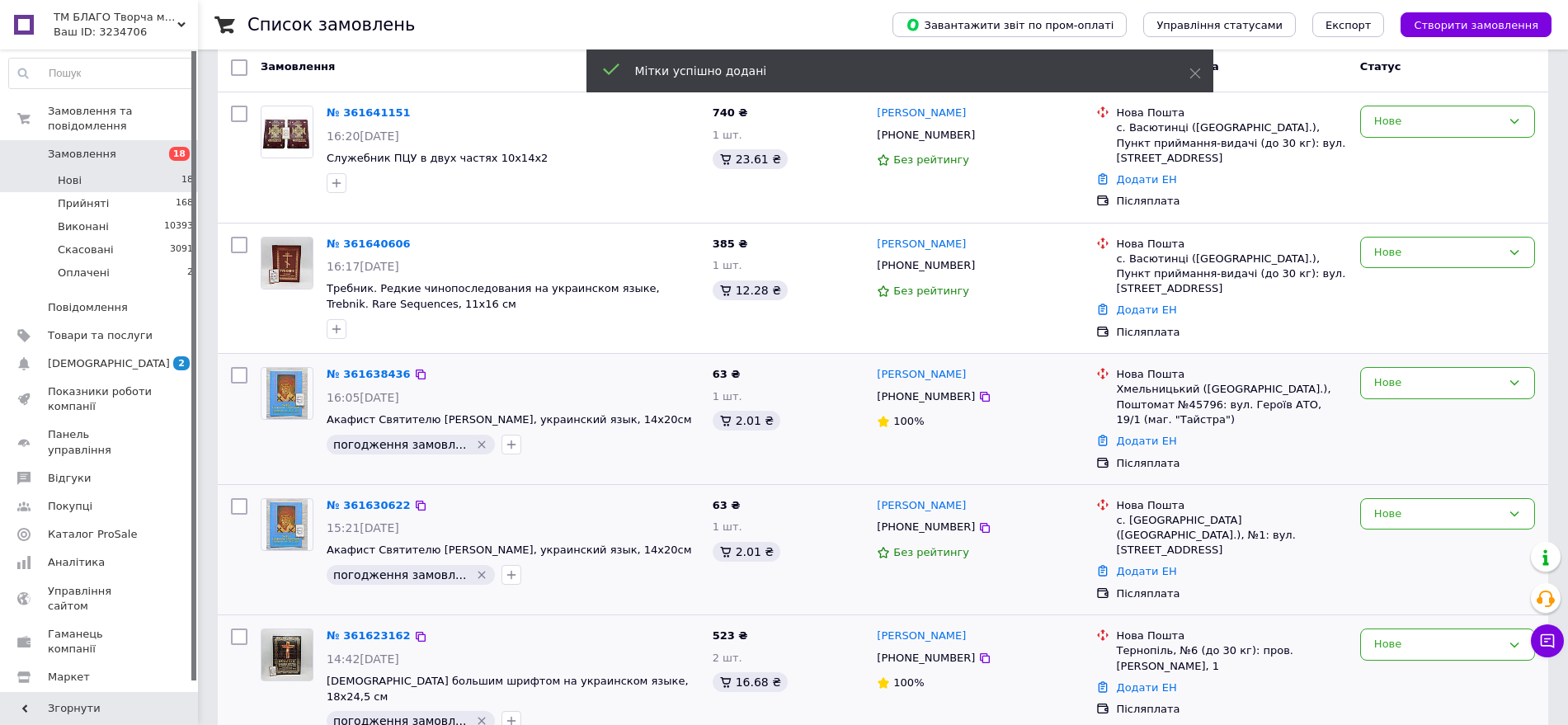
scroll to position [0, 0]
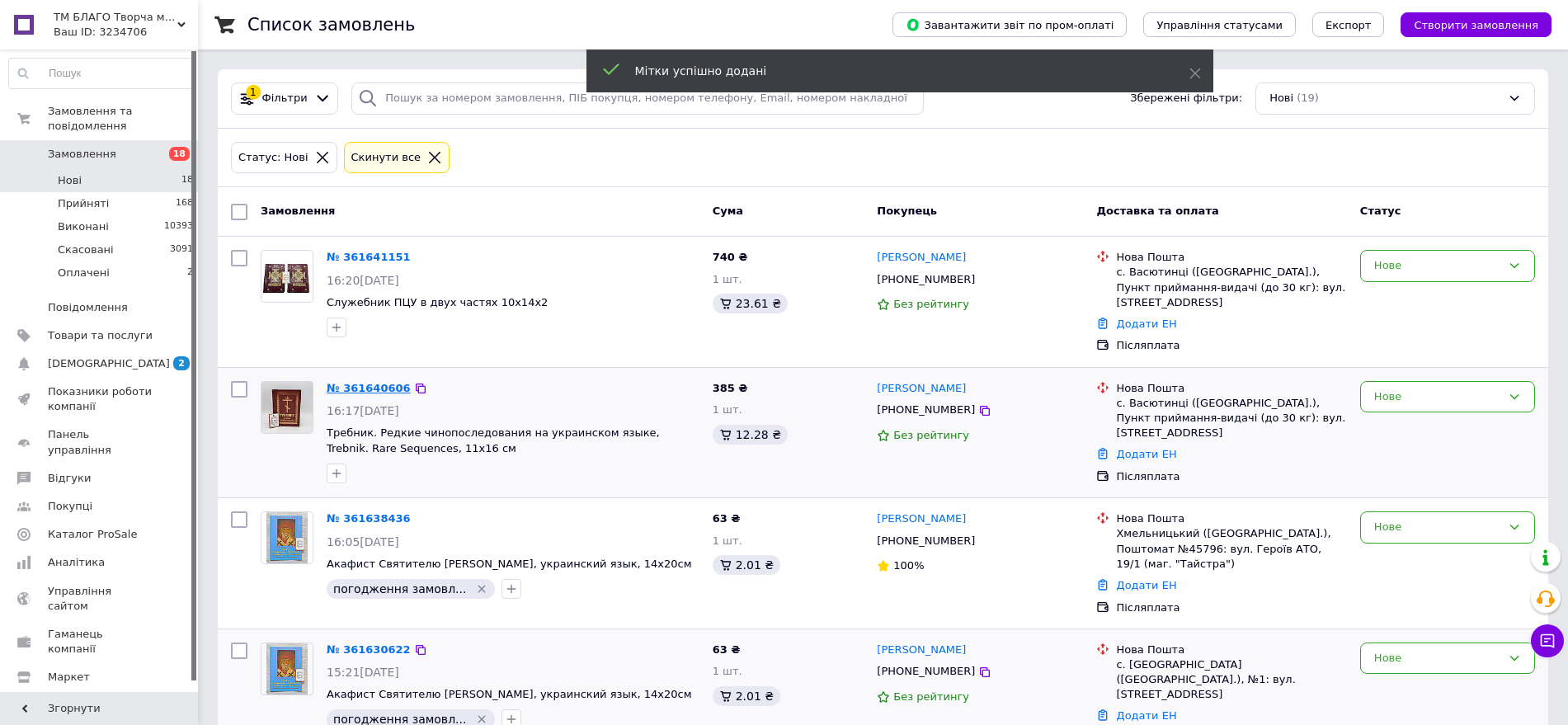
click at [343, 388] on link "№ 361640606" at bounding box center [369, 388] width 84 height 12
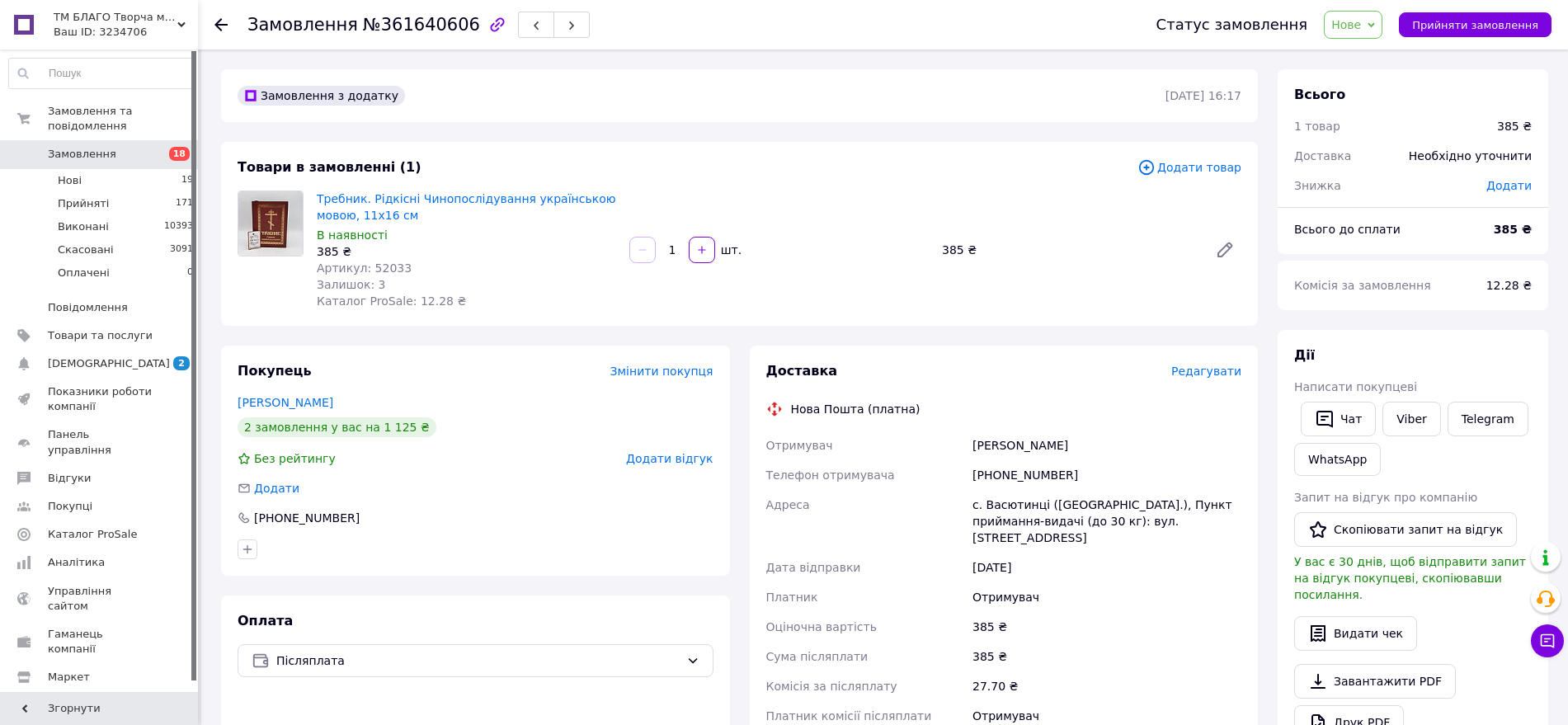
click at [388, 267] on span "Артикул: 52033" at bounding box center [364, 268] width 95 height 13
copy span "52033"
click at [1027, 474] on div "[PHONE_NUMBER]" at bounding box center [1106, 474] width 276 height 29
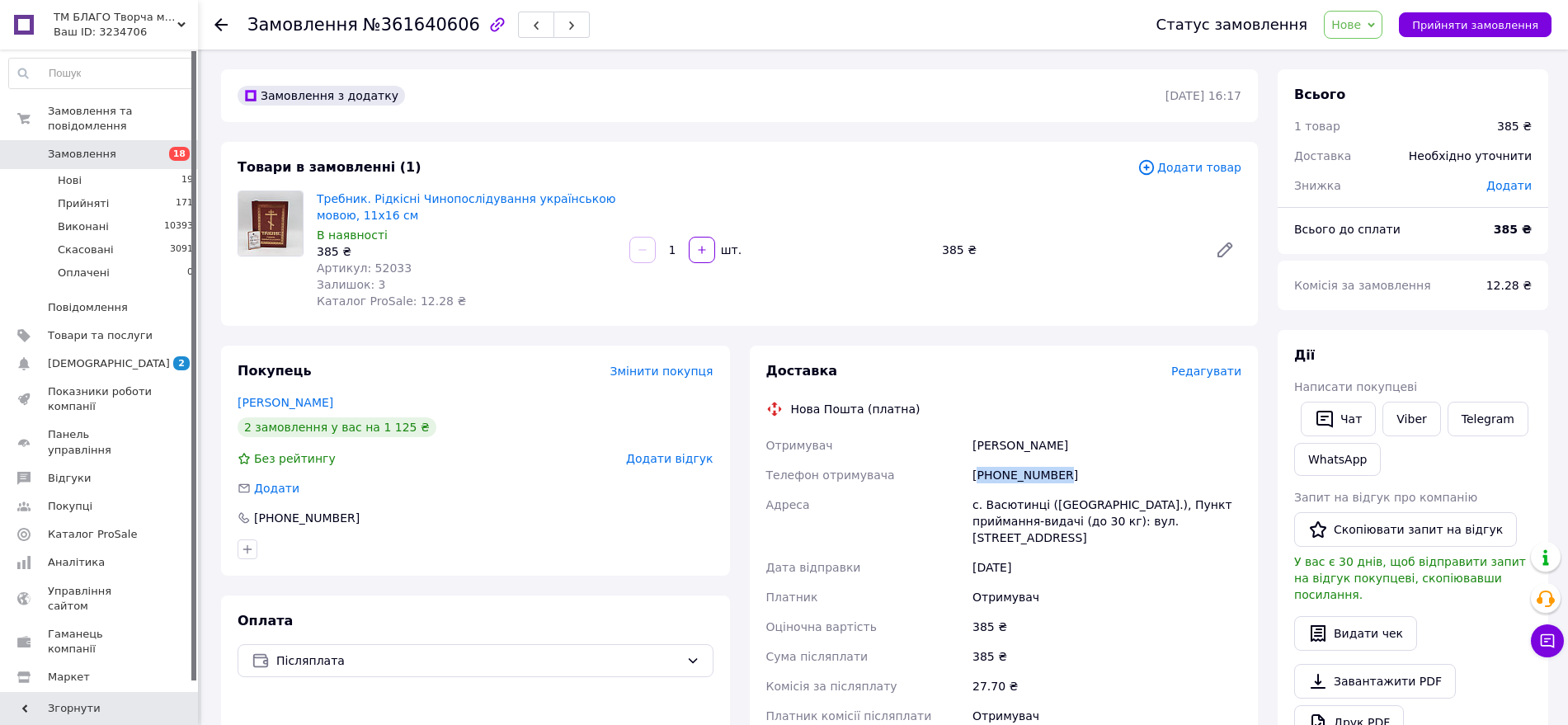
copy div "380681752998"
click at [176, 169] on li "Нові 19" at bounding box center [101, 180] width 203 height 23
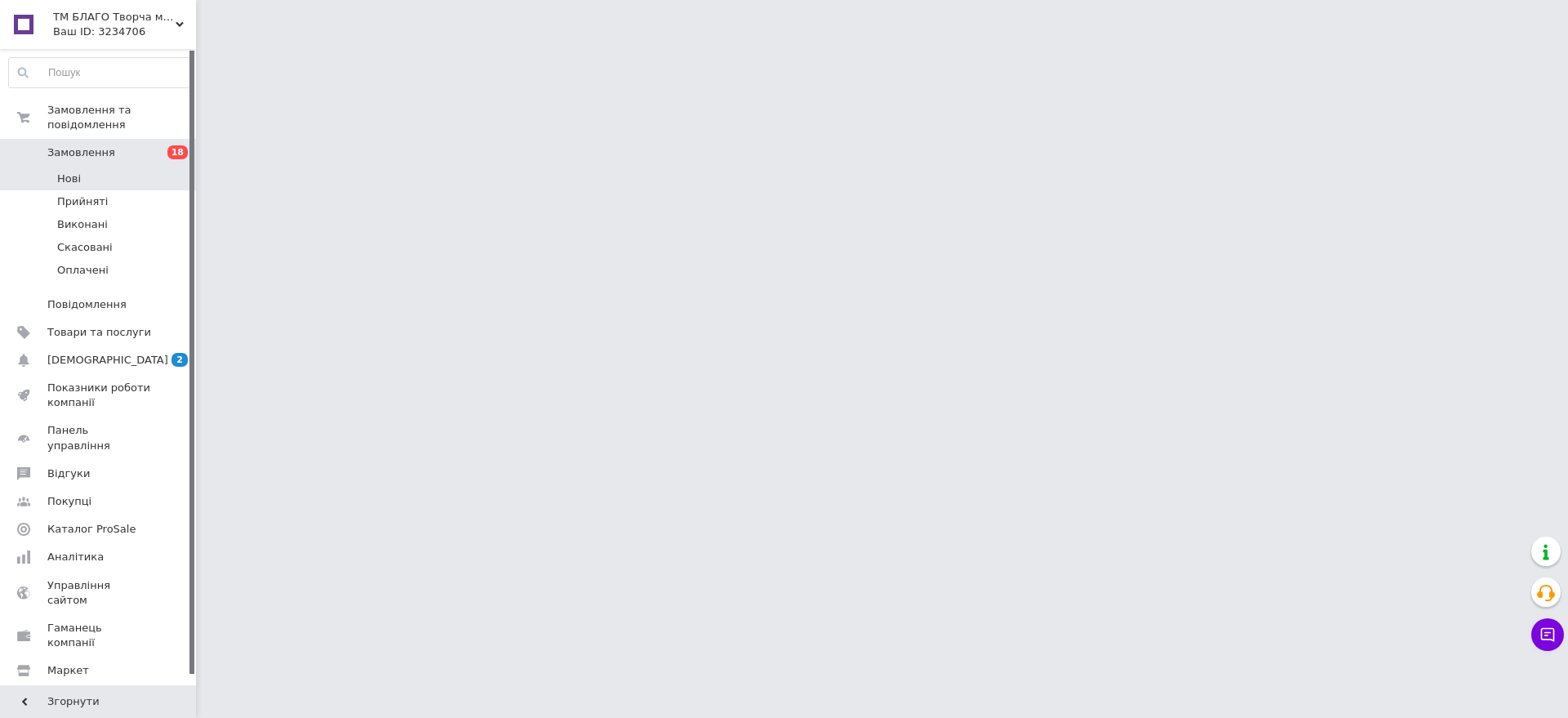
click at [83, 167] on li "Нові" at bounding box center [100, 179] width 201 height 23
click at [98, 167] on li "Нові" at bounding box center [100, 179] width 201 height 23
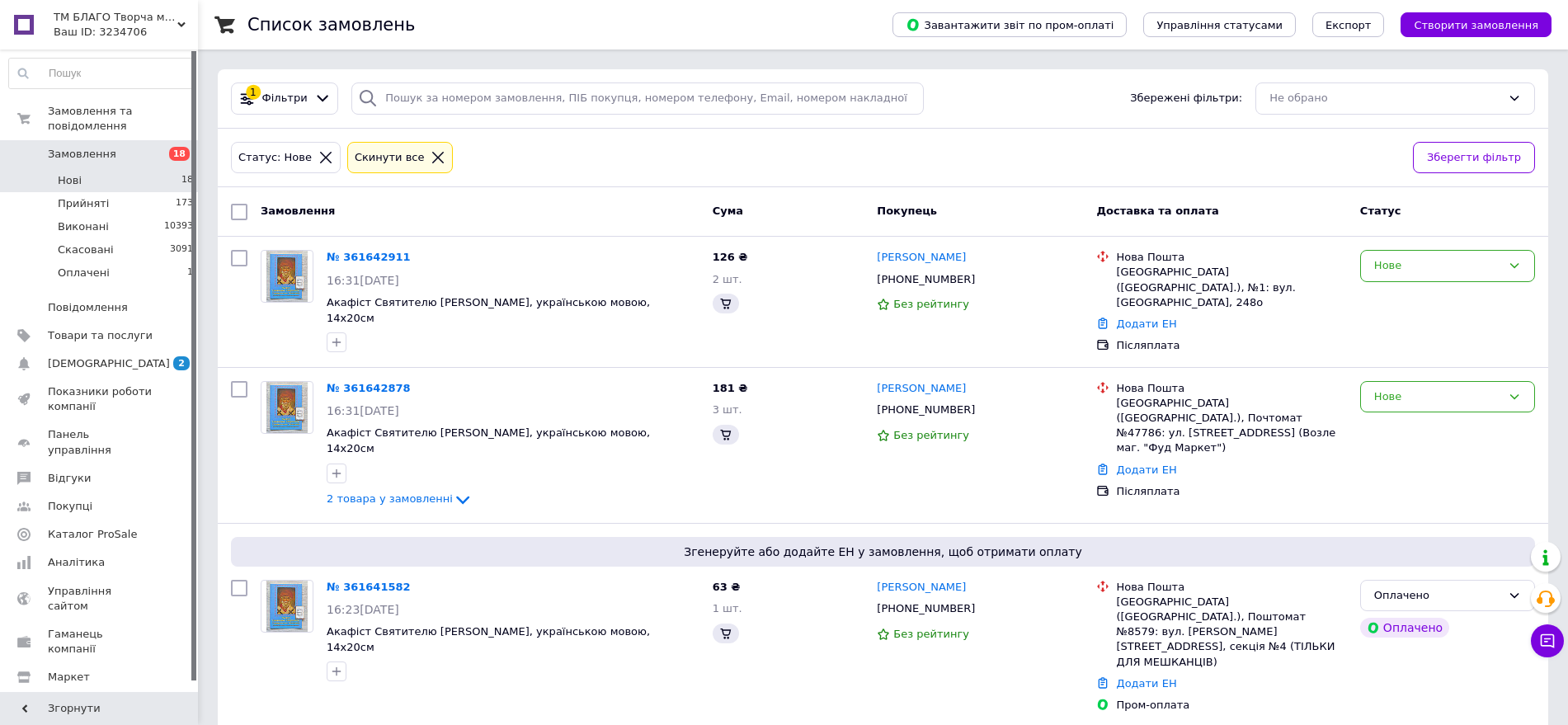
click at [136, 169] on li "Нові 18" at bounding box center [101, 180] width 203 height 23
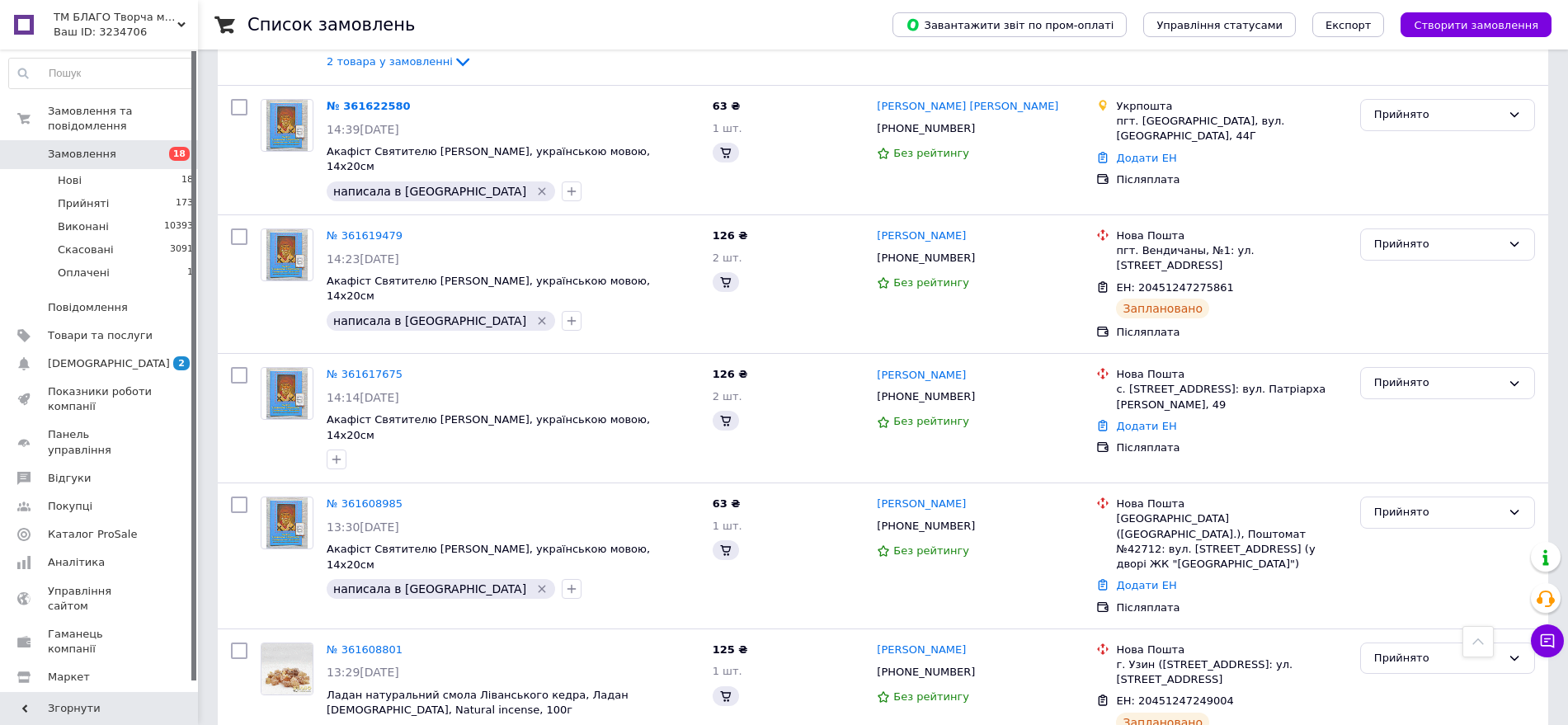
scroll to position [2268, 0]
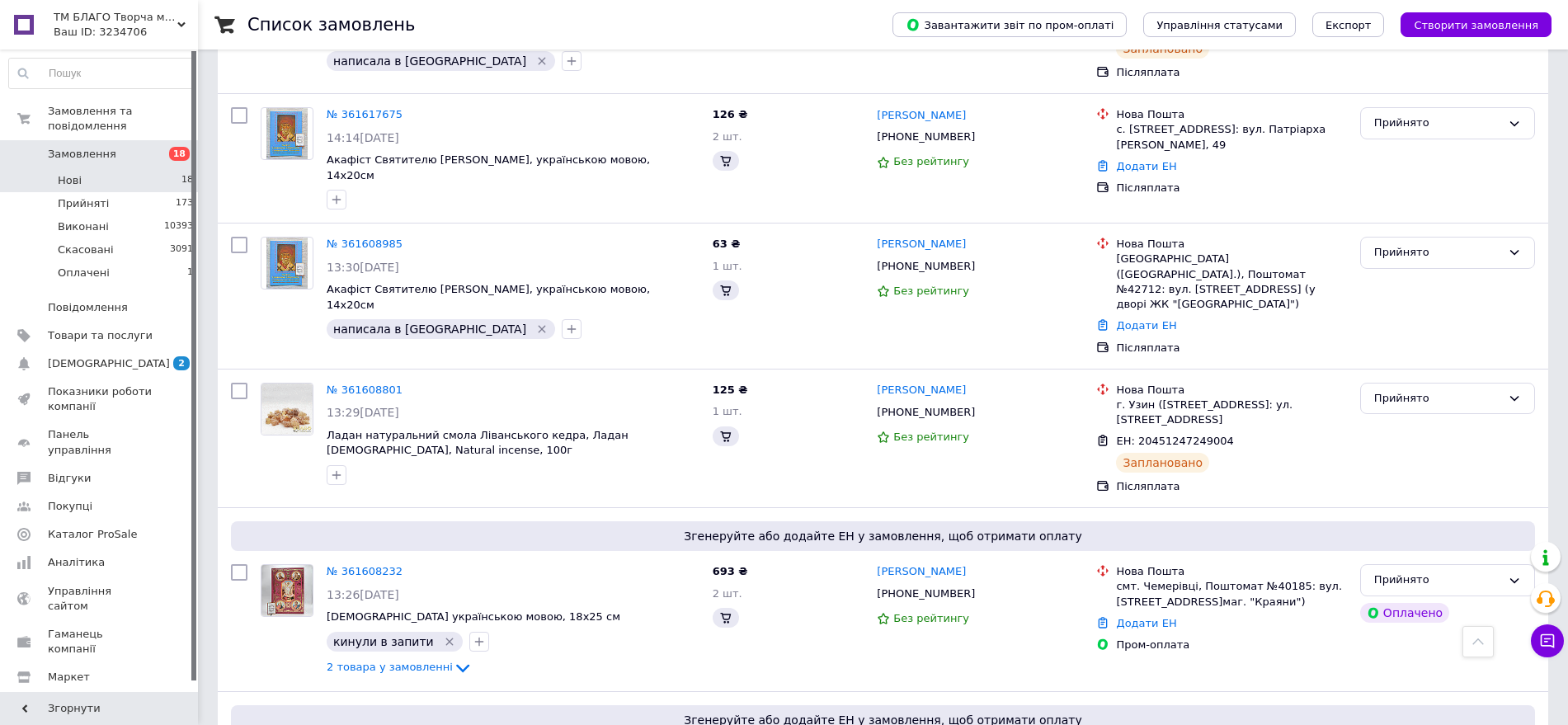
click at [97, 169] on li "Нові 18" at bounding box center [101, 180] width 203 height 23
drag, startPoint x: 77, startPoint y: 163, endPoint x: 87, endPoint y: 22, distance: 141.4
click at [77, 173] on span "Нові" at bounding box center [70, 180] width 24 height 15
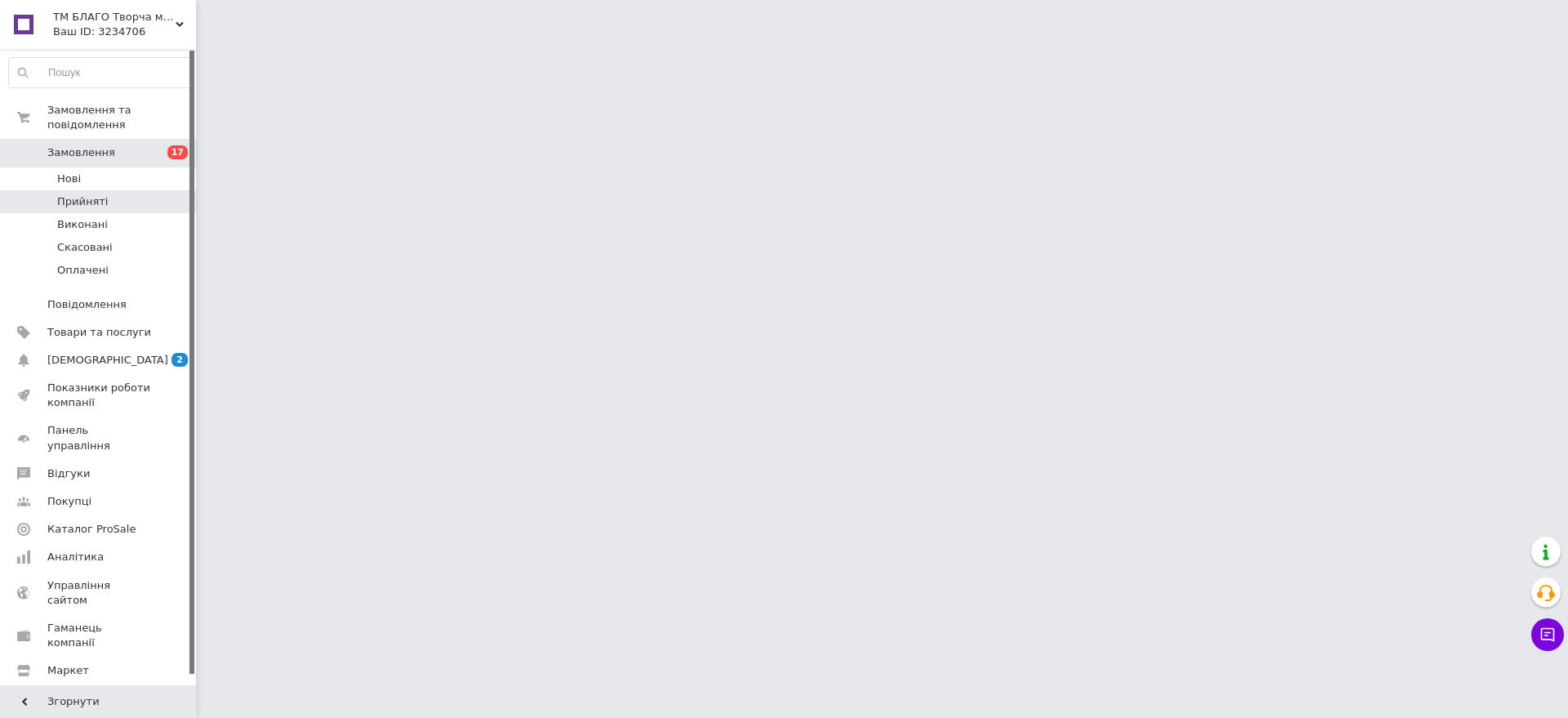
click at [134, 190] on li "Прийняті" at bounding box center [100, 202] width 201 height 23
click at [130, 167] on li "Нові" at bounding box center [100, 179] width 201 height 23
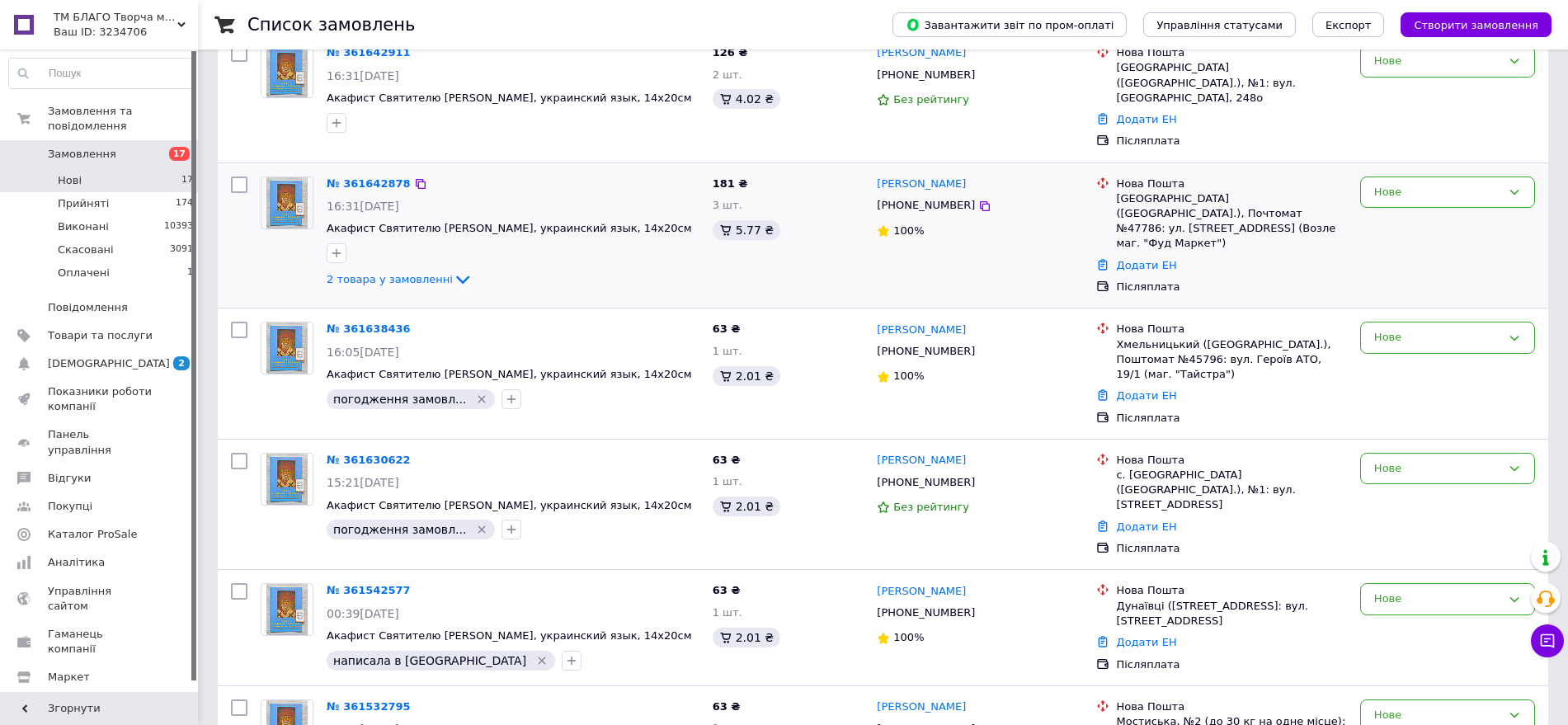
scroll to position [206, 0]
click at [978, 202] on icon at bounding box center [984, 204] width 13 height 13
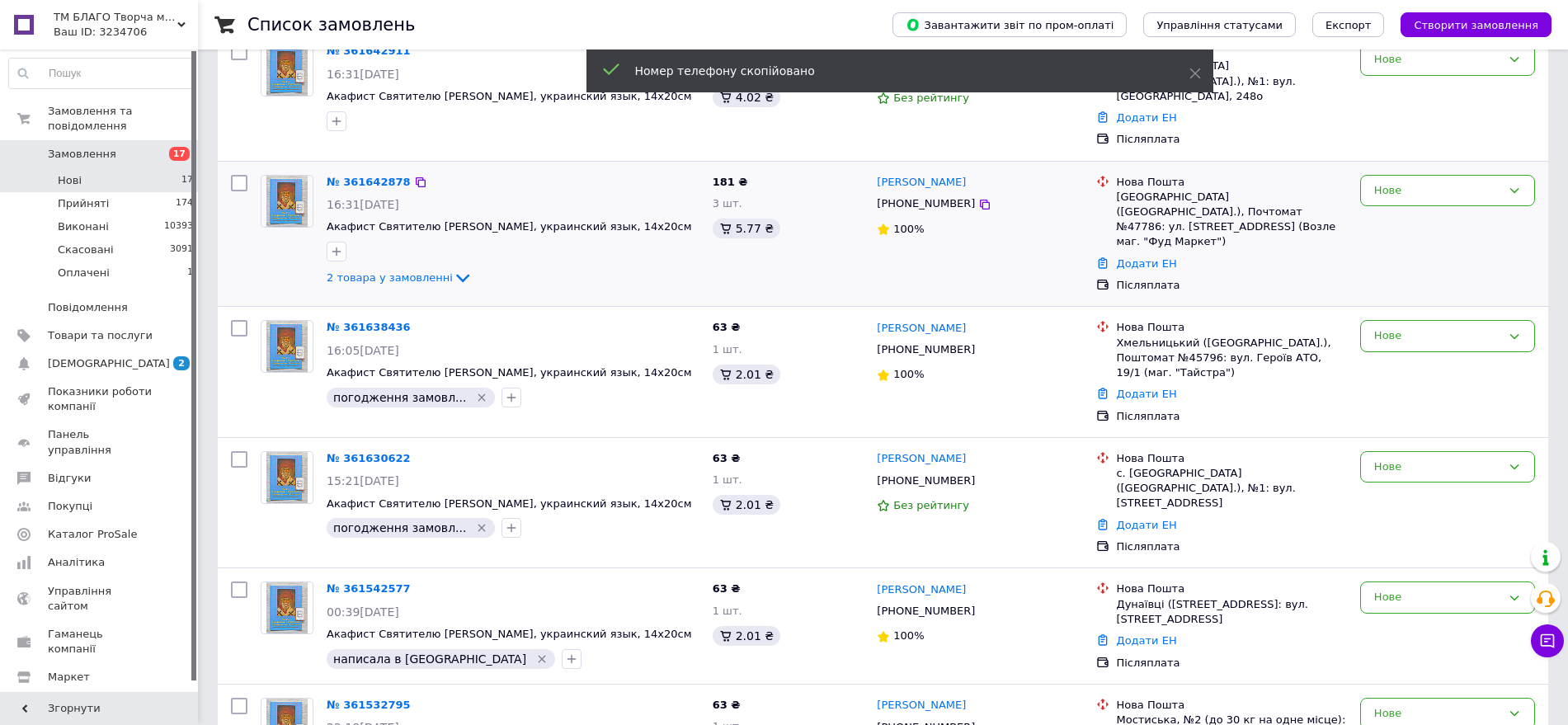
click at [412, 288] on div "2 товара у замовленні" at bounding box center [513, 278] width 373 height 20
click at [410, 284] on span "2 товара у замовленні" at bounding box center [389, 278] width 126 height 12
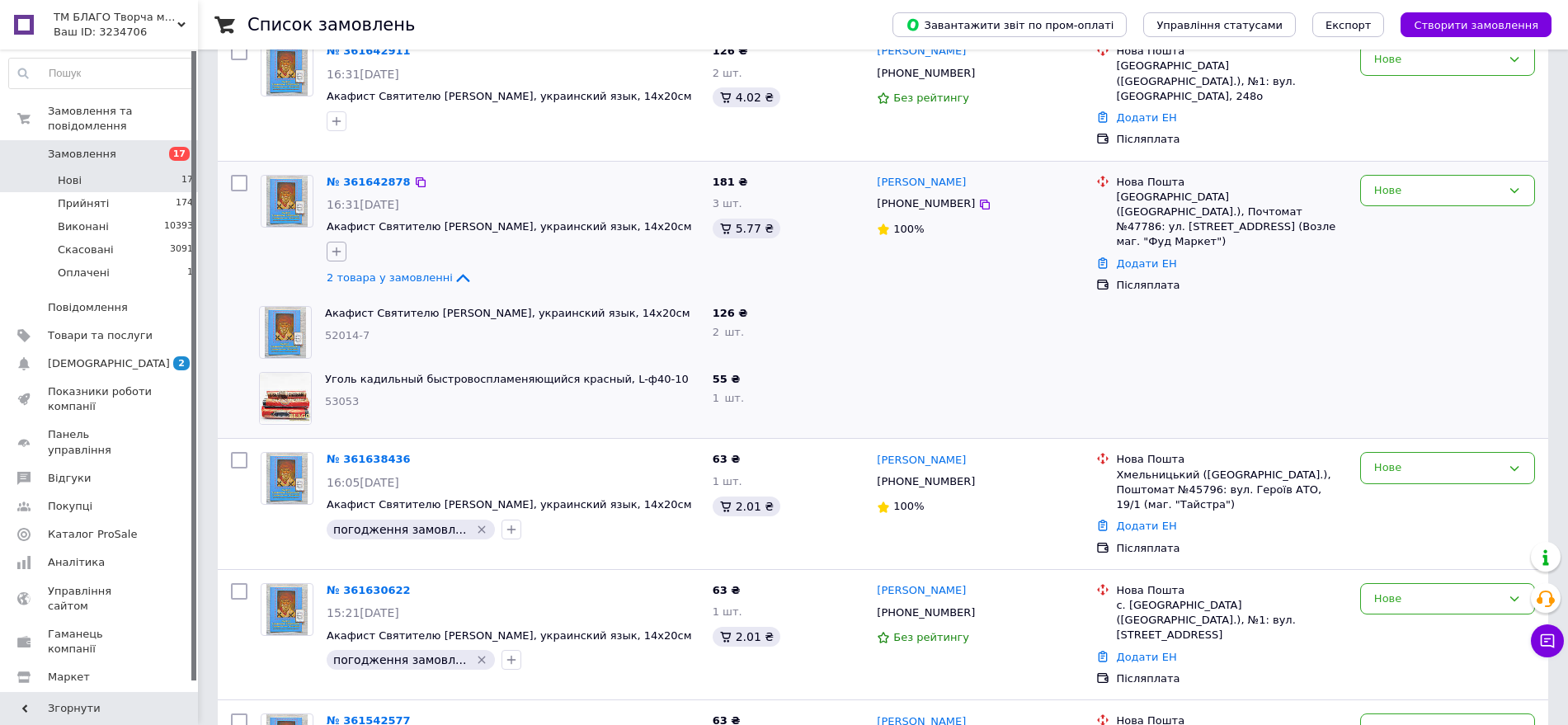
click at [340, 258] on icon "button" at bounding box center [336, 251] width 13 height 13
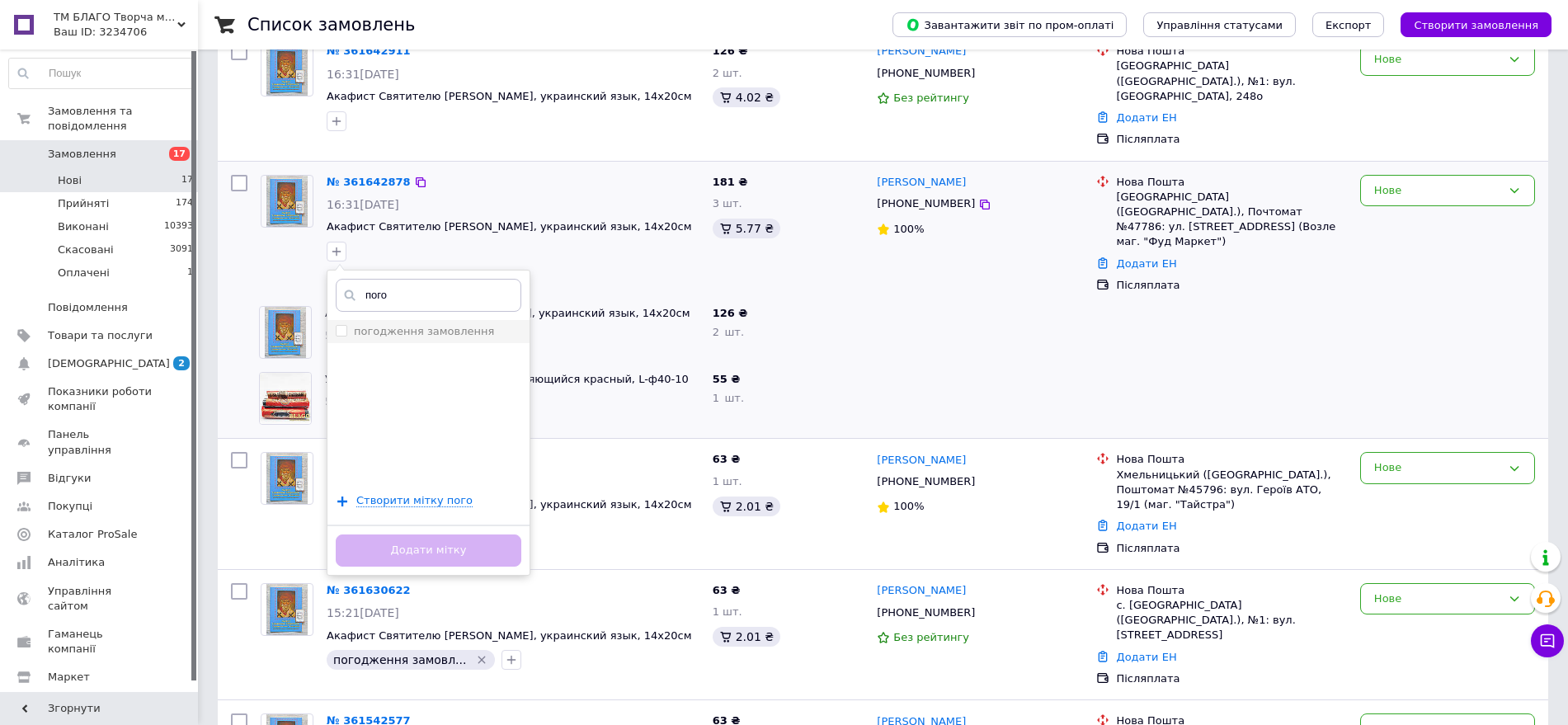
type input "пого"
click at [411, 339] on div "погодження замовлення" at bounding box center [423, 331] width 140 height 15
click at [346, 336] on input "погодження замовлення" at bounding box center [341, 330] width 11 height 11
checkbox input "false"
drag, startPoint x: 428, startPoint y: 562, endPoint x: 483, endPoint y: 433, distance: 140.2
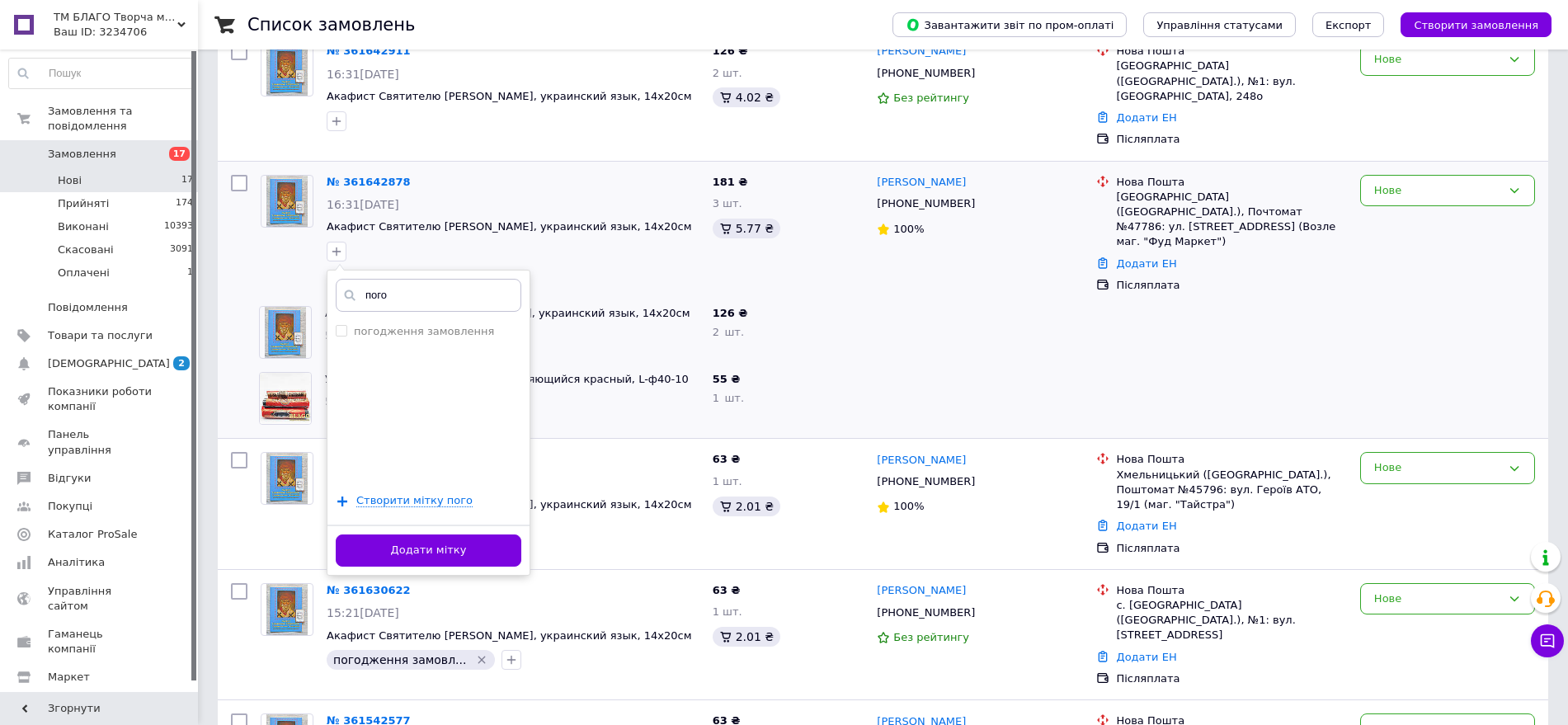
click at [428, 561] on button "Додати мітку" at bounding box center [429, 551] width 186 height 32
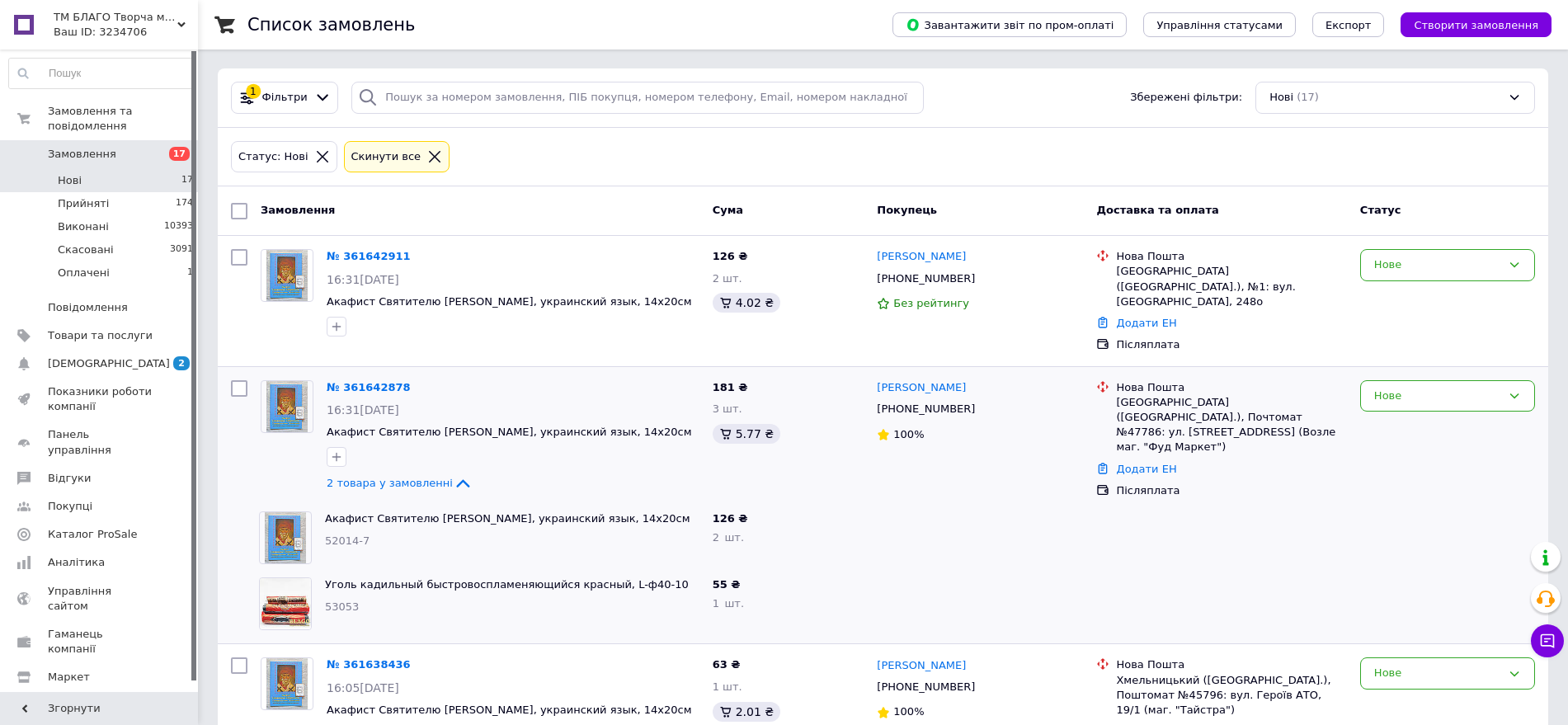
scroll to position [0, 0]
click at [978, 280] on icon at bounding box center [984, 279] width 13 height 13
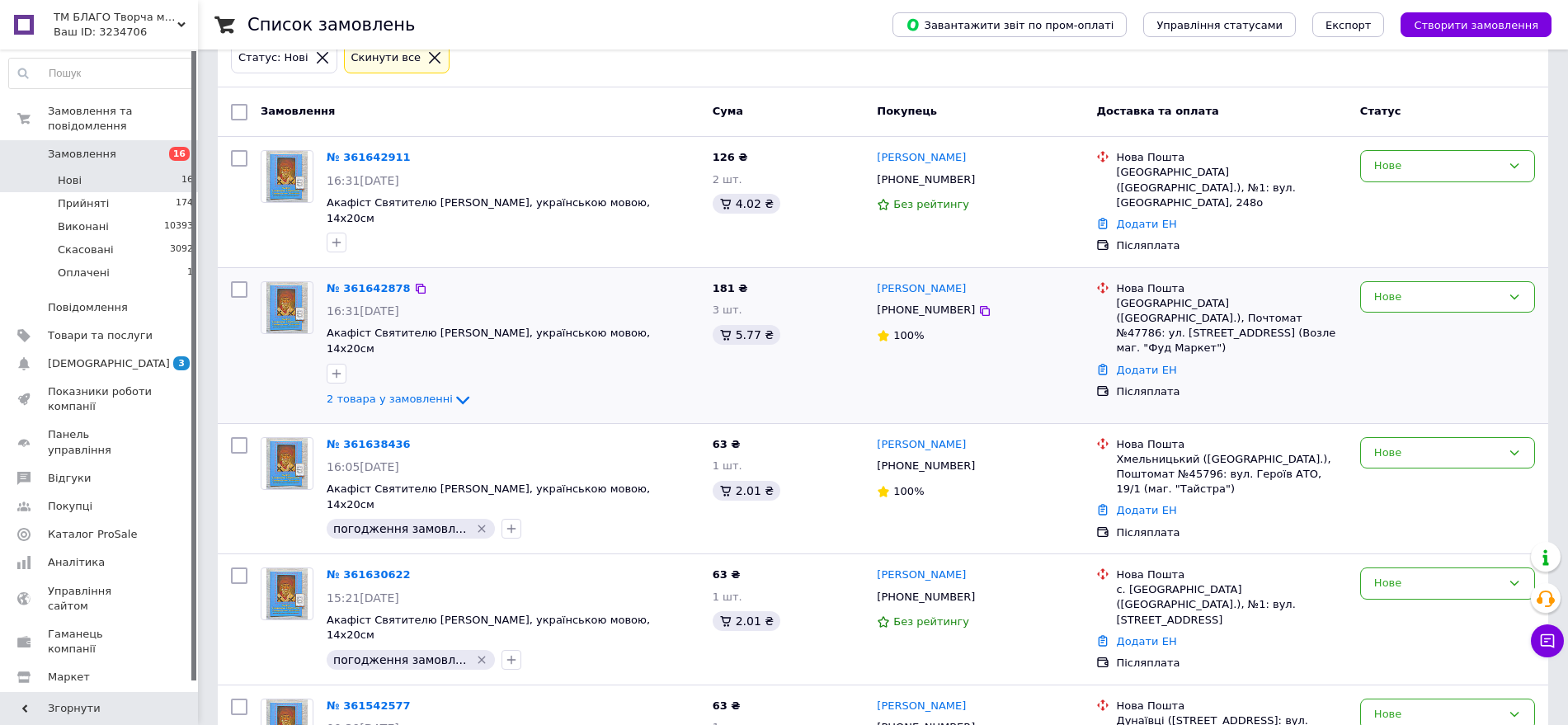
scroll to position [103, 0]
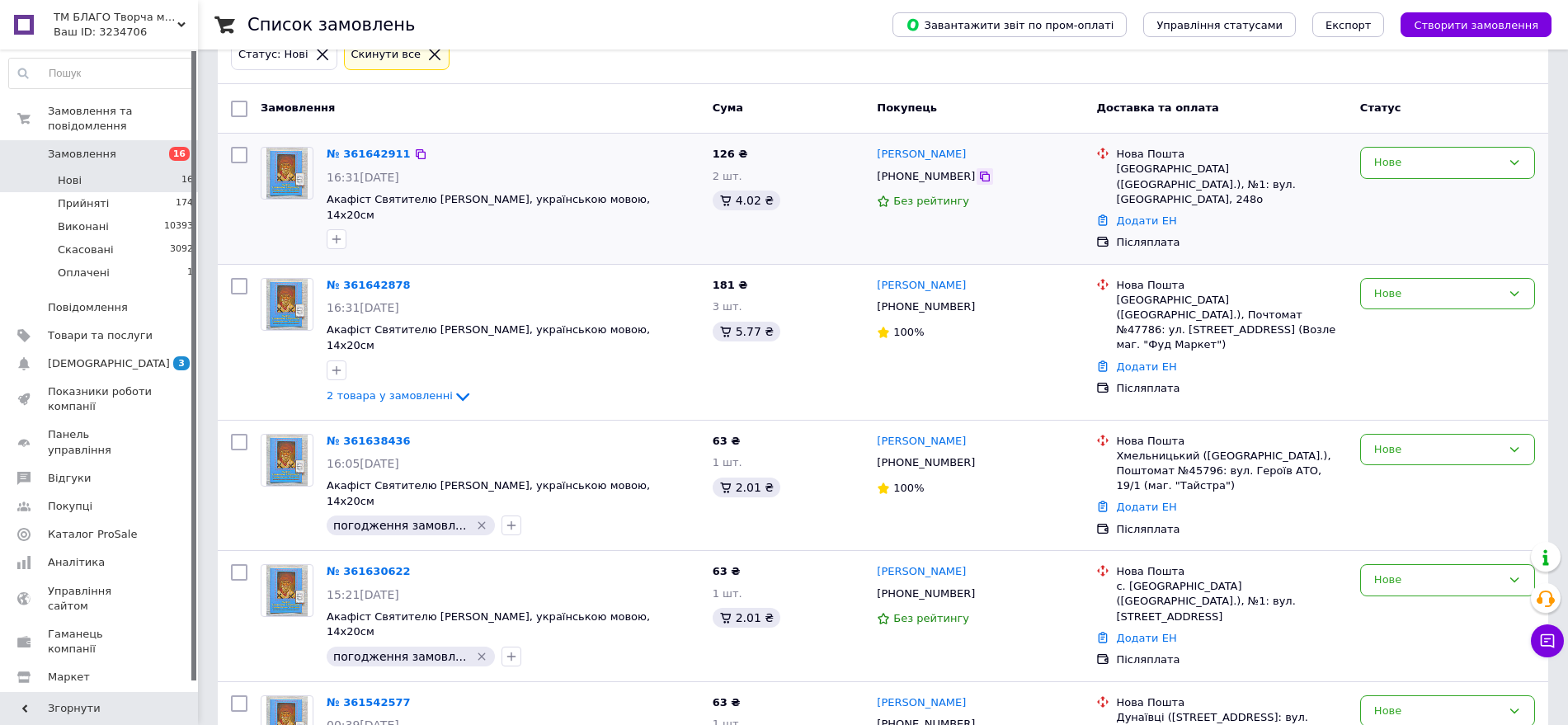
click at [980, 175] on icon at bounding box center [984, 176] width 10 height 10
click at [336, 232] on icon "button" at bounding box center [336, 238] width 13 height 13
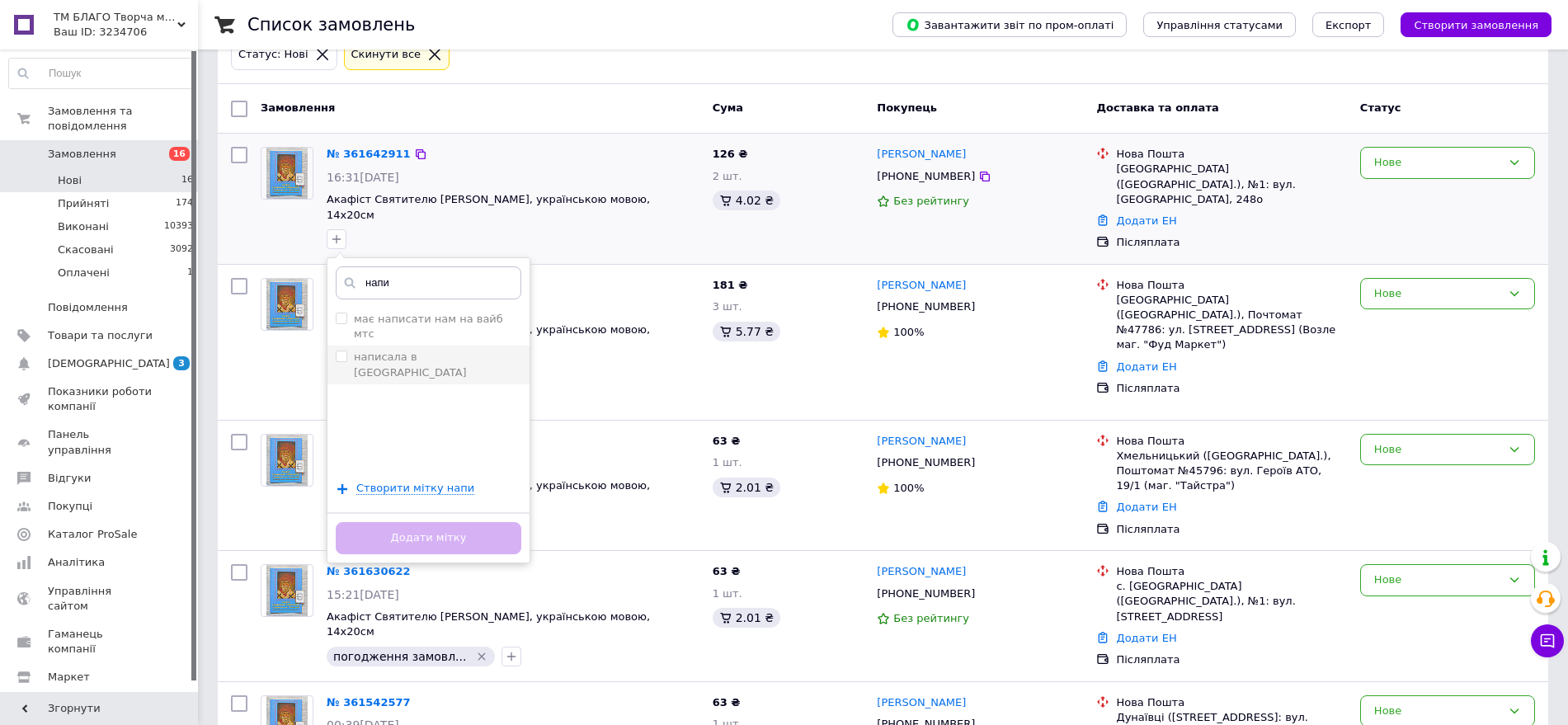
type input "напи"
drag, startPoint x: 416, startPoint y: 345, endPoint x: 421, endPoint y: 362, distance: 17.7
click at [417, 351] on label "написала в [GEOGRAPHIC_DATA]" at bounding box center [410, 364] width 113 height 27
checkbox input "true"
click at [446, 532] on button "Додати мітку" at bounding box center [429, 538] width 186 height 32
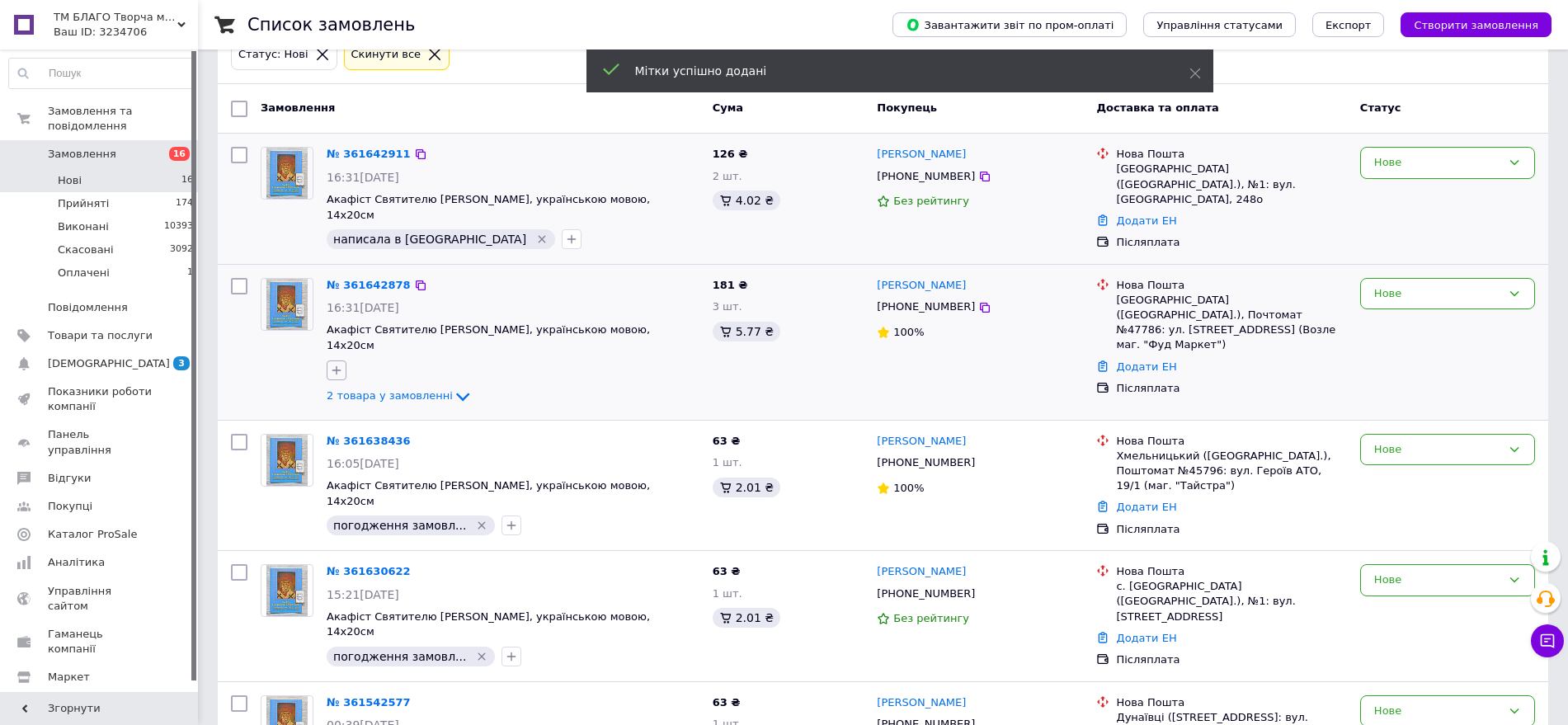
click at [338, 365] on icon "button" at bounding box center [336, 370] width 13 height 13
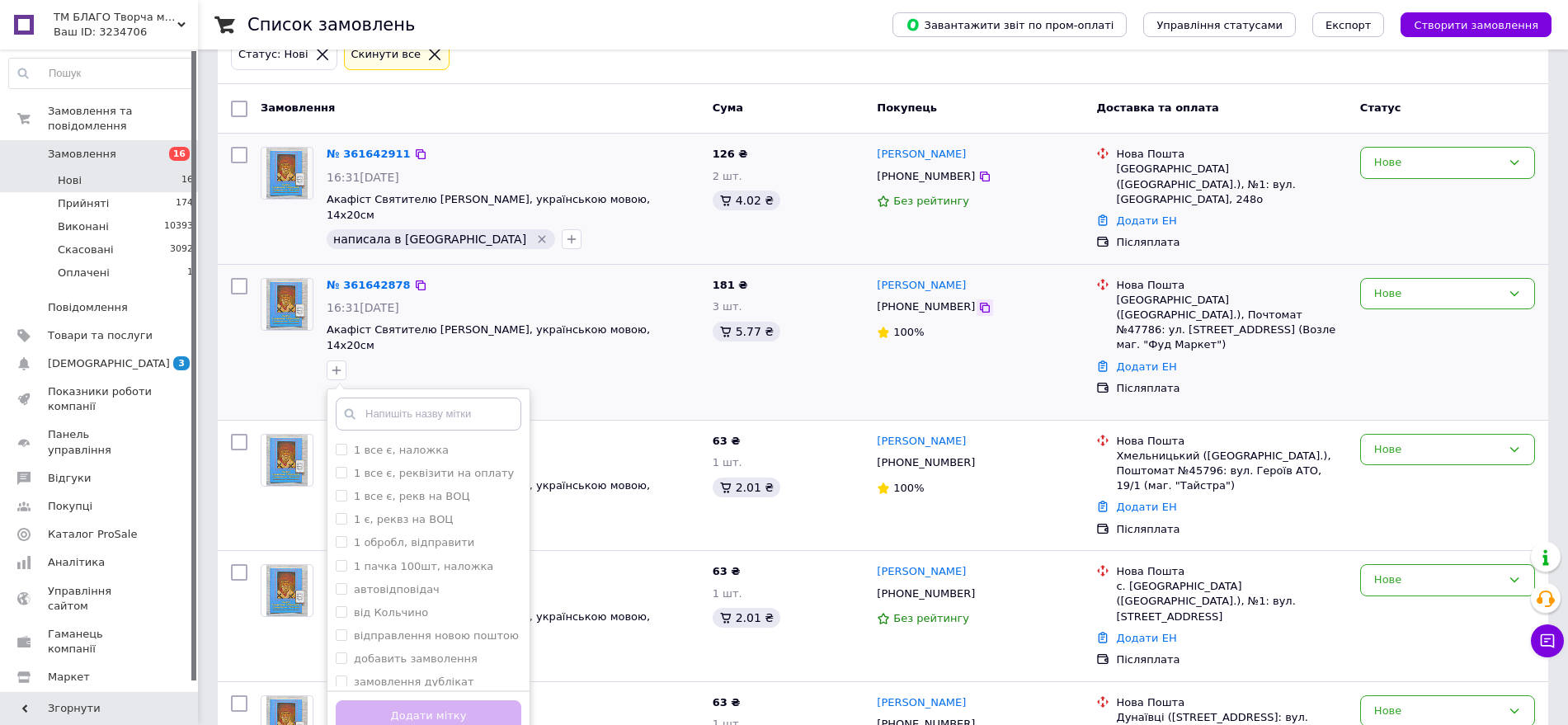
click at [978, 307] on icon at bounding box center [984, 307] width 13 height 13
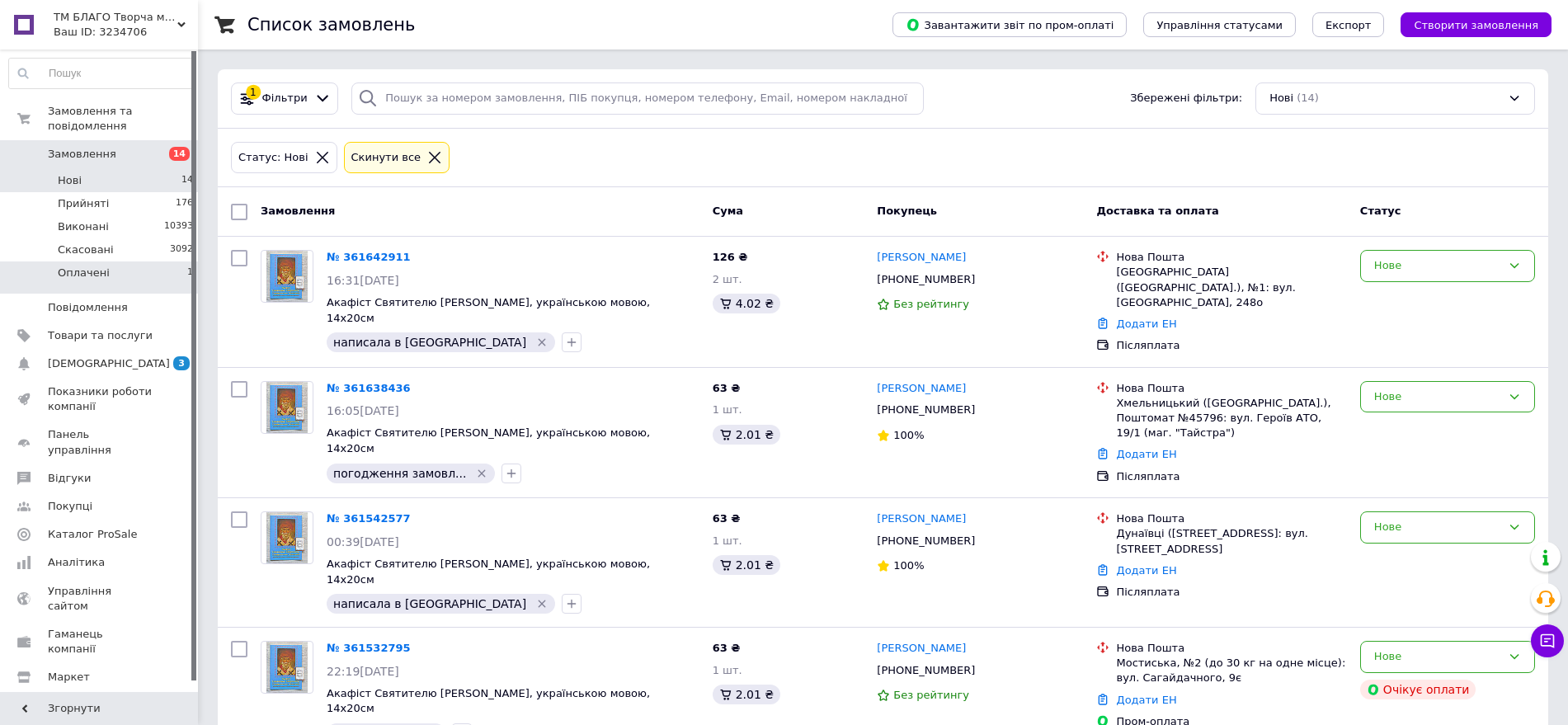
click at [171, 262] on li "Оплачені 1" at bounding box center [101, 277] width 203 height 31
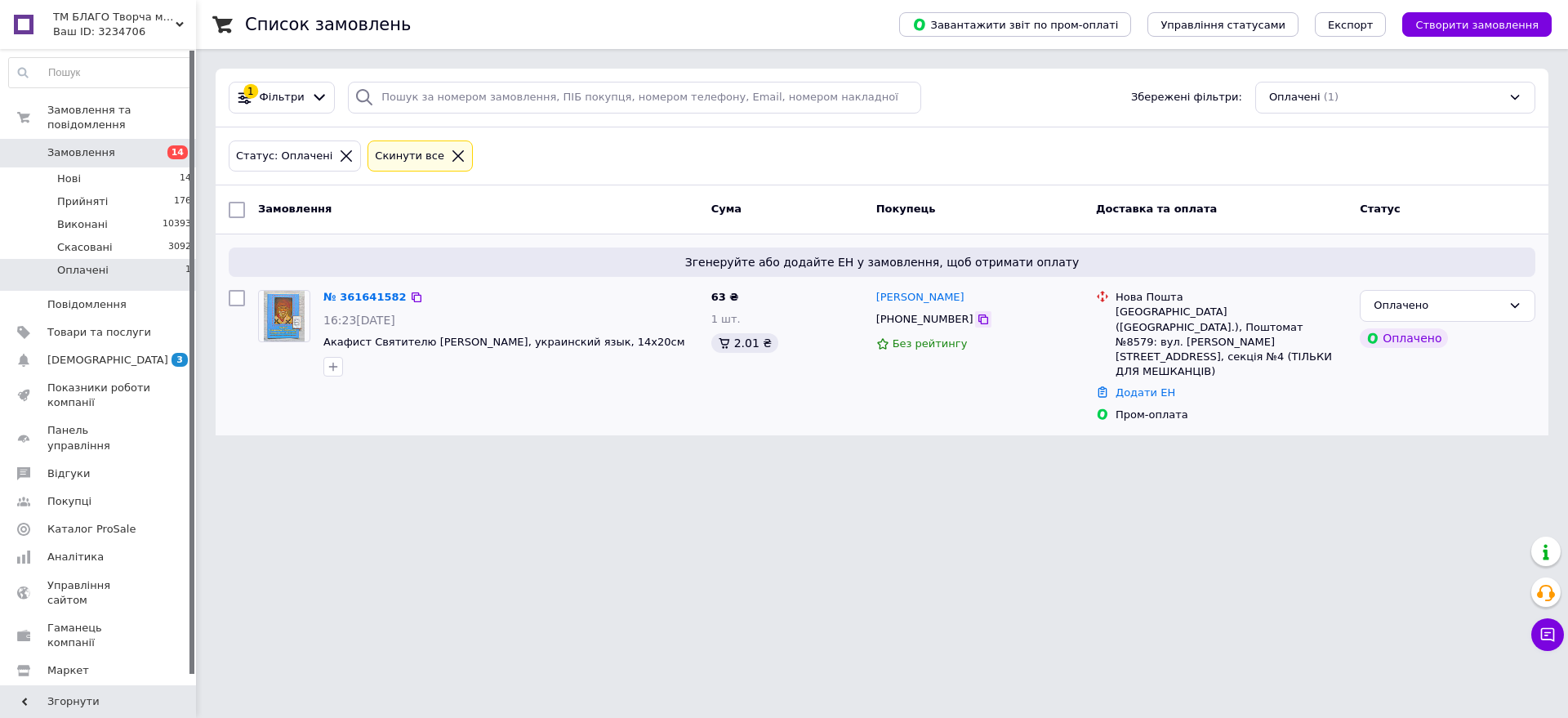
click at [979, 318] on icon at bounding box center [983, 319] width 10 height 10
click at [173, 167] on li "Нові 14" at bounding box center [100, 179] width 201 height 23
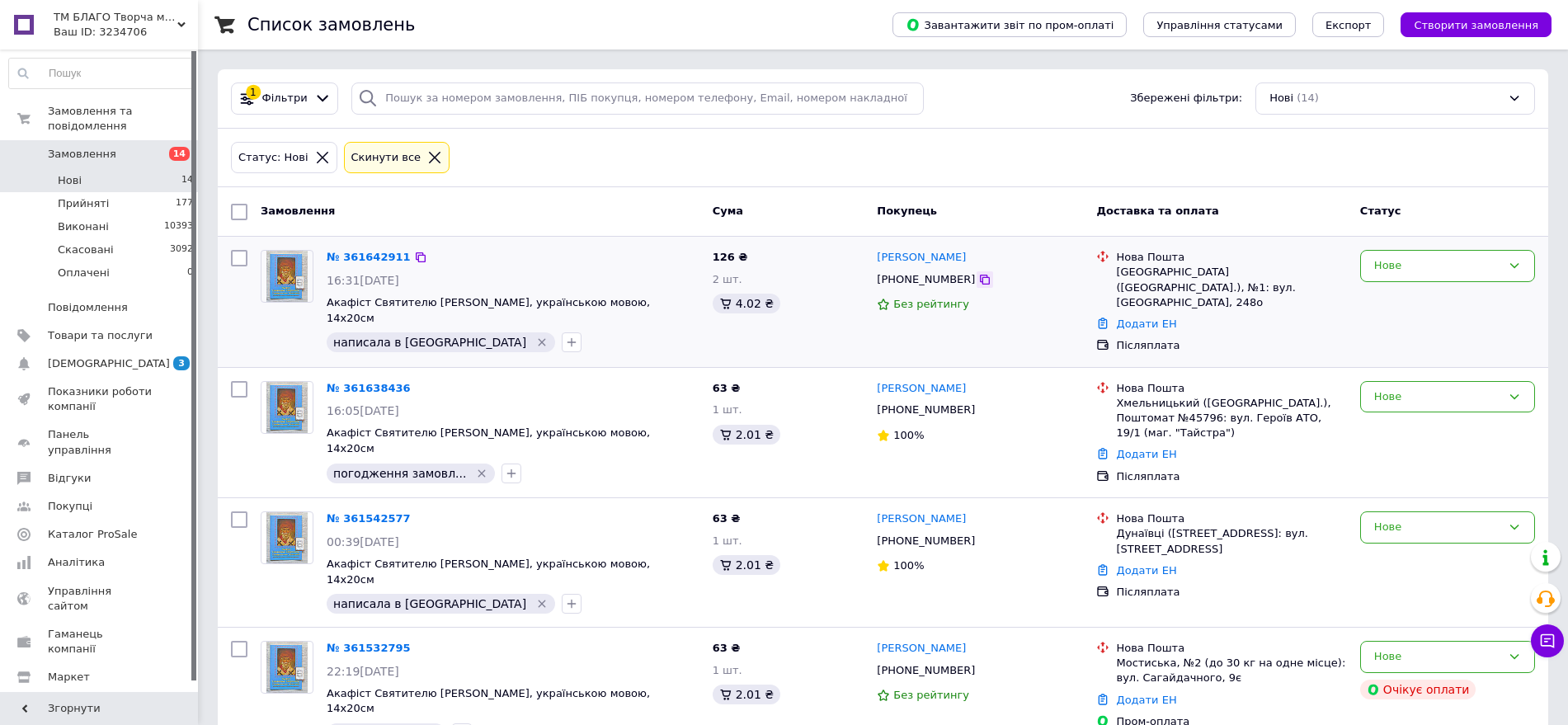
click at [980, 280] on icon at bounding box center [984, 279] width 10 height 10
click at [978, 409] on icon at bounding box center [984, 411] width 13 height 13
click at [978, 283] on icon at bounding box center [984, 279] width 13 height 13
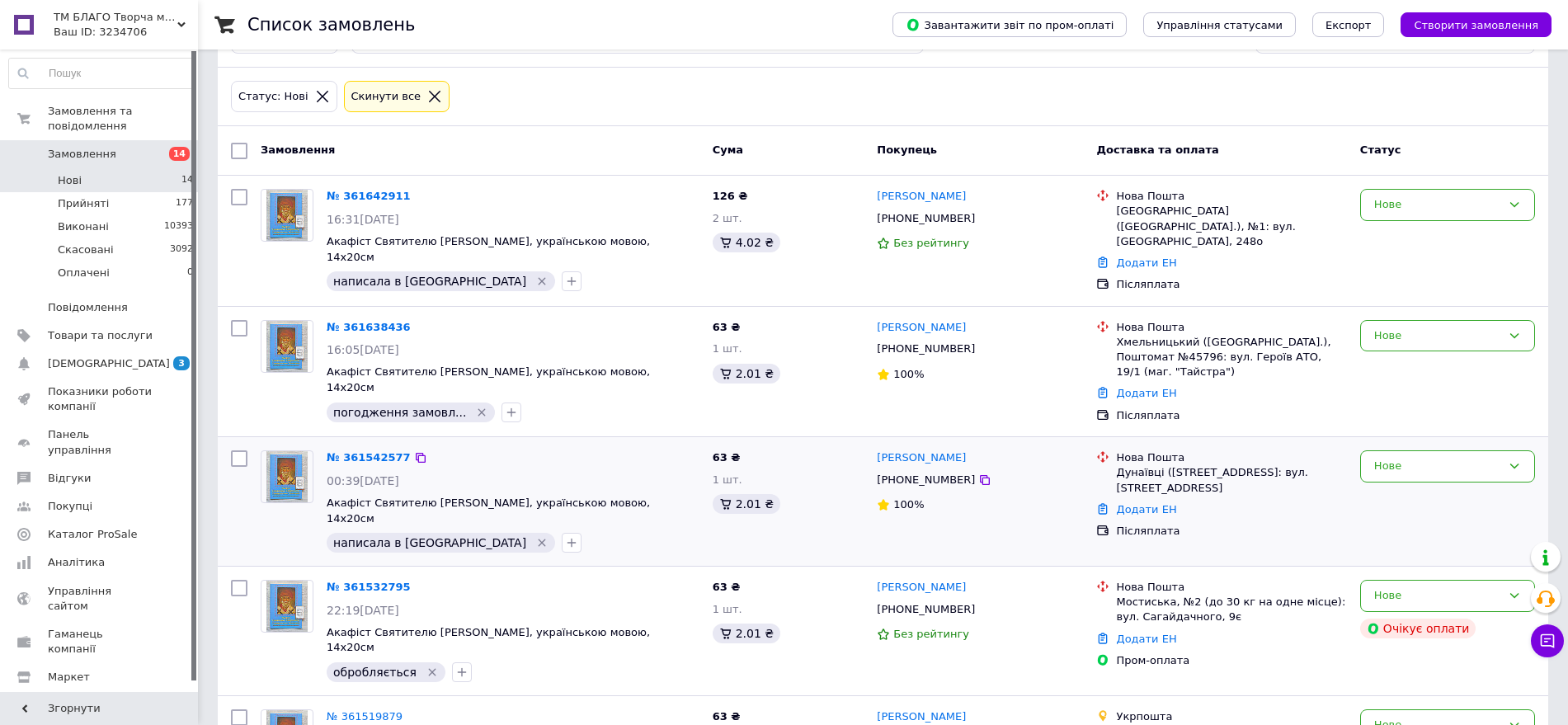
scroll to position [103, 0]
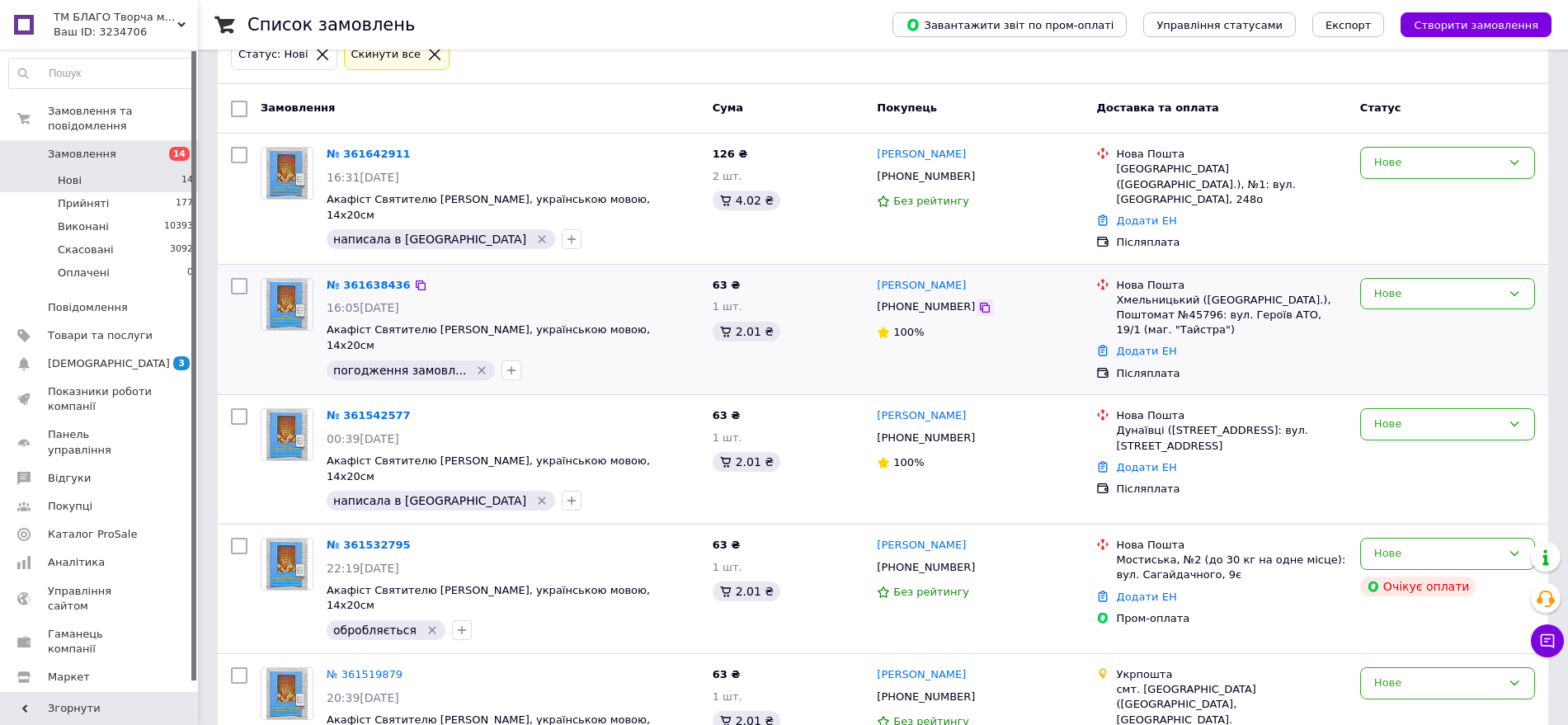
click at [978, 306] on icon at bounding box center [984, 307] width 13 height 13
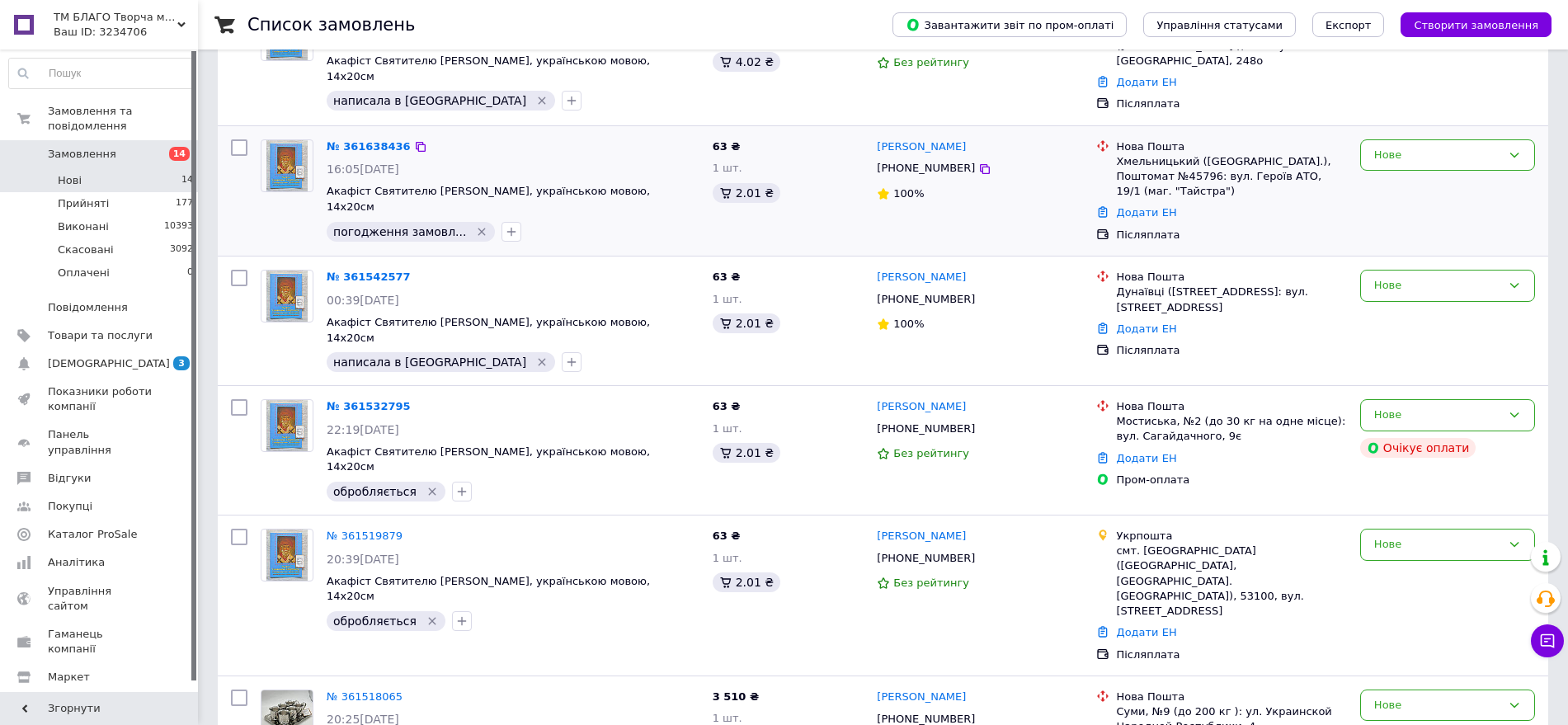
scroll to position [309, 0]
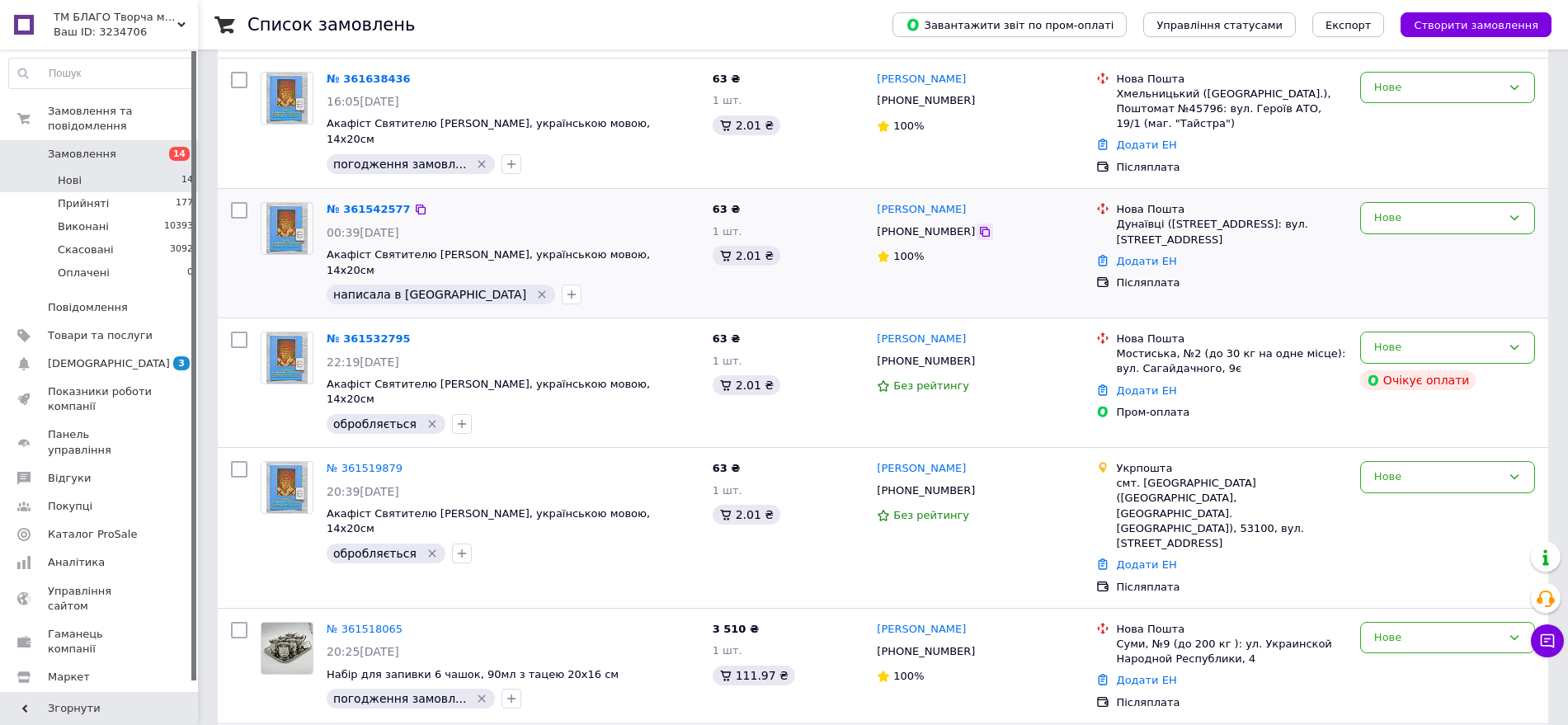
click at [978, 228] on icon at bounding box center [984, 231] width 13 height 13
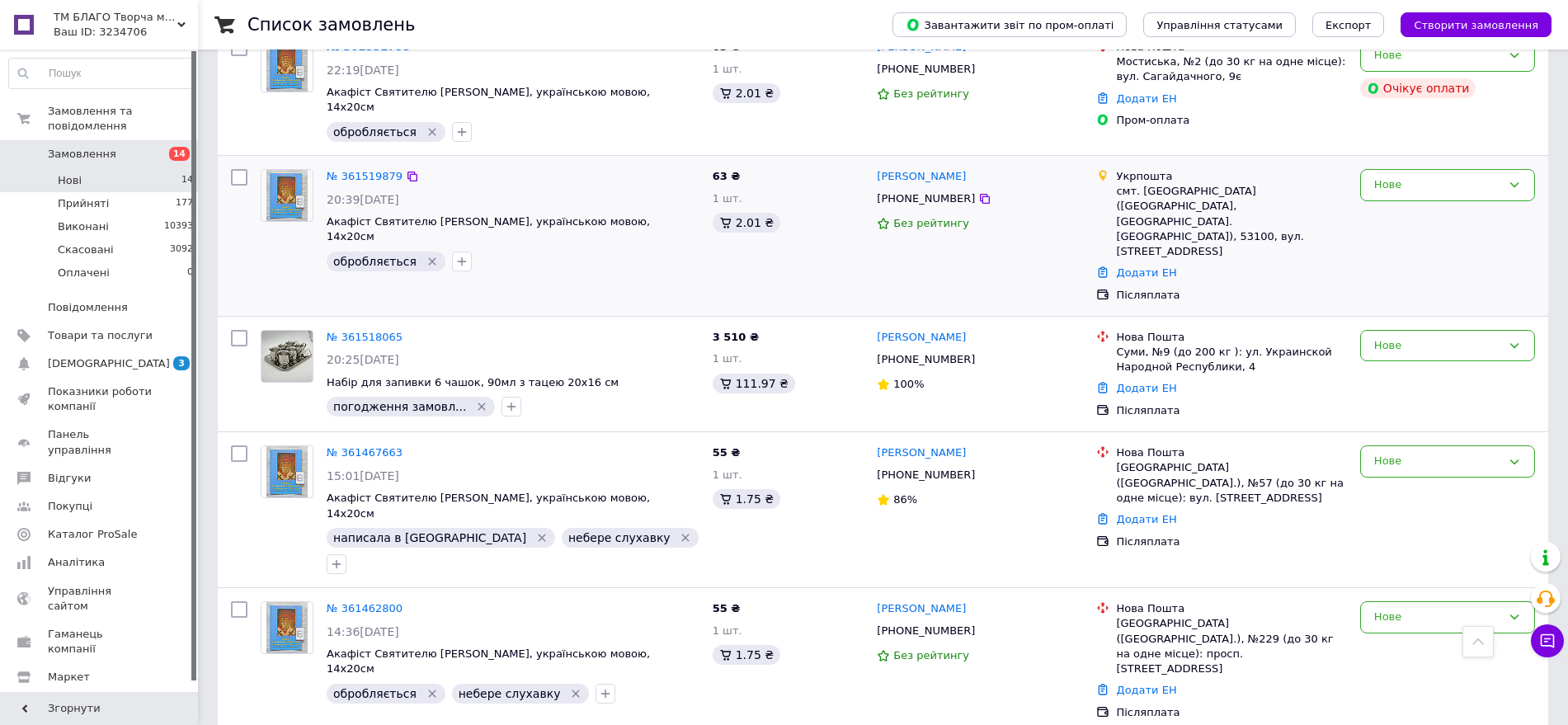
scroll to position [619, 0]
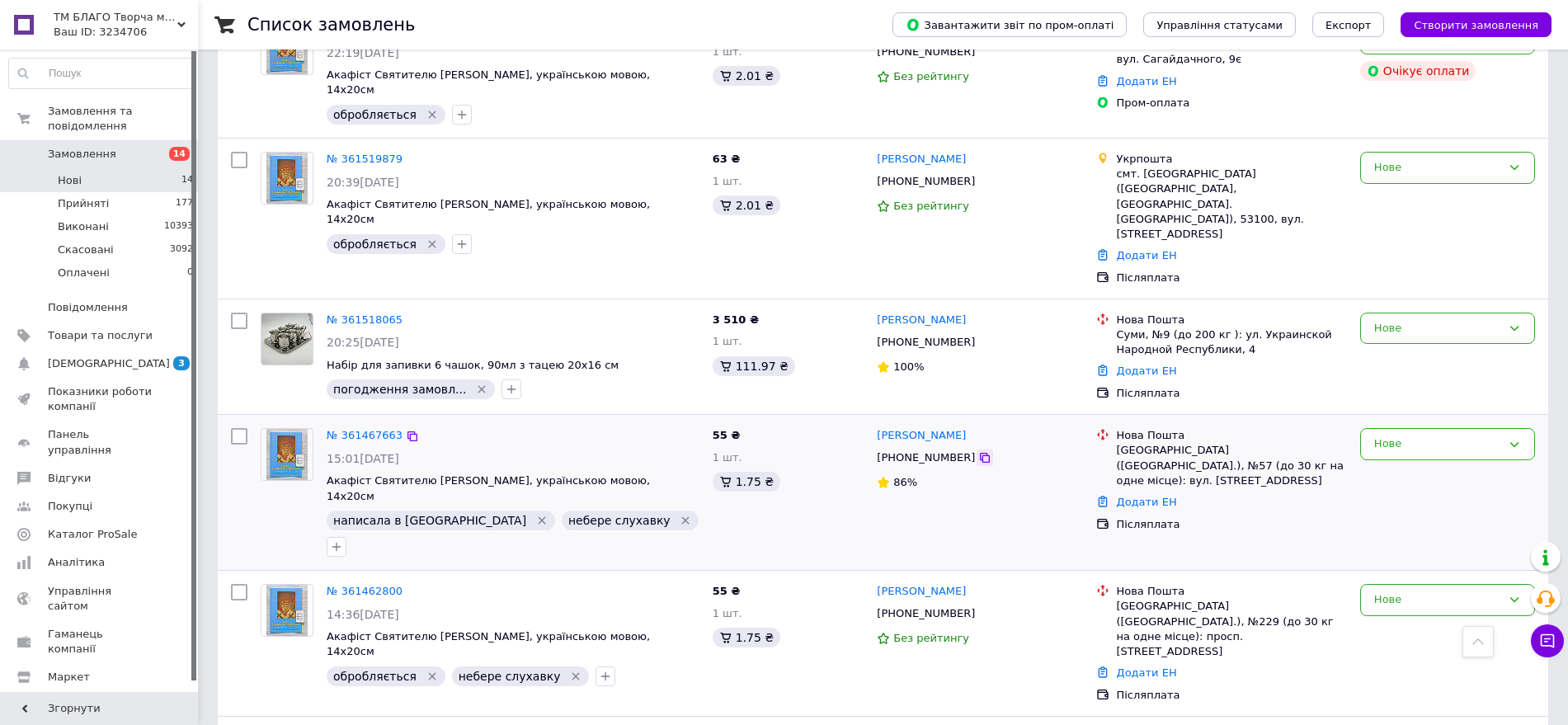
click at [980, 453] on icon at bounding box center [984, 457] width 10 height 10
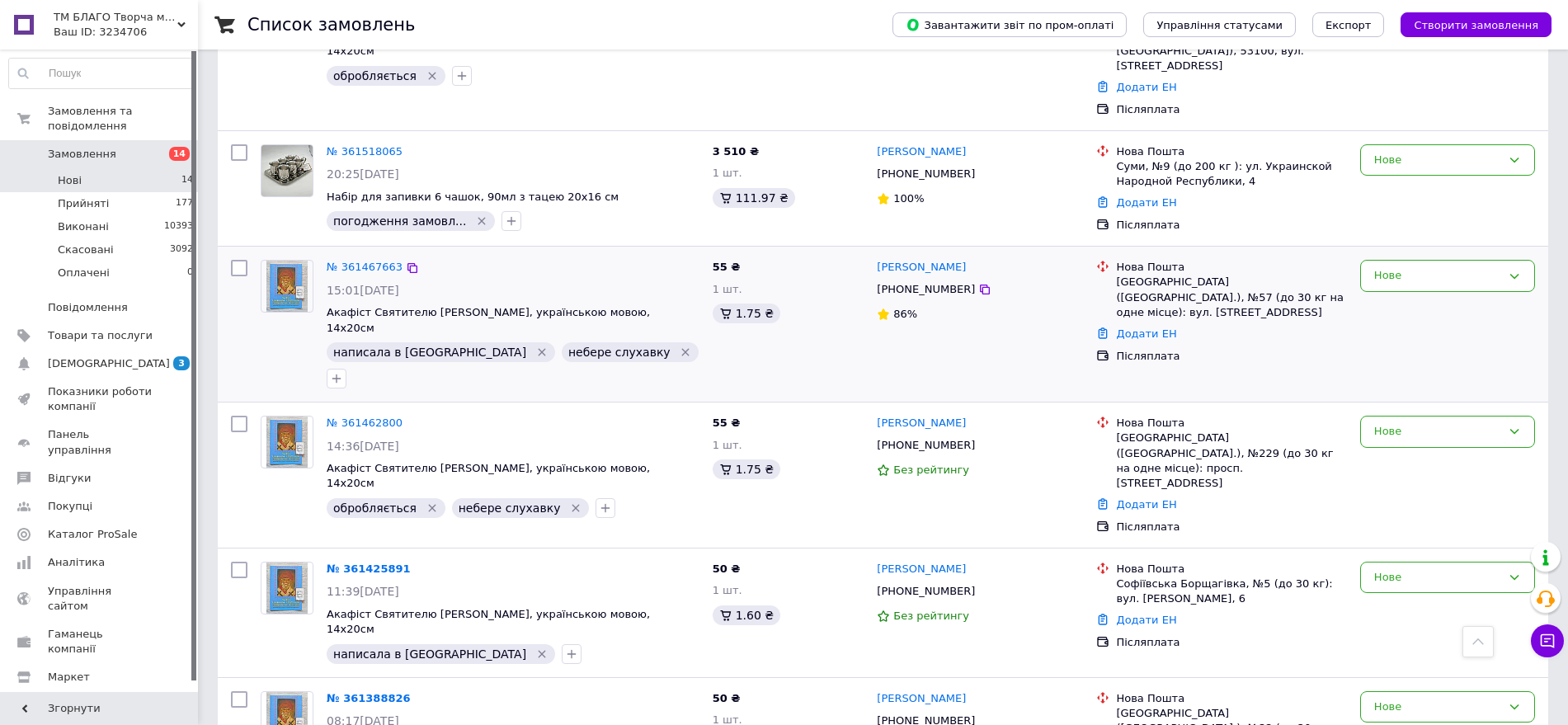
scroll to position [825, 0]
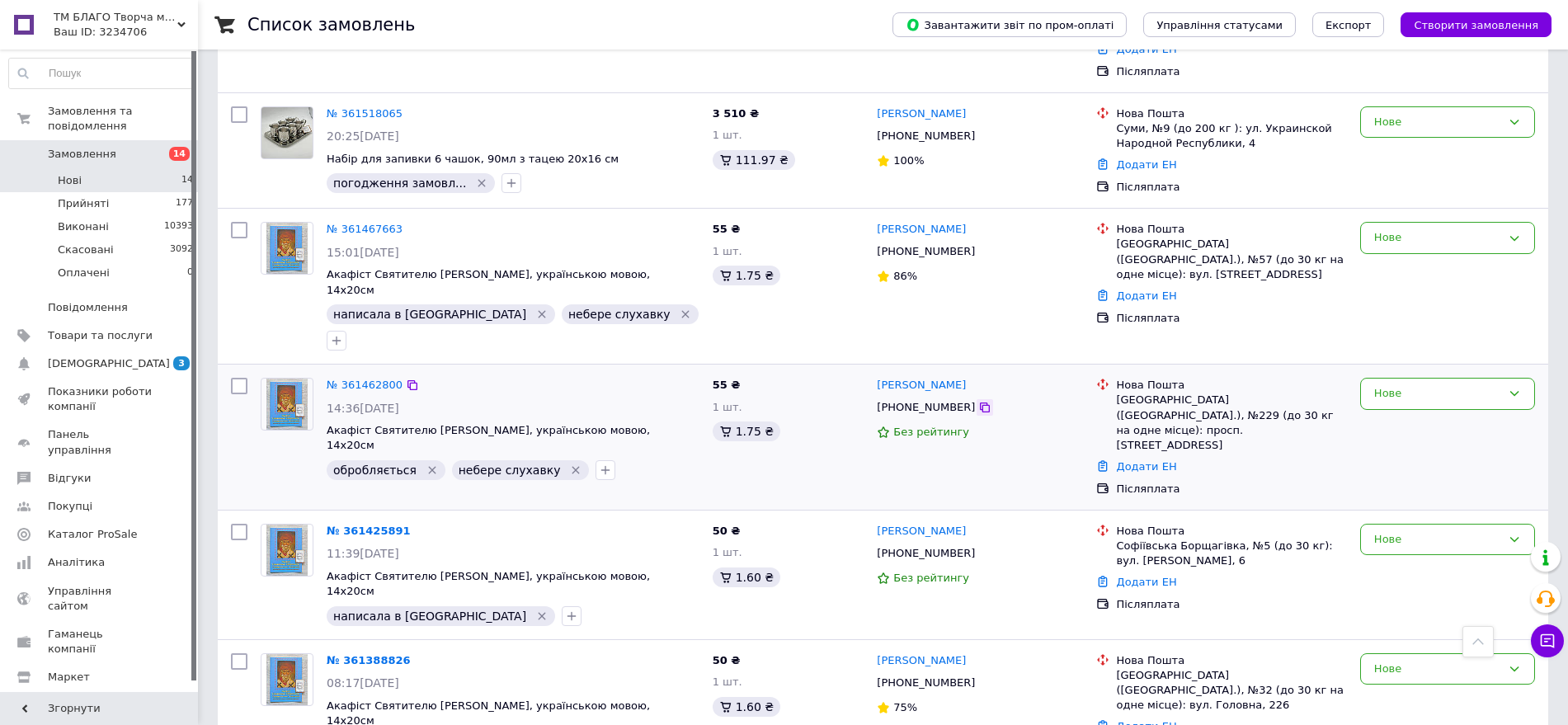
click at [980, 403] on icon at bounding box center [984, 407] width 10 height 10
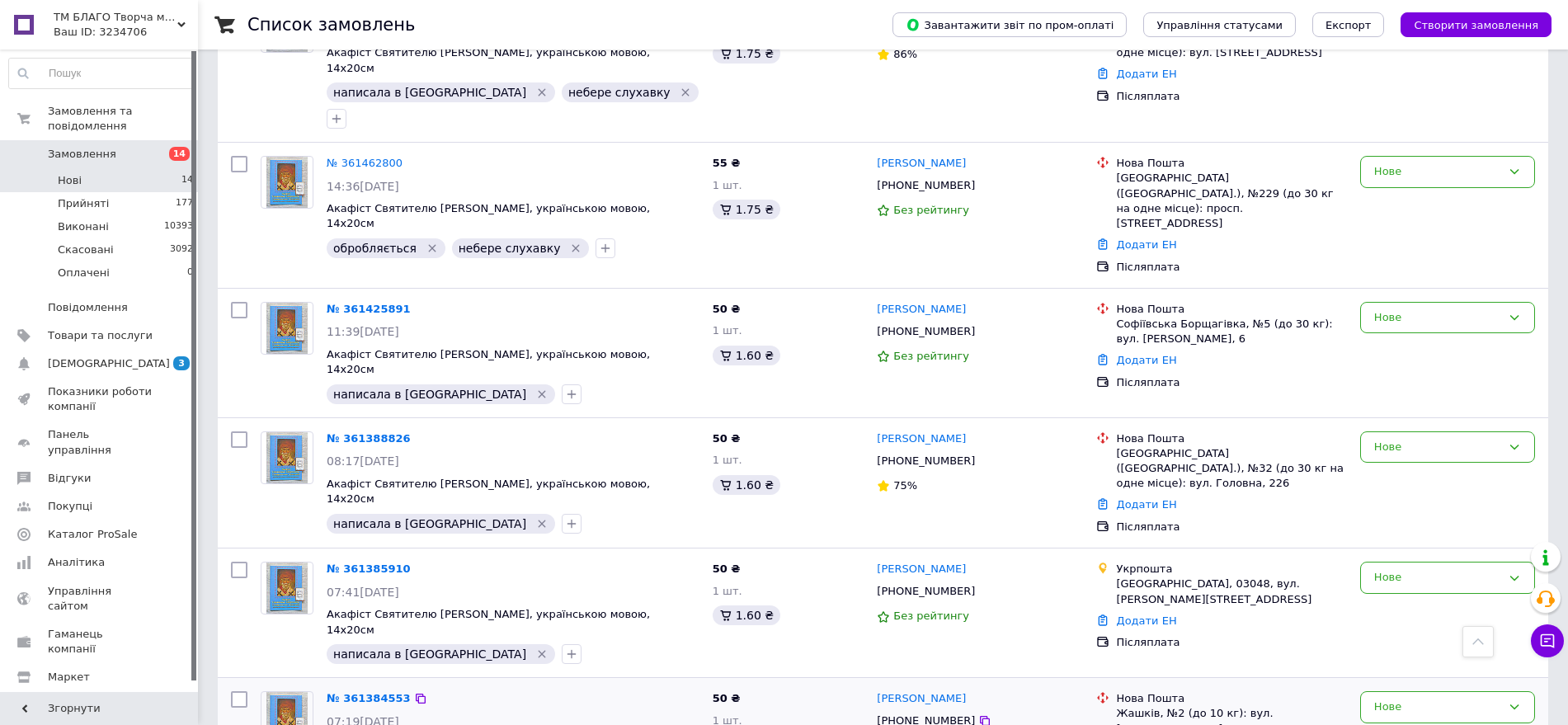
scroll to position [1329, 0]
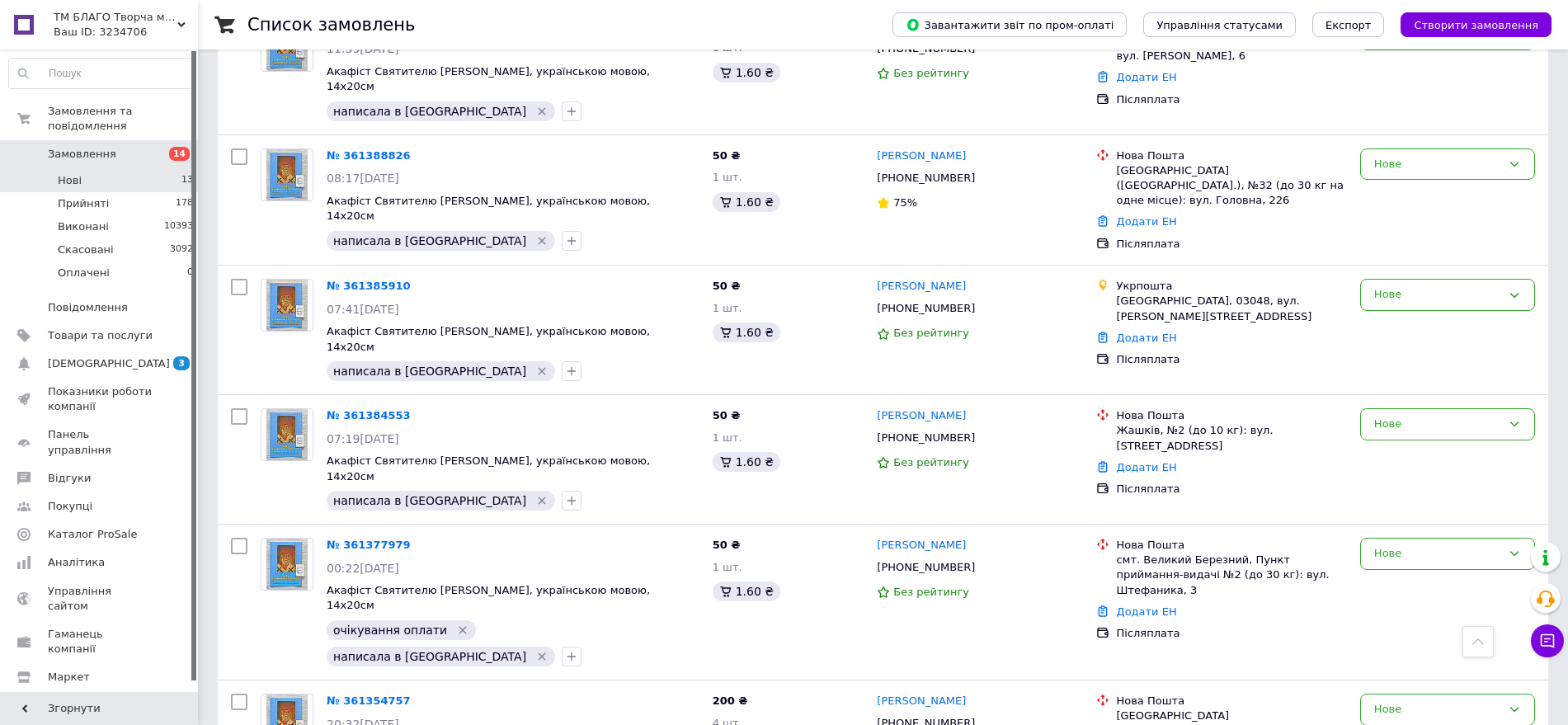
drag, startPoint x: 962, startPoint y: 620, endPoint x: 828, endPoint y: 85, distance: 551.5
click at [978, 717] on icon at bounding box center [984, 723] width 13 height 13
click at [980, 562] on icon at bounding box center [984, 567] width 10 height 10
click at [978, 431] on icon at bounding box center [984, 438] width 13 height 13
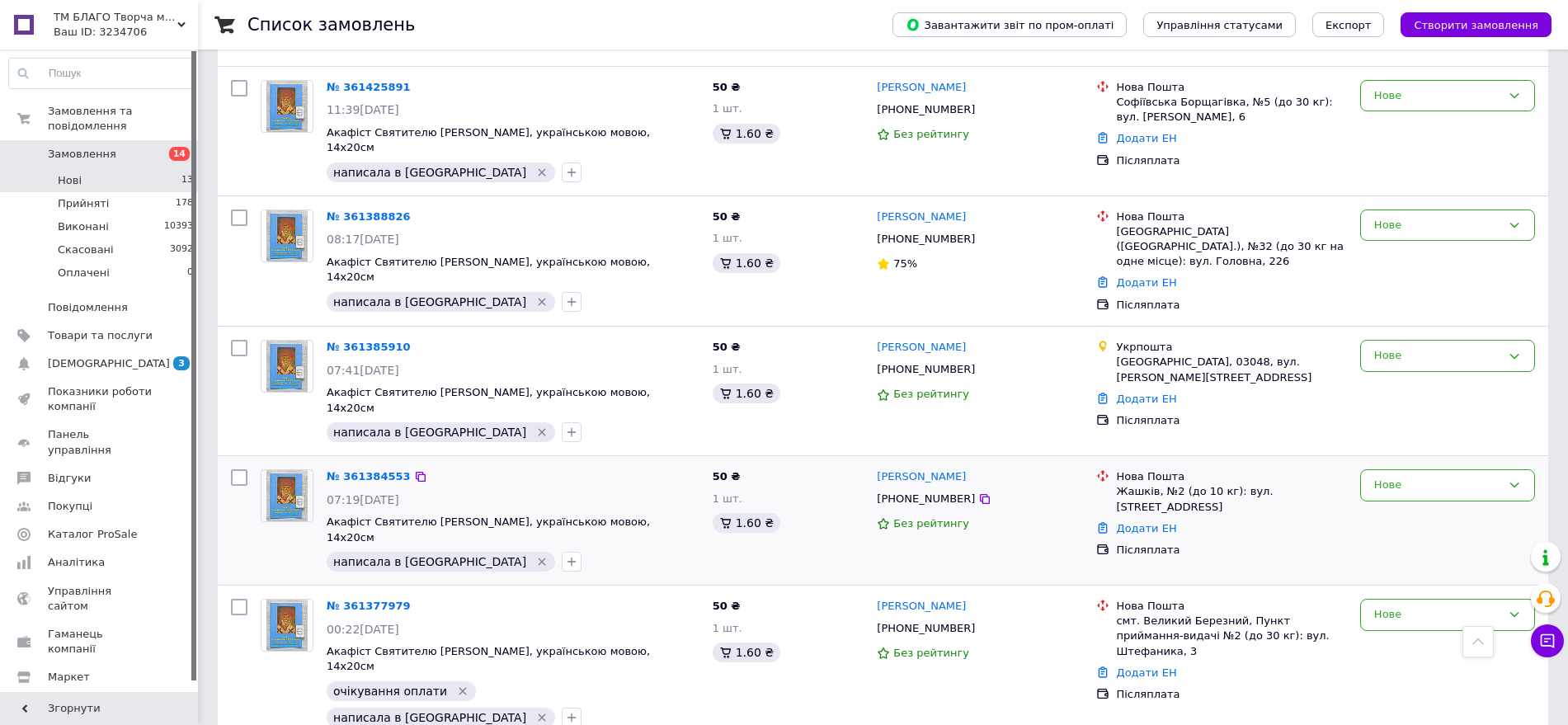
scroll to position [1227, 0]
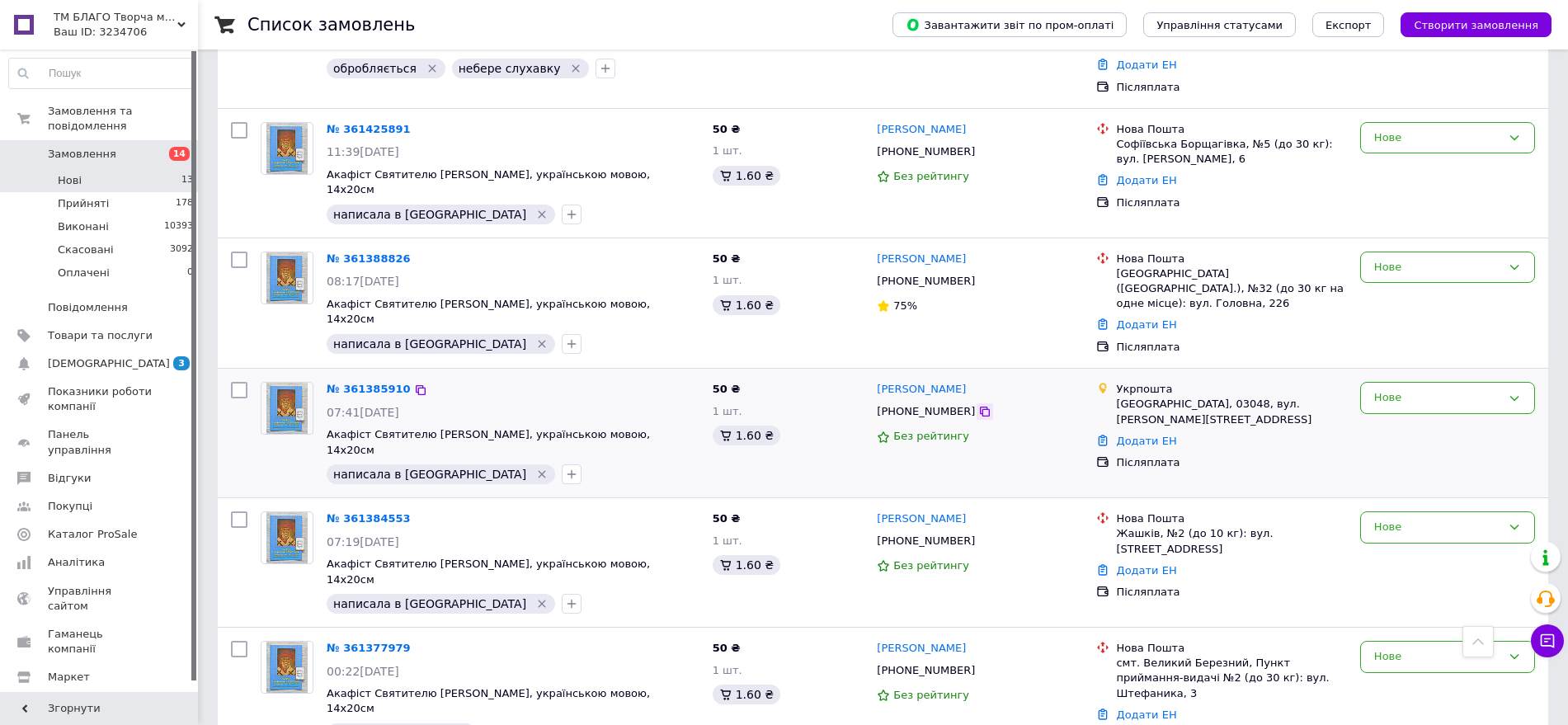
click at [978, 405] on icon at bounding box center [984, 412] width 13 height 13
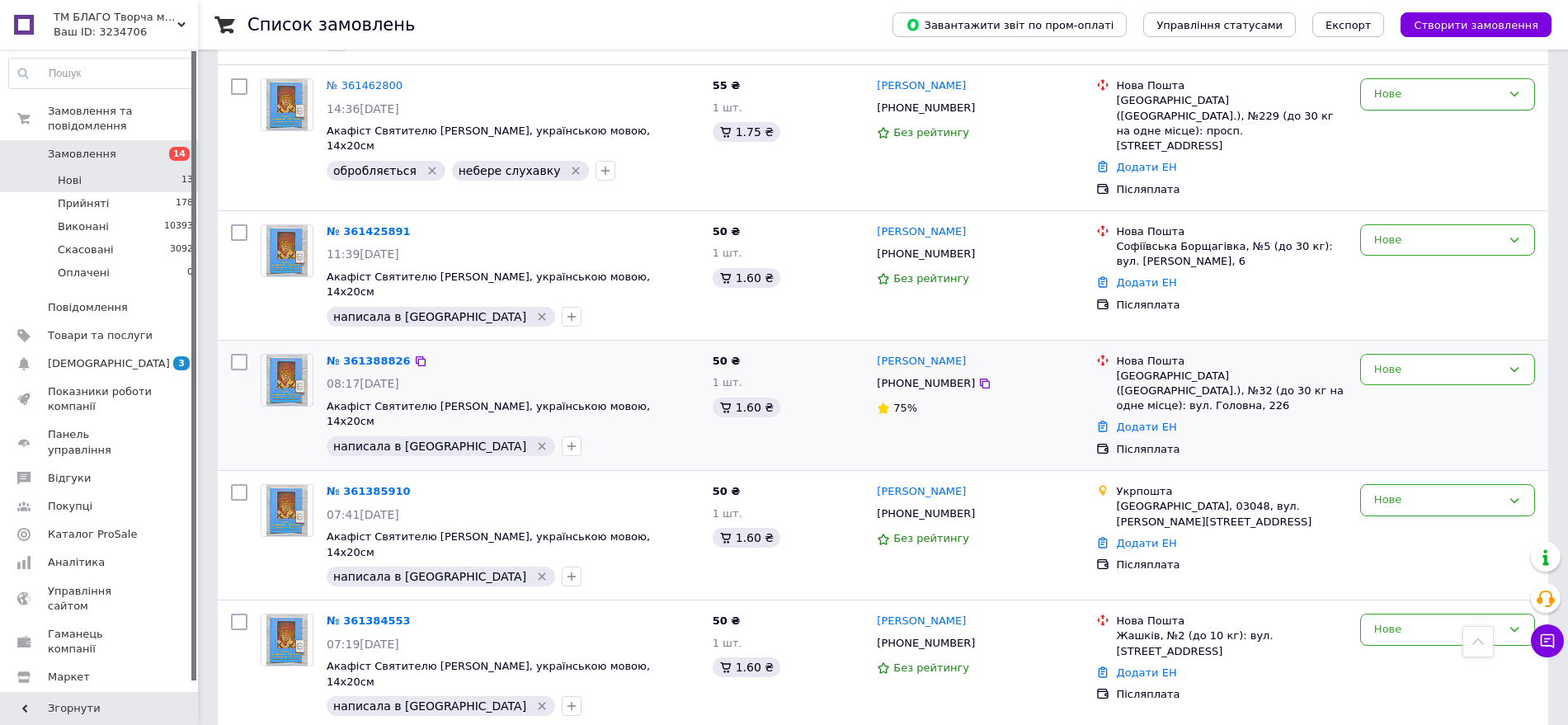
scroll to position [1123, 0]
click at [980, 379] on icon at bounding box center [984, 384] width 10 height 10
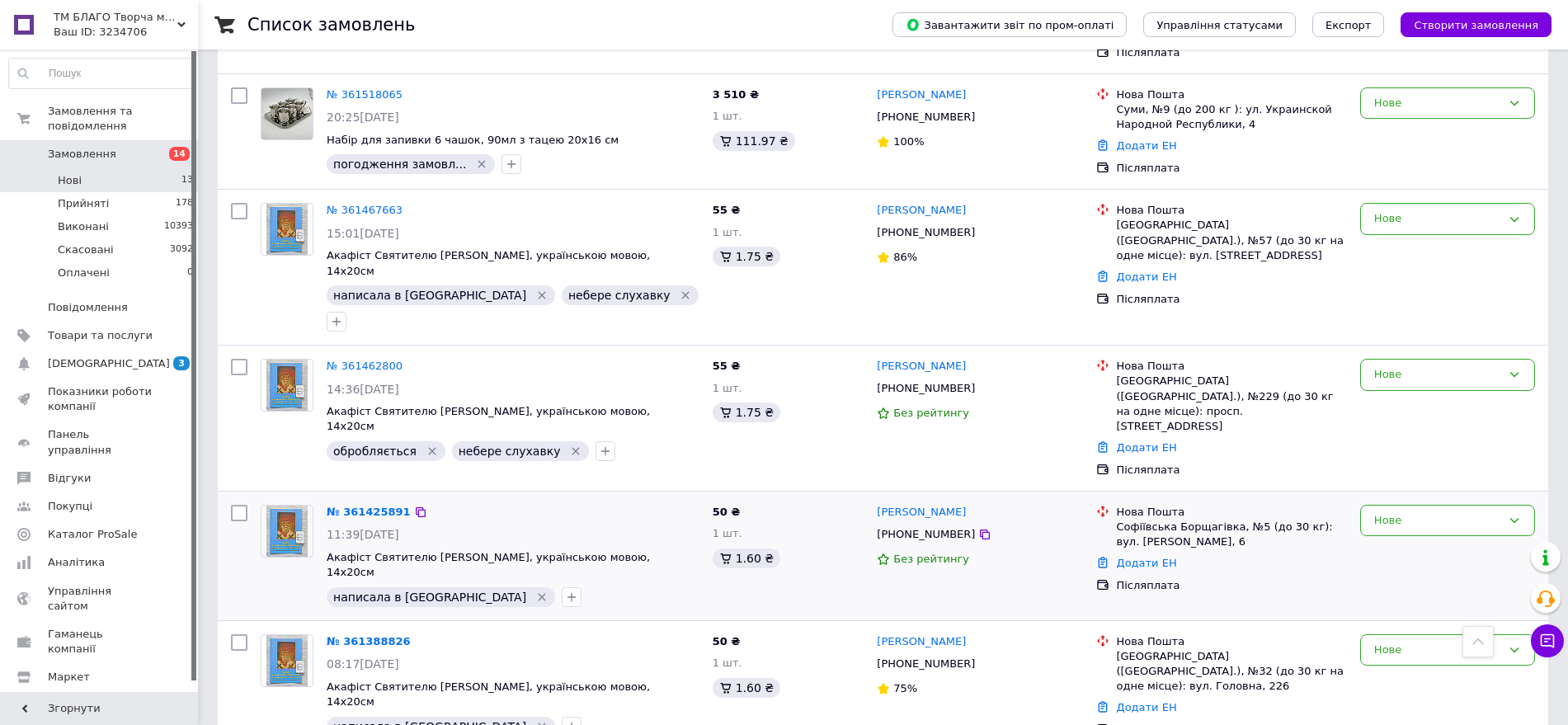
scroll to position [814, 0]
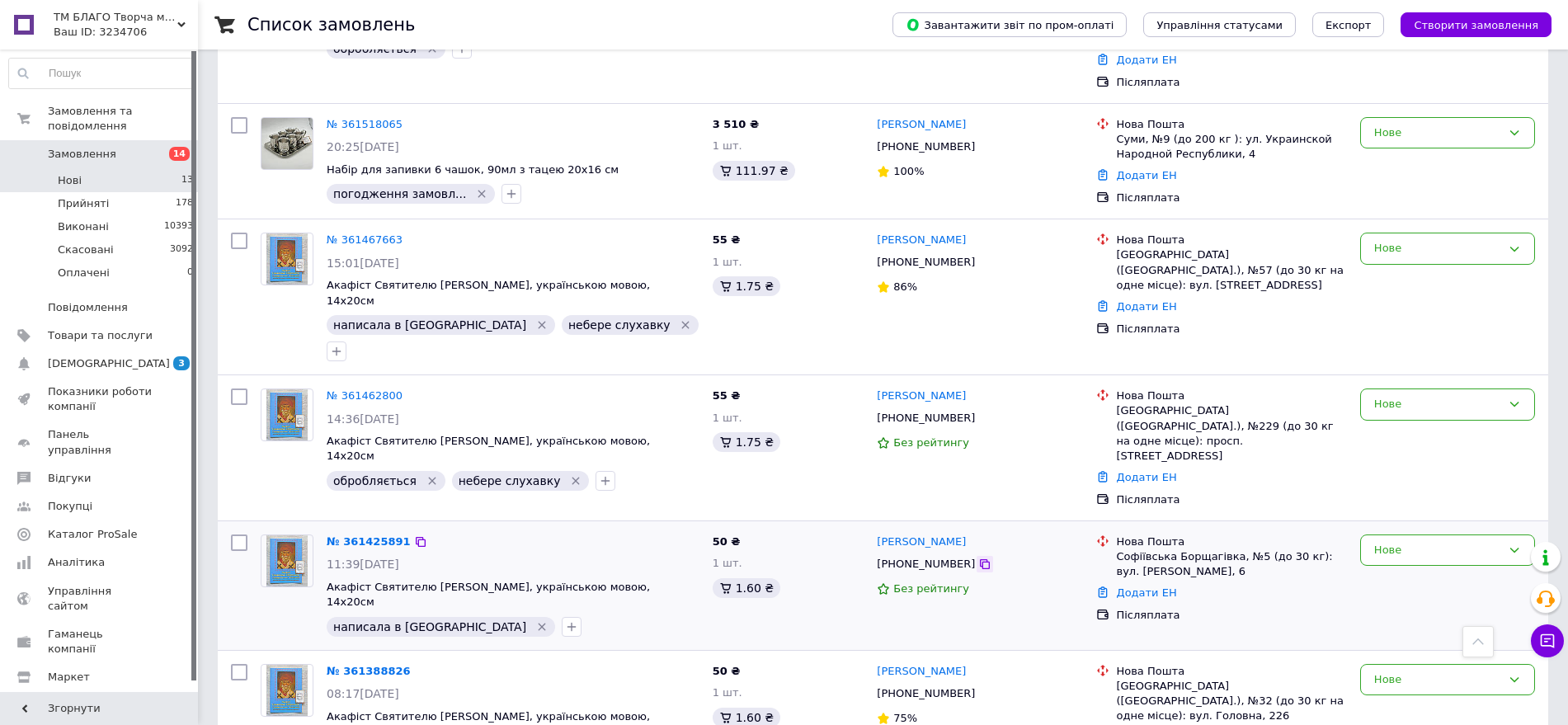
click at [978, 557] on icon at bounding box center [984, 563] width 13 height 13
drag, startPoint x: 966, startPoint y: 230, endPoint x: 883, endPoint y: 285, distance: 99.6
click at [978, 255] on icon at bounding box center [984, 262] width 13 height 13
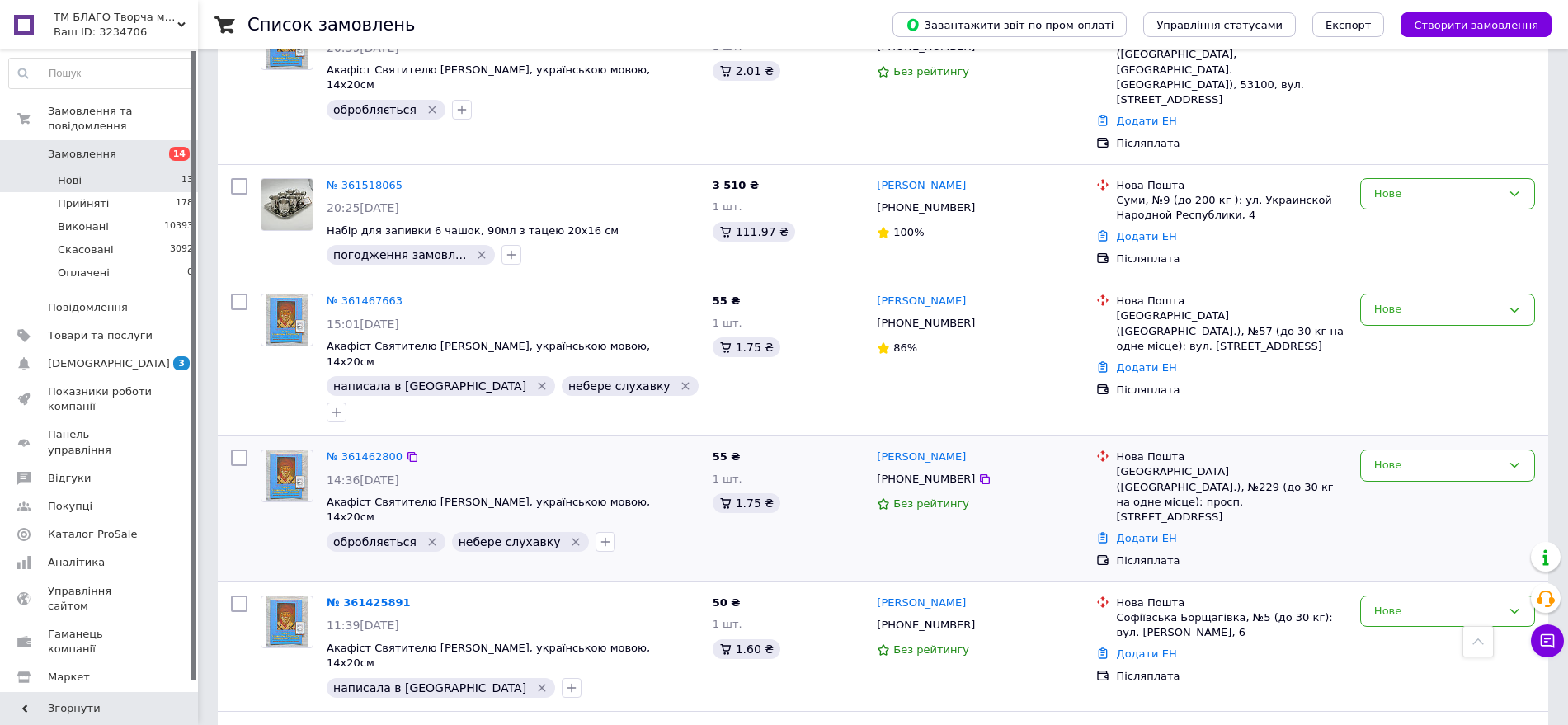
scroll to position [711, 0]
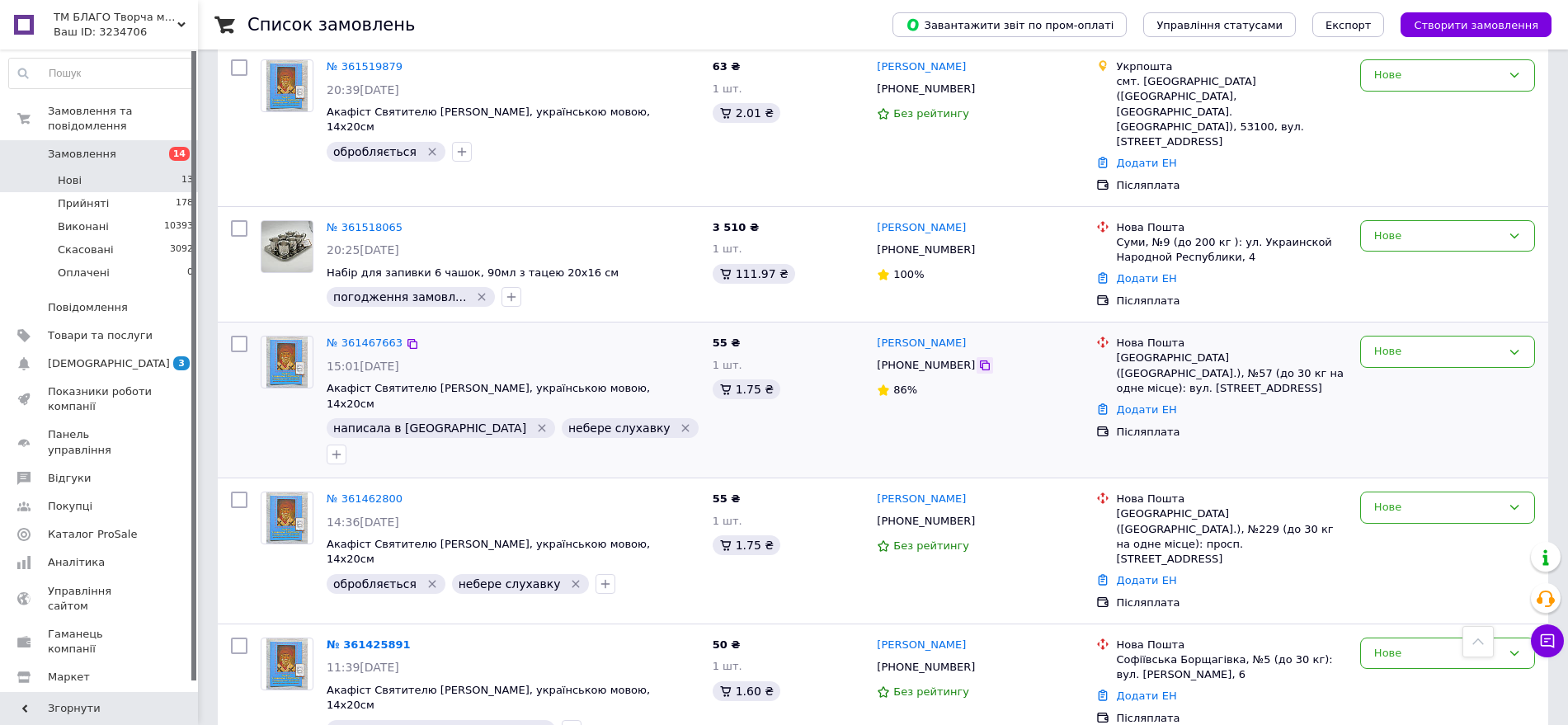
click at [978, 359] on icon at bounding box center [984, 365] width 13 height 13
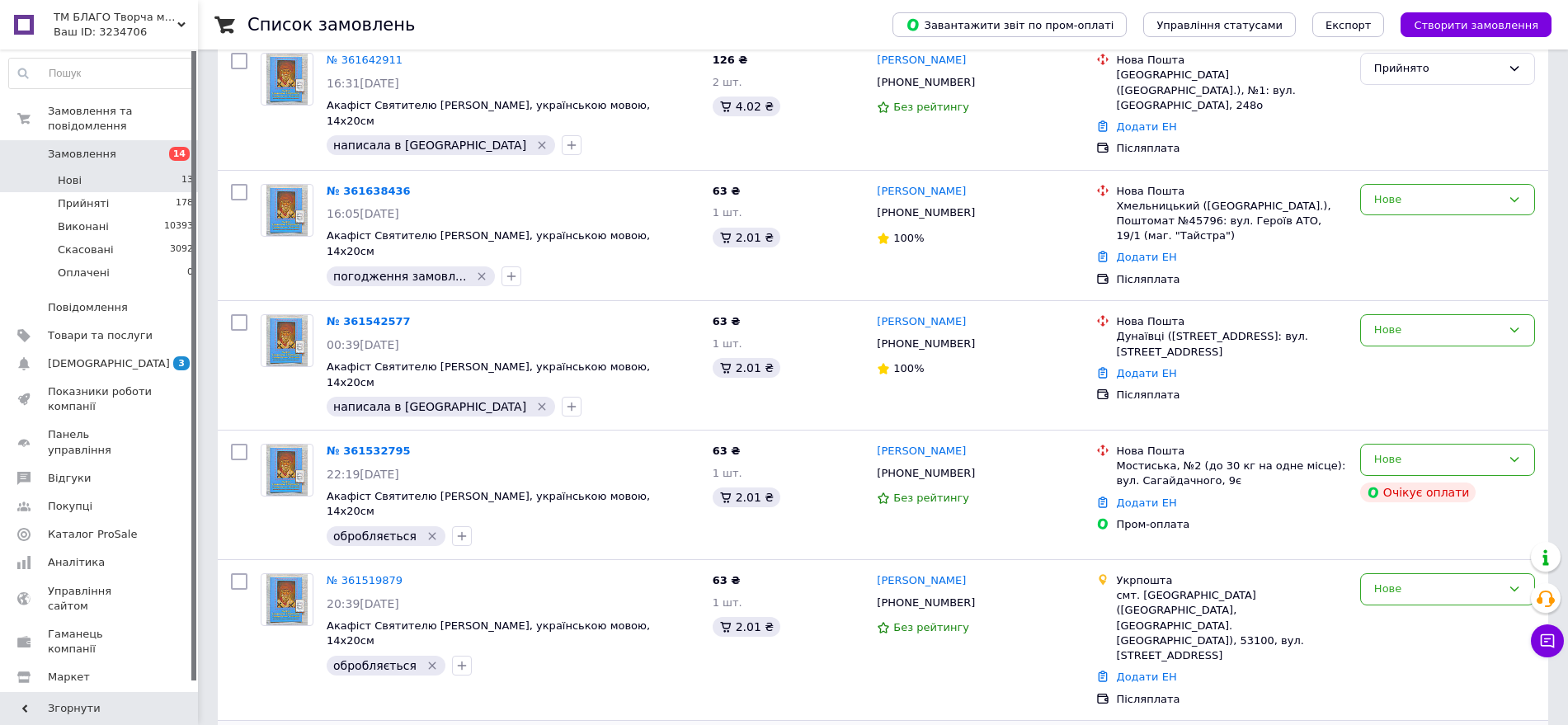
scroll to position [196, 0]
click at [978, 346] on icon at bounding box center [984, 346] width 13 height 13
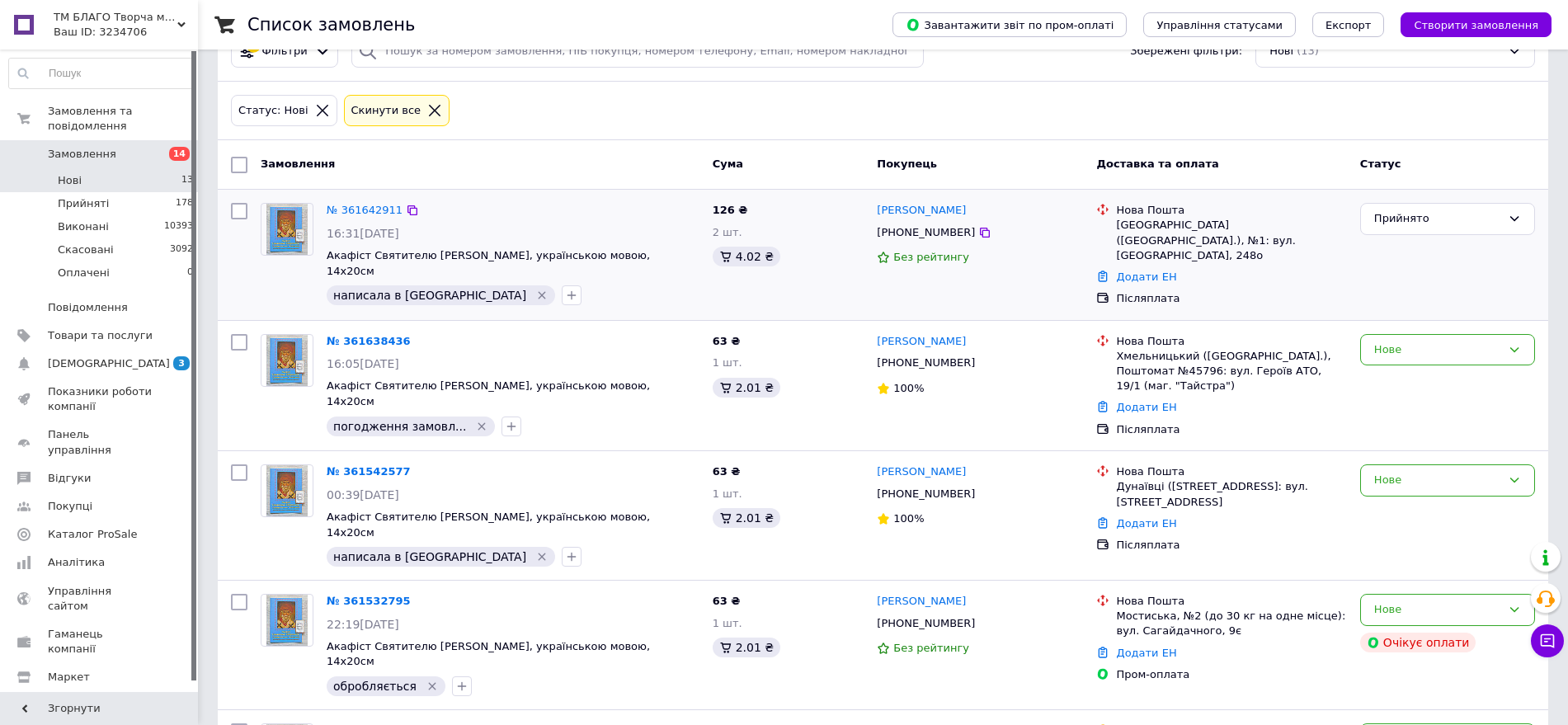
scroll to position [103, 0]
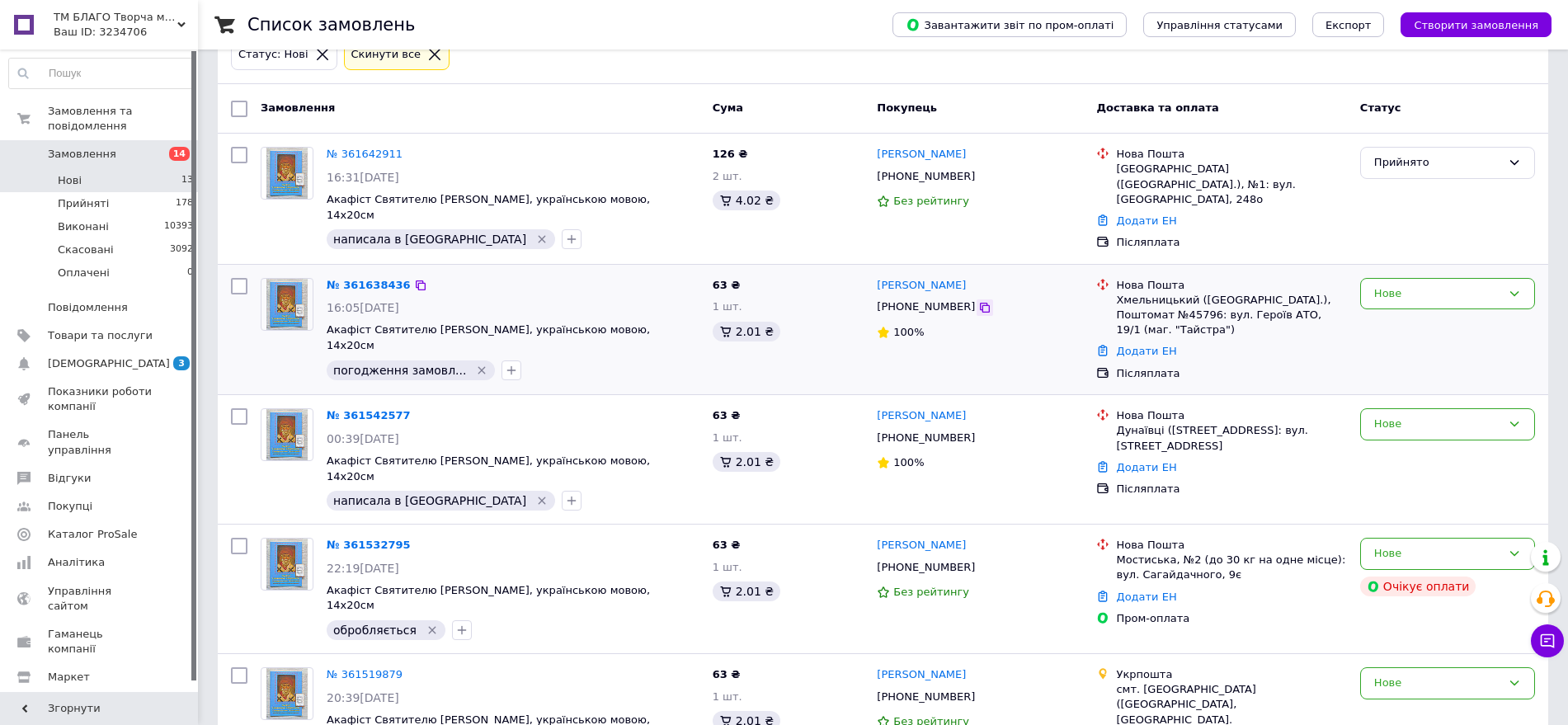
click at [978, 307] on icon at bounding box center [984, 307] width 13 height 13
click at [161, 356] on span "3 0" at bounding box center [175, 363] width 46 height 15
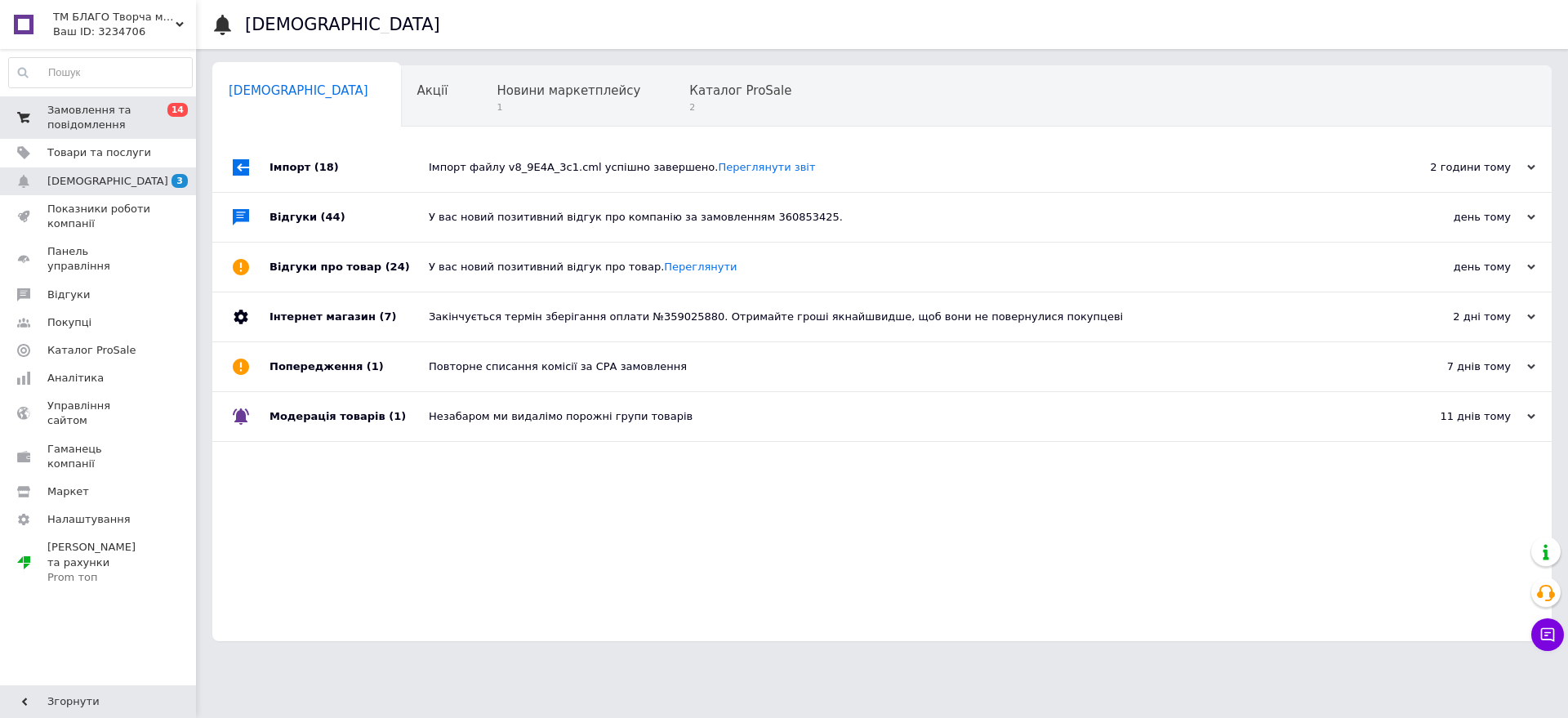
click at [152, 109] on span "0 14" at bounding box center [173, 117] width 45 height 29
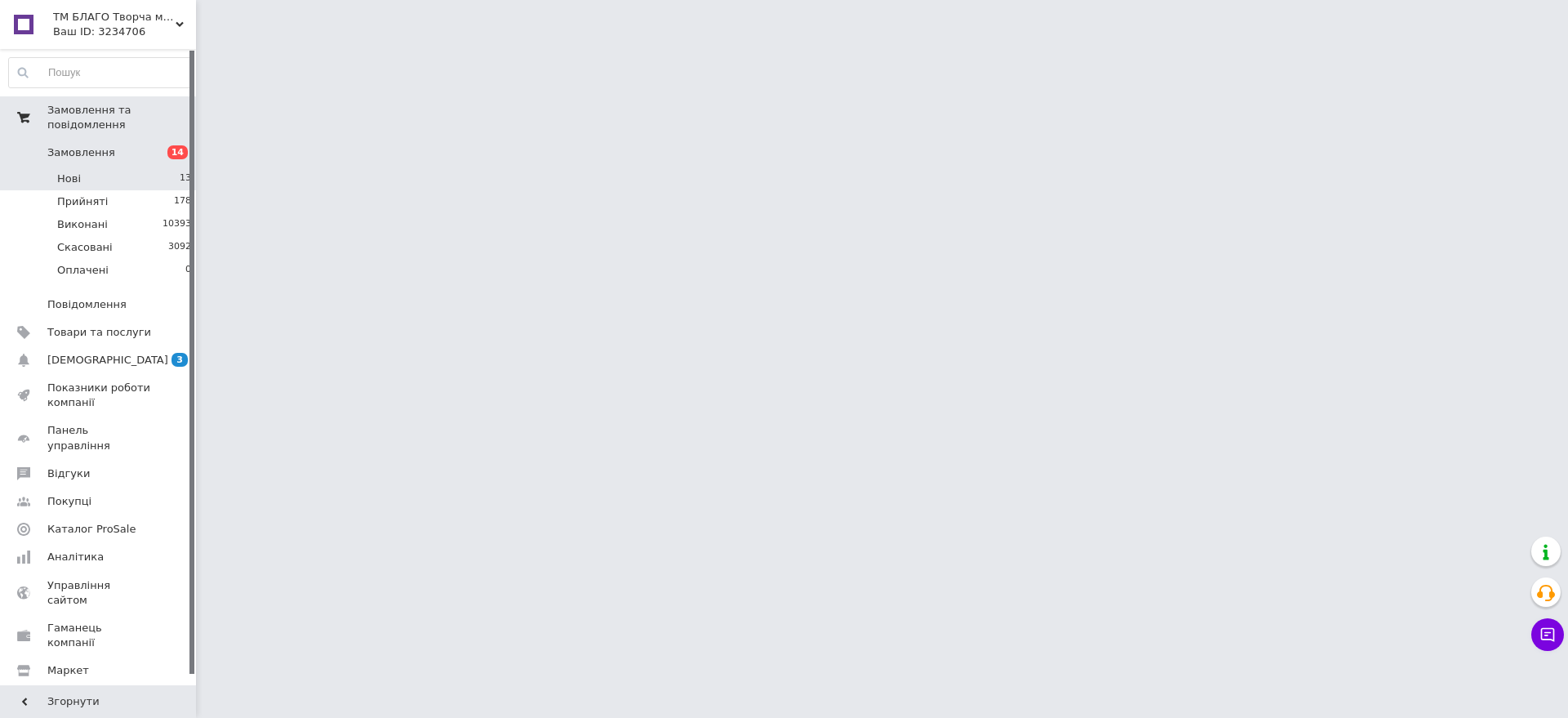
click at [174, 167] on li "Нові 13" at bounding box center [100, 179] width 201 height 23
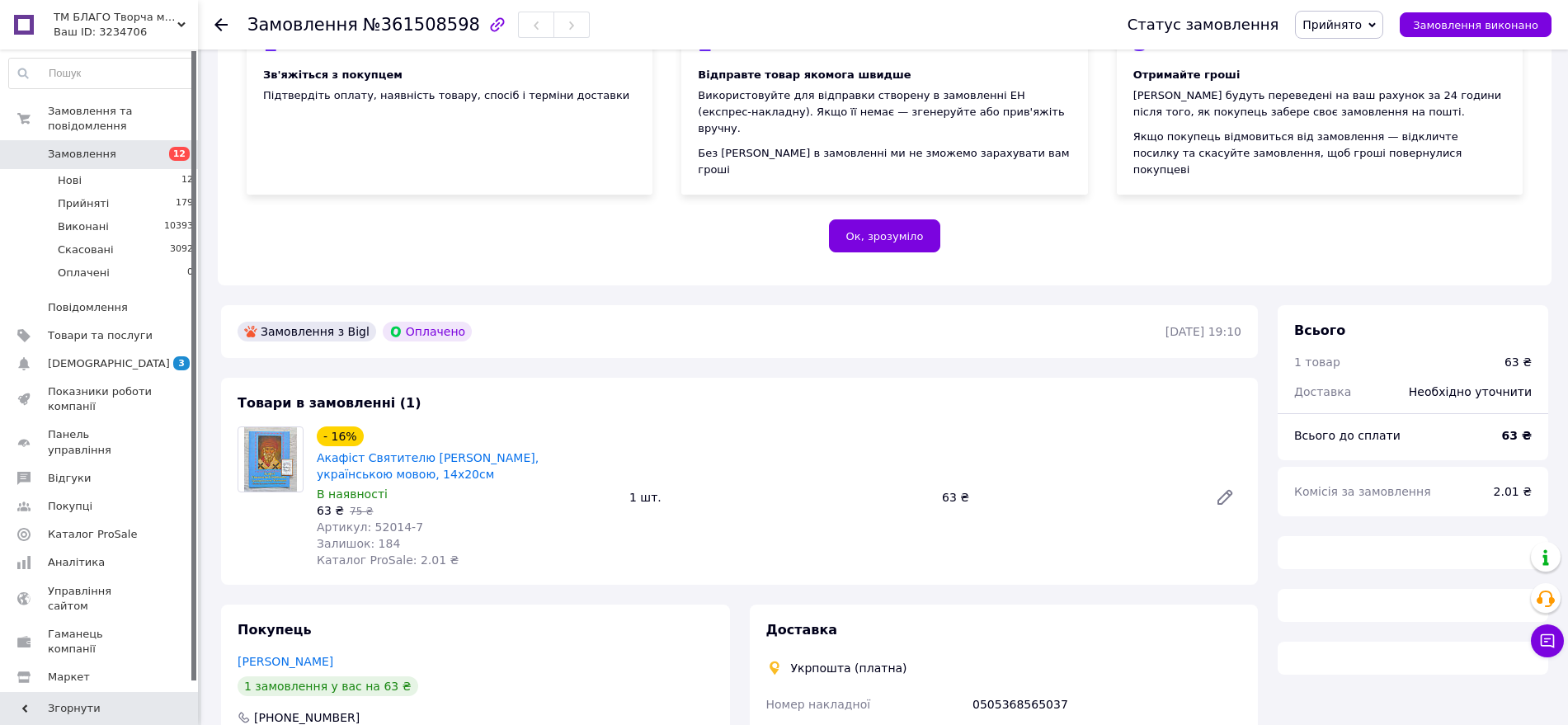
scroll to position [481, 0]
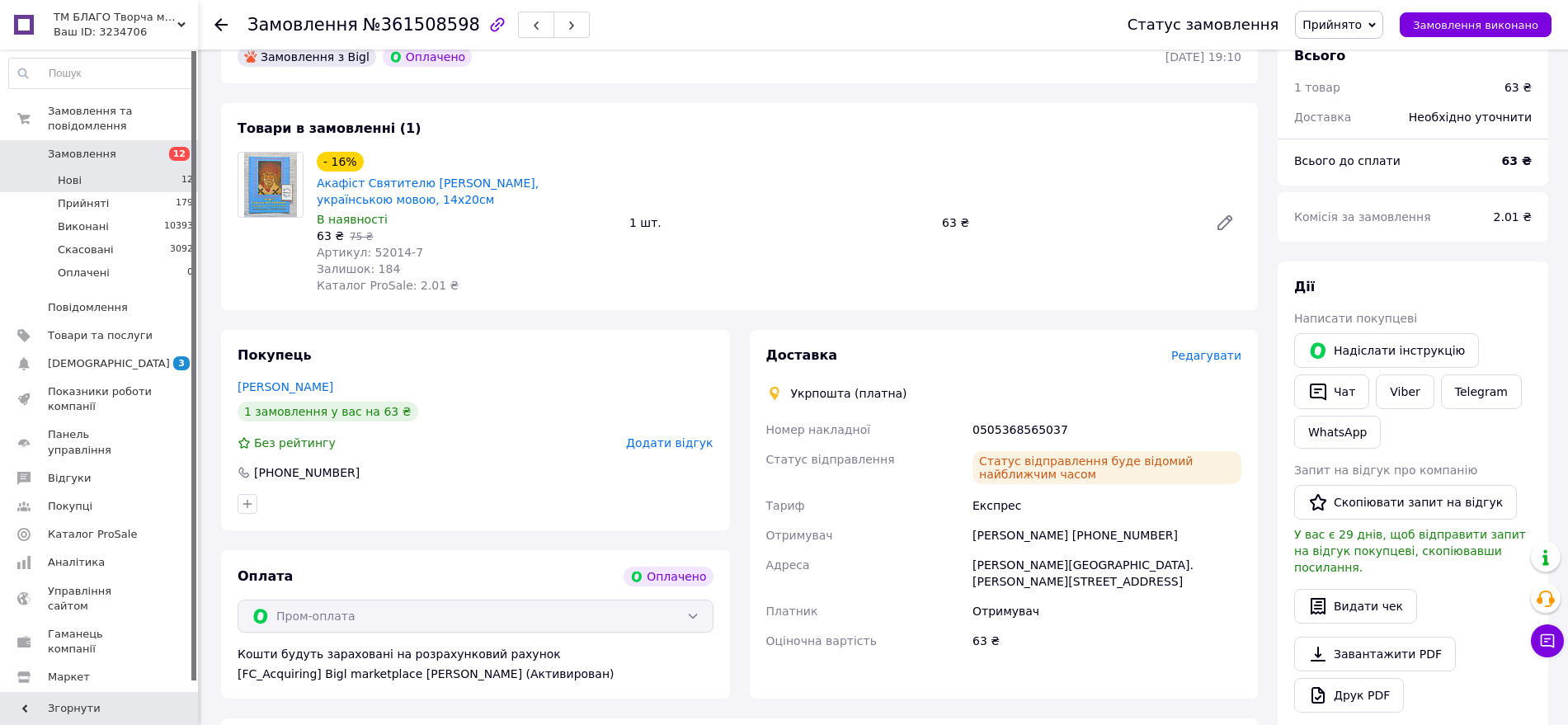
click at [177, 169] on li "Нові 12" at bounding box center [101, 180] width 203 height 23
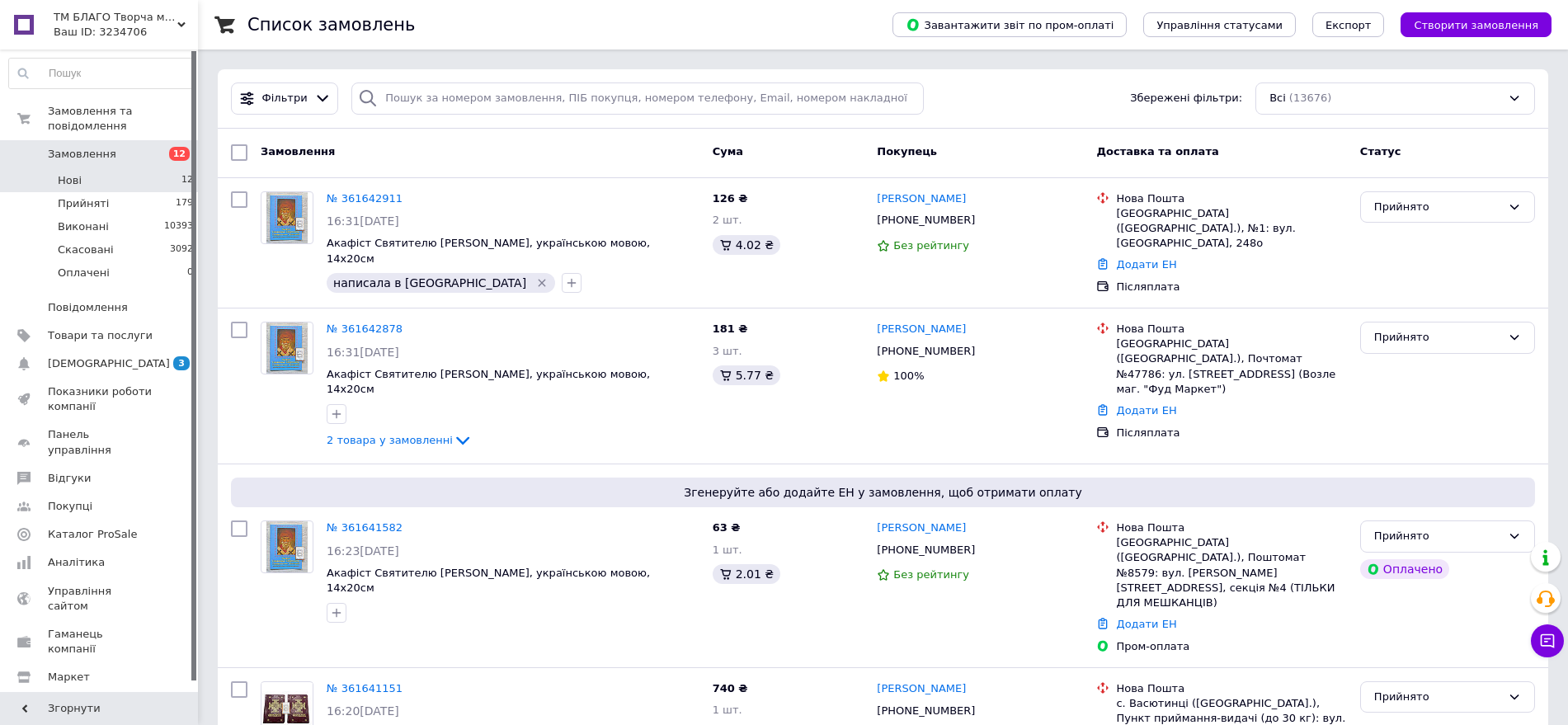
click at [161, 169] on li "Нові 12" at bounding box center [101, 180] width 203 height 23
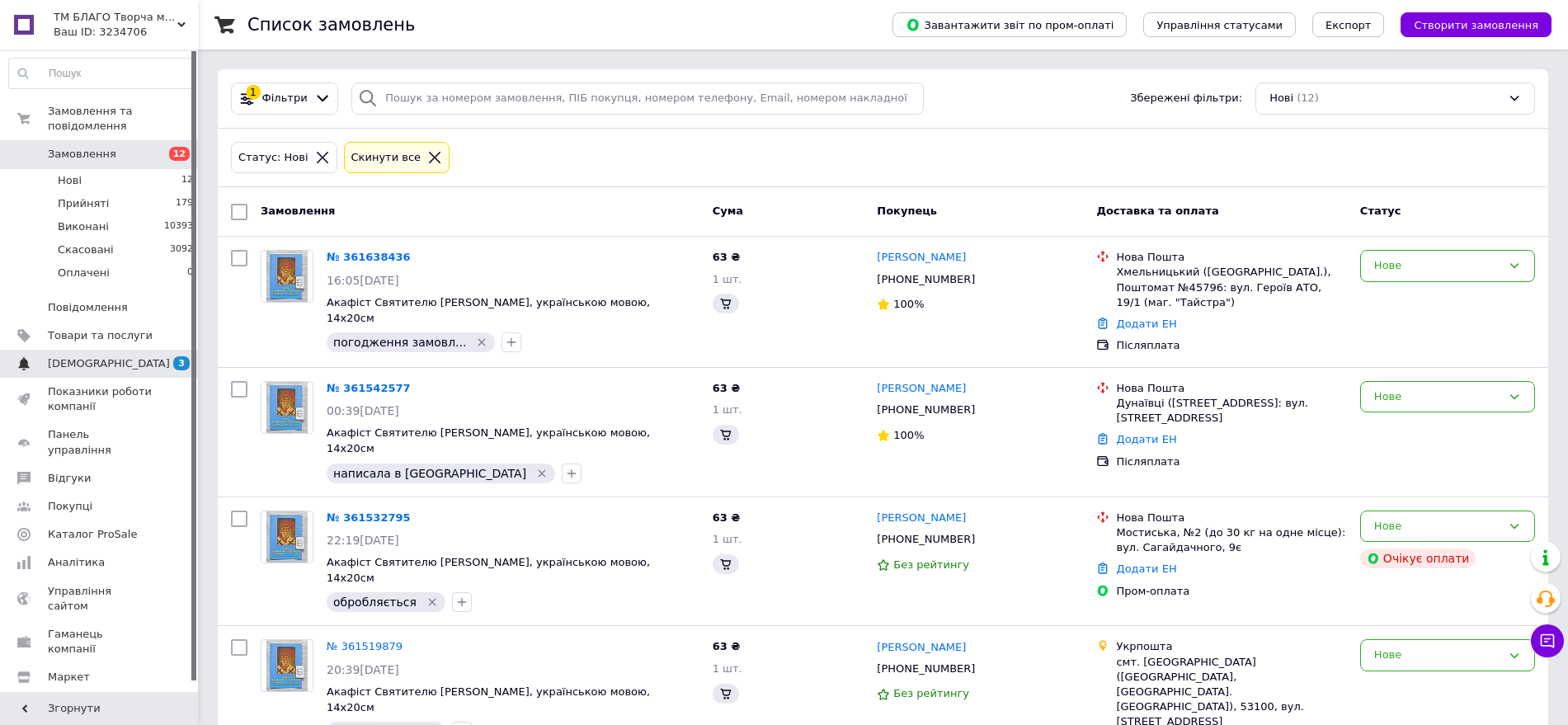
click at [133, 356] on span "[DEMOGRAPHIC_DATA]" at bounding box center [100, 363] width 104 height 15
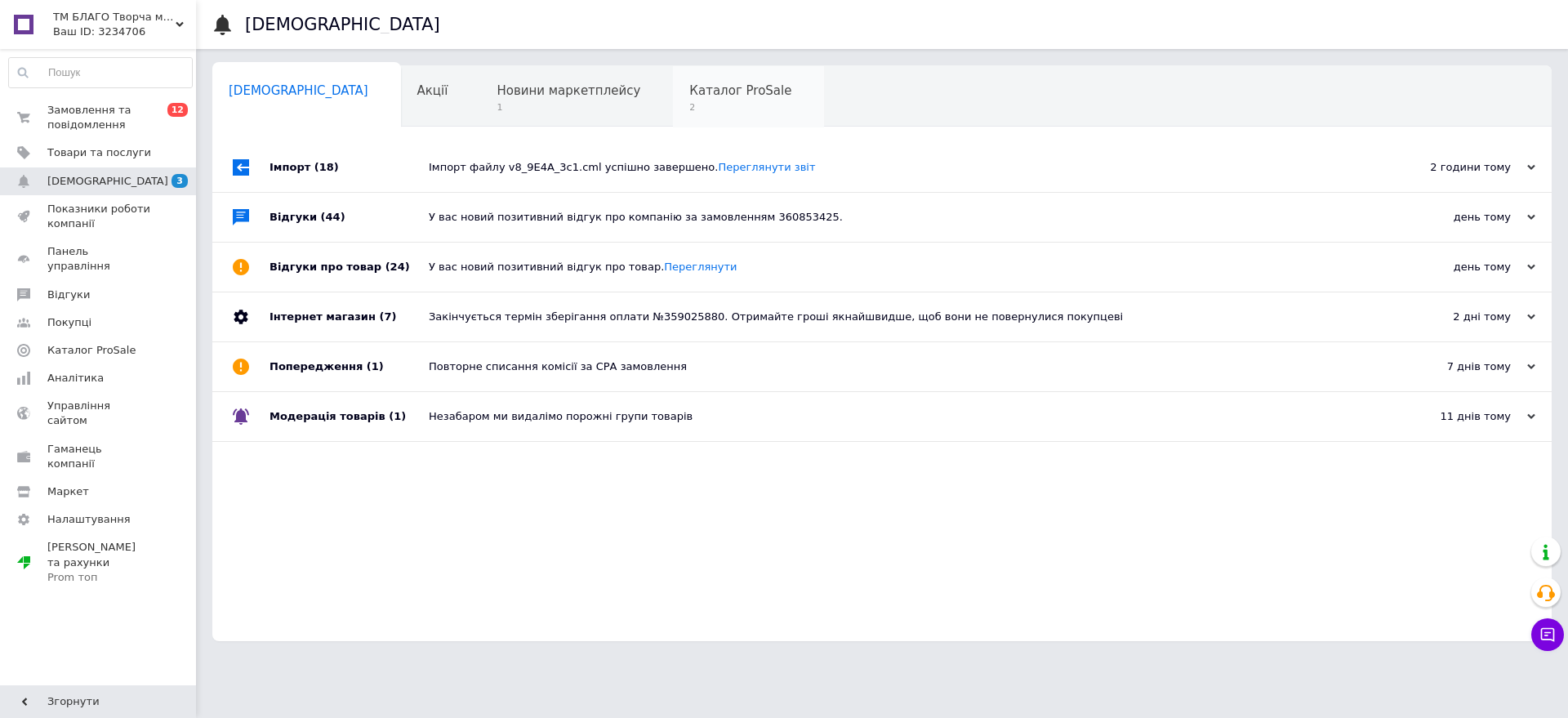
click at [690, 111] on span "2" at bounding box center [740, 108] width 102 height 12
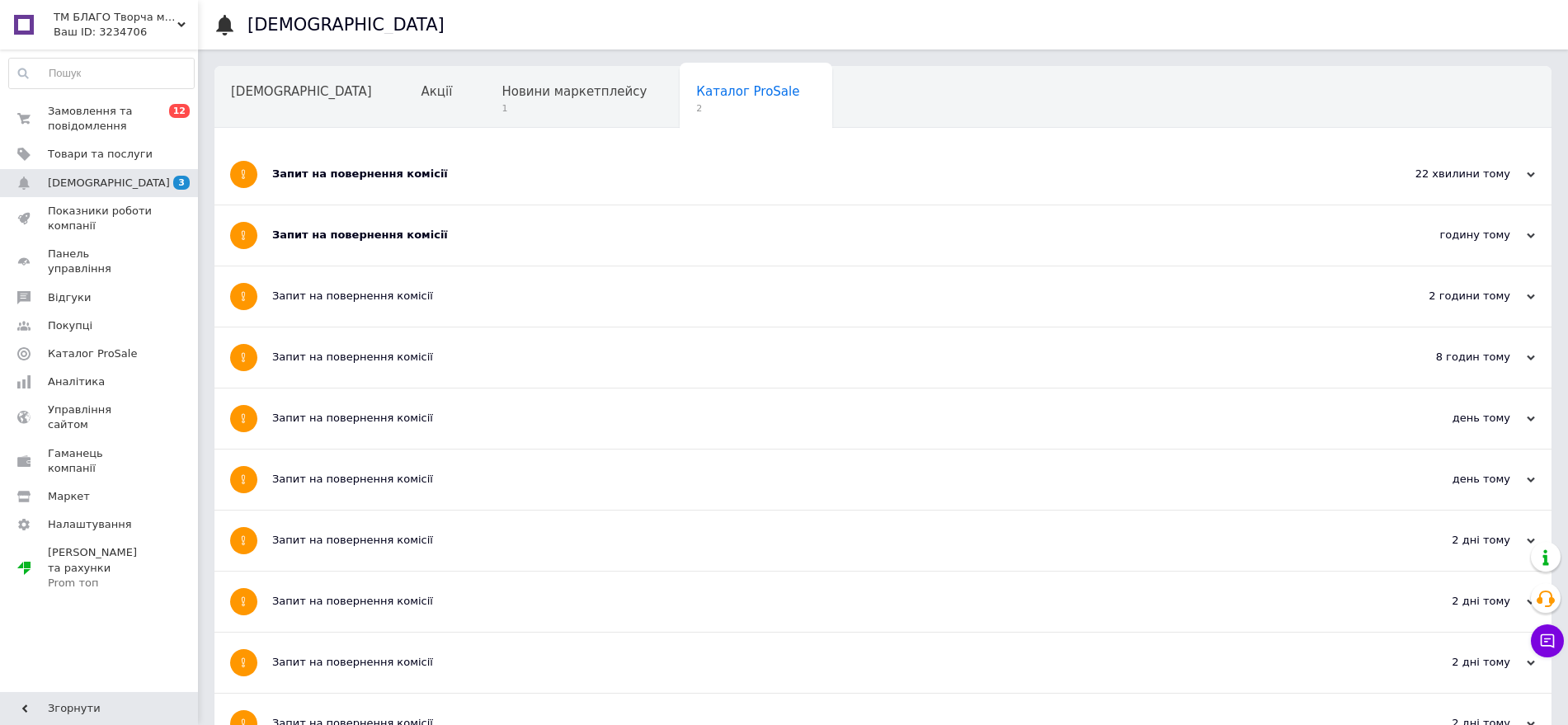
click at [530, 242] on div "Запит на повернення комісії" at bounding box center [821, 235] width 1097 height 15
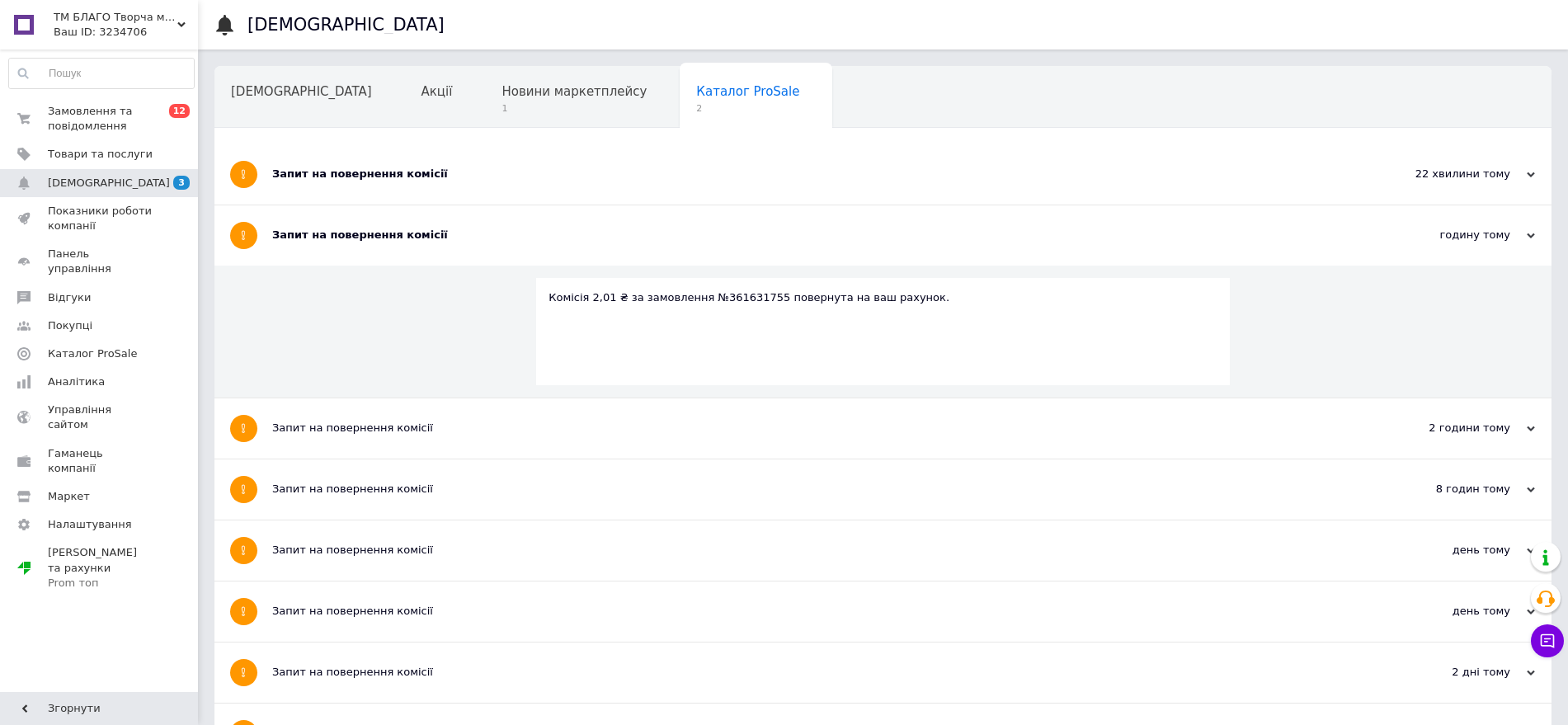
click at [500, 183] on div "Запит на повернення комісії" at bounding box center [821, 174] width 1097 height 60
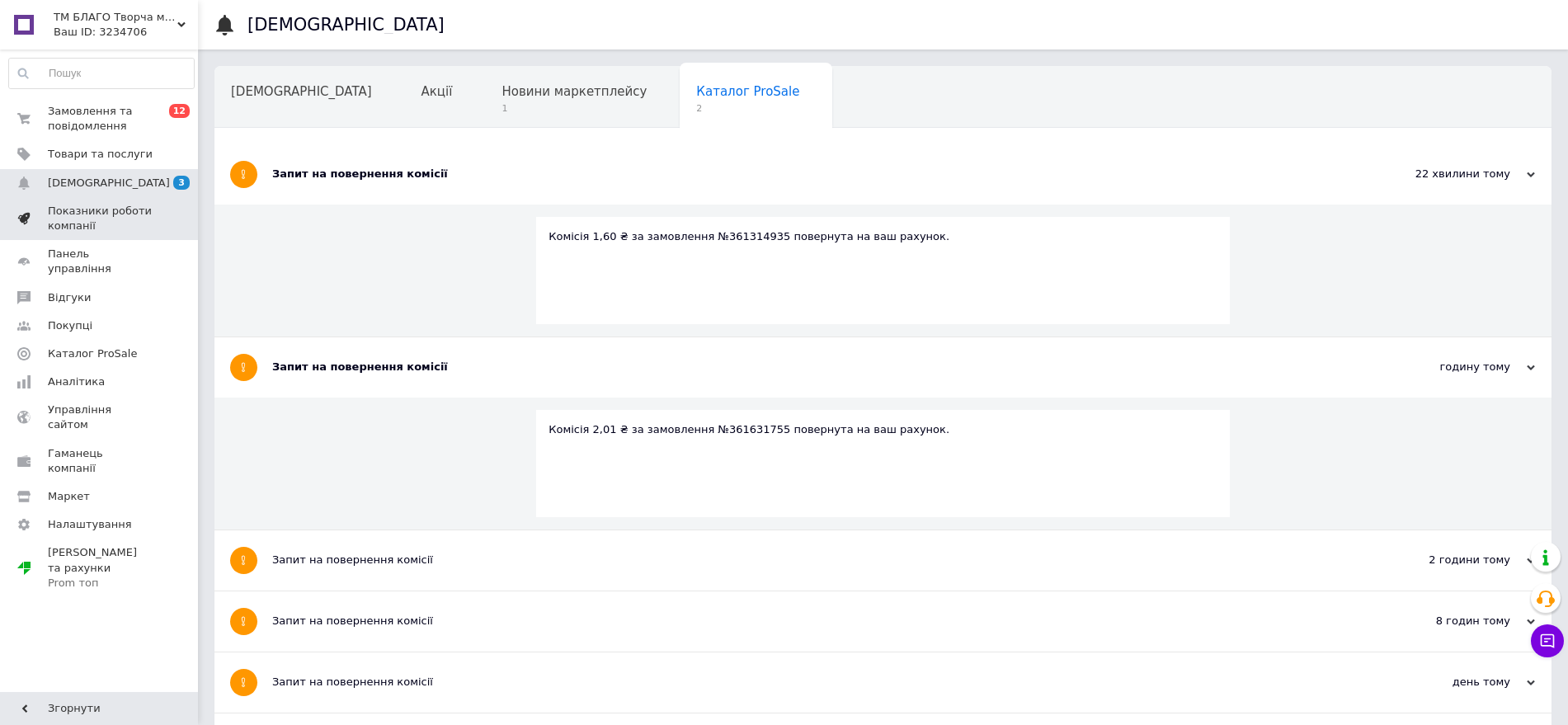
click at [114, 216] on span "Показники роботи компанії" at bounding box center [100, 218] width 104 height 29
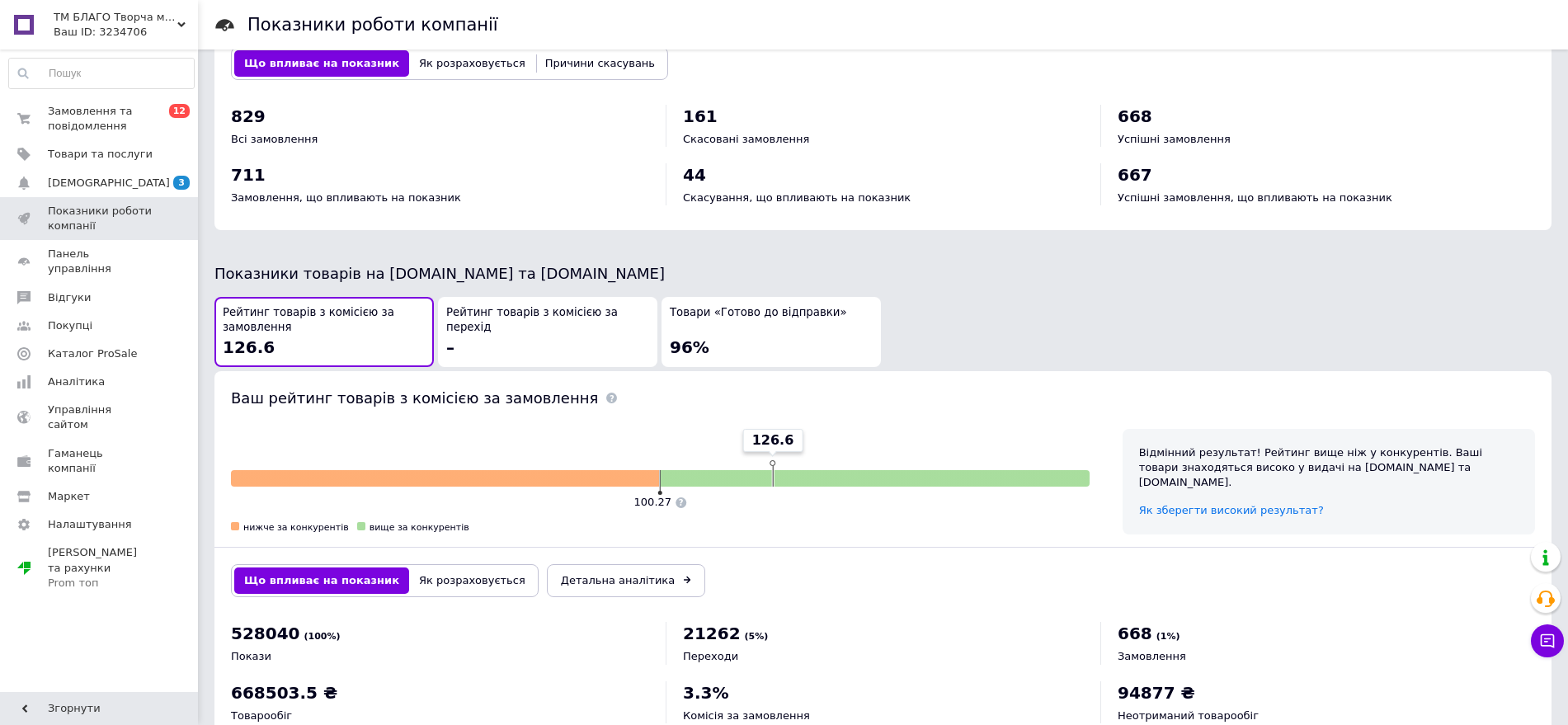
scroll to position [721, 0]
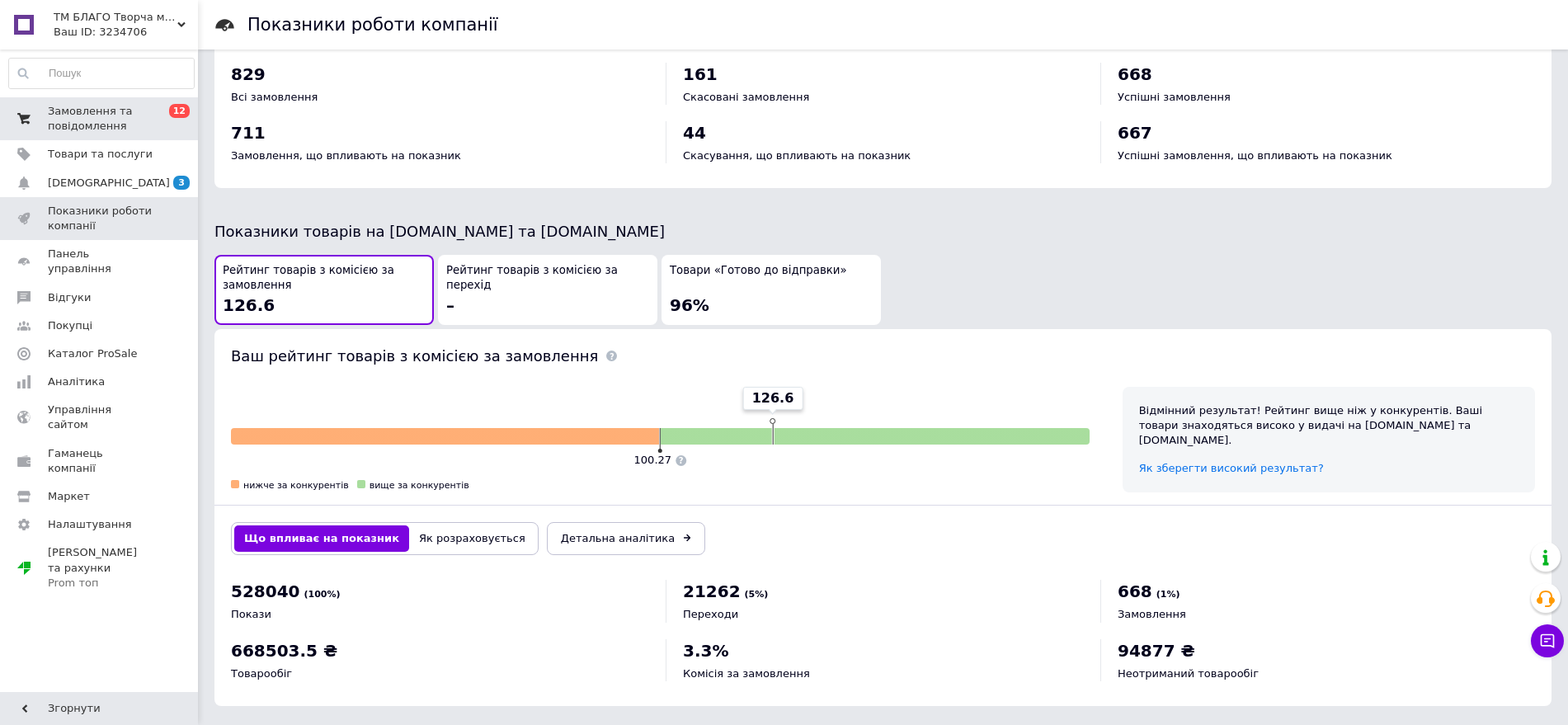
click at [80, 121] on span "Замовлення та повідомлення" at bounding box center [100, 118] width 104 height 29
